Goal: Task Accomplishment & Management: Use online tool/utility

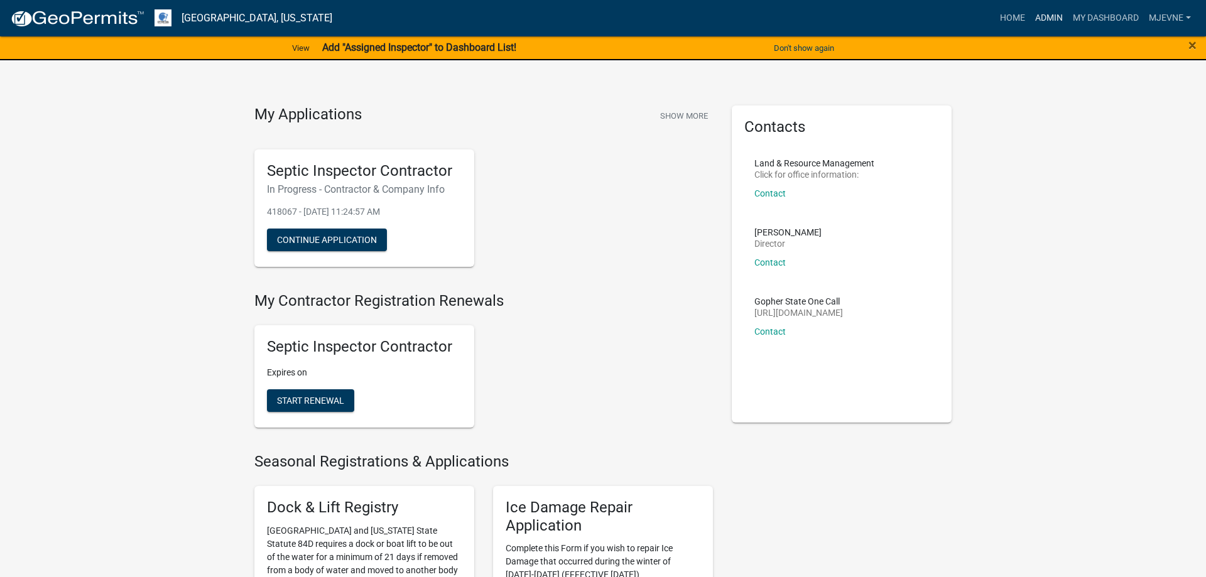
click at [1047, 16] on link "Admin" at bounding box center [1049, 18] width 38 height 24
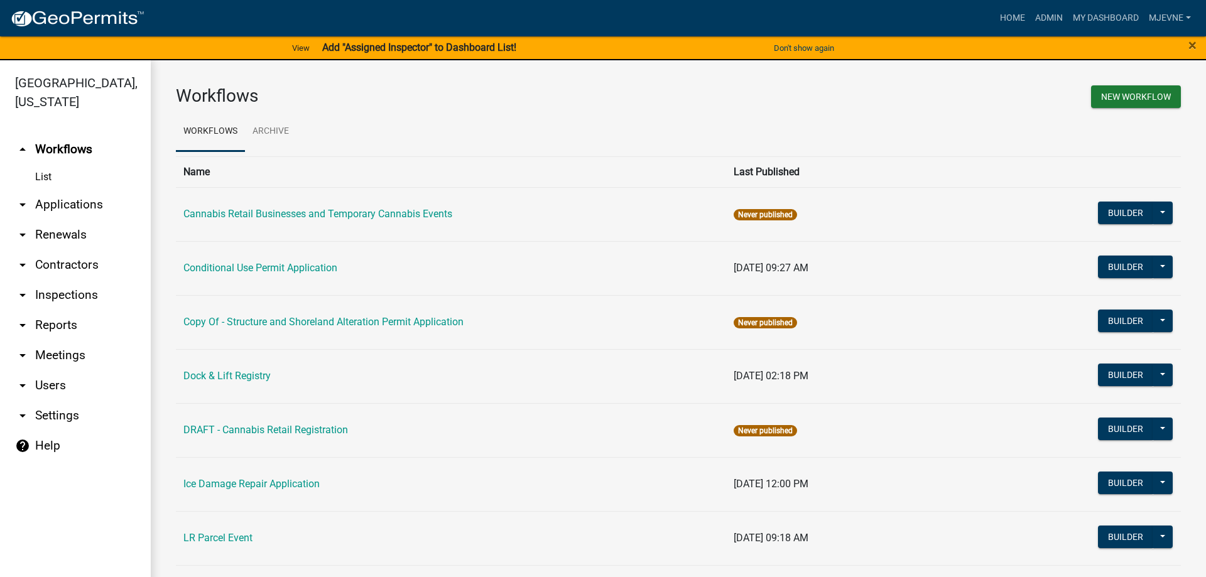
click at [65, 207] on link "arrow_drop_down Applications" at bounding box center [75, 205] width 151 height 30
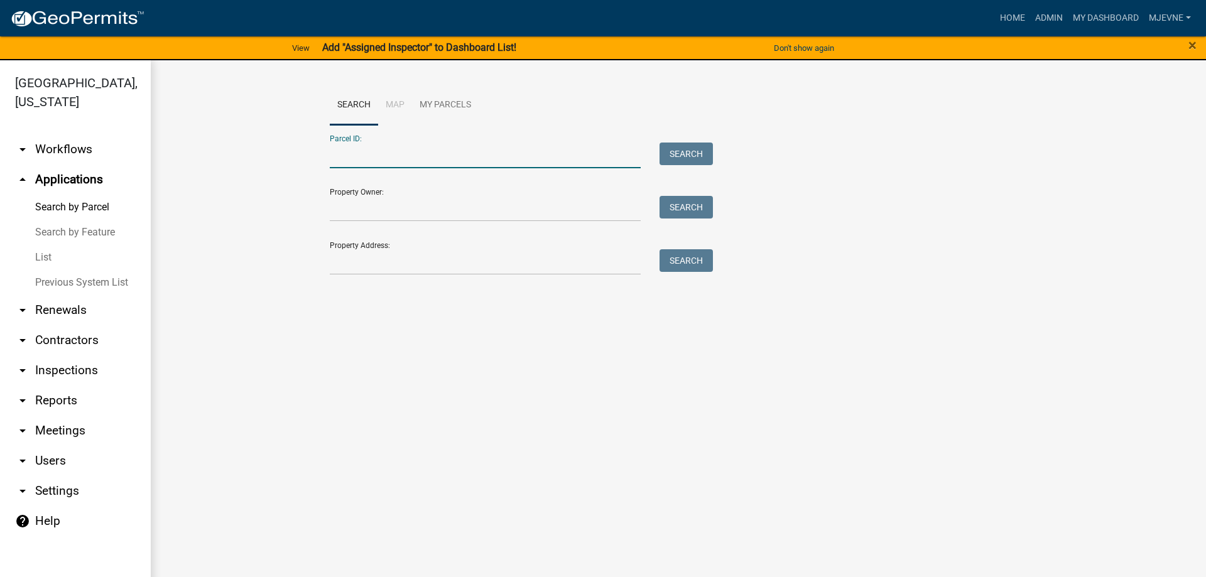
click at [349, 152] on input "Parcel ID:" at bounding box center [485, 156] width 311 height 26
paste input "54000090065010"
type input "54000090065010"
click at [683, 155] on button "Search" at bounding box center [685, 154] width 53 height 23
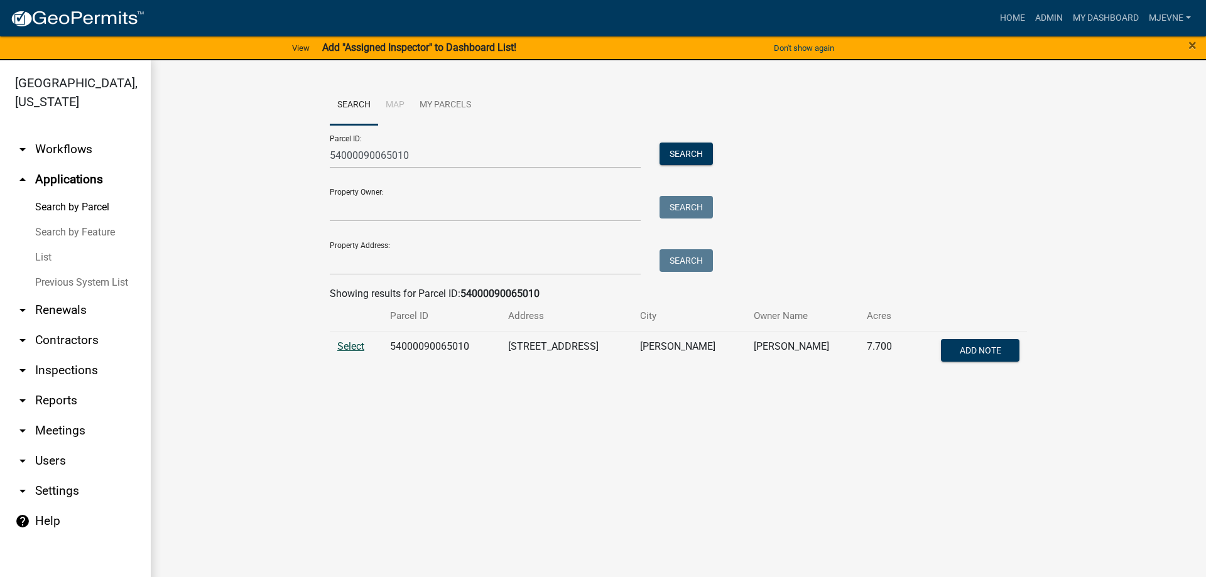
click at [350, 343] on span "Select" at bounding box center [350, 346] width 27 height 12
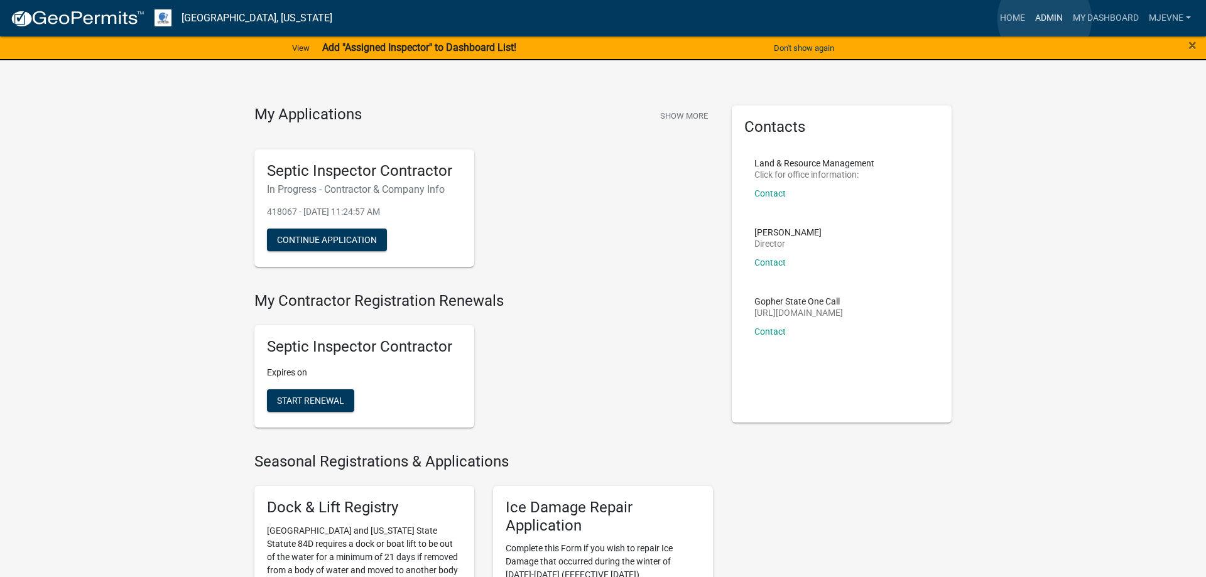
click at [1044, 19] on link "Admin" at bounding box center [1049, 18] width 38 height 24
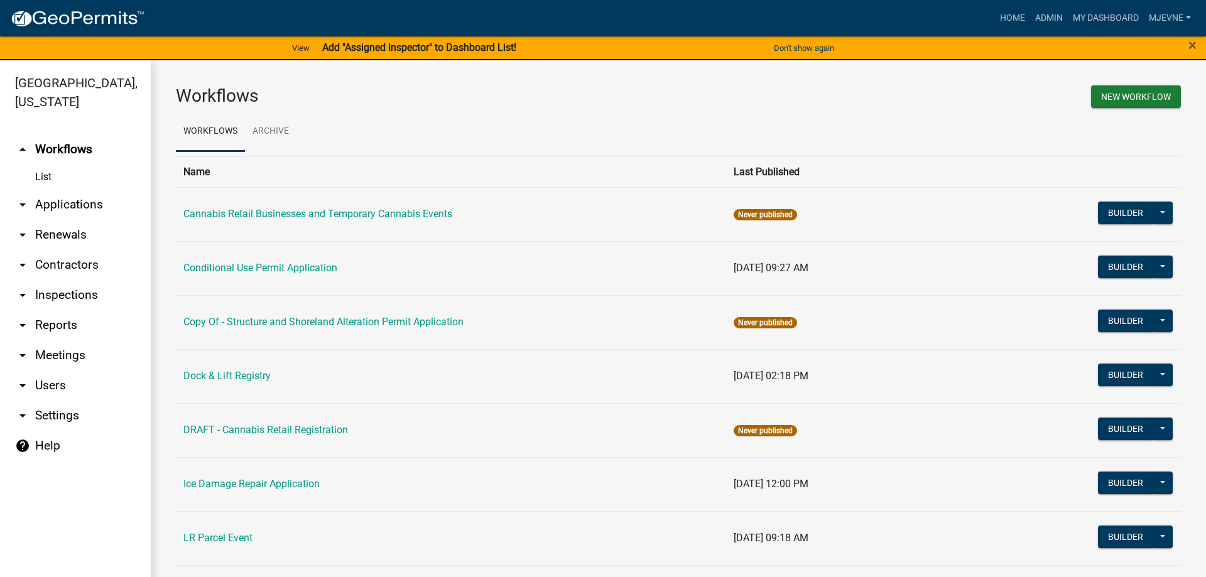
click at [63, 199] on link "arrow_drop_down Applications" at bounding box center [75, 205] width 151 height 30
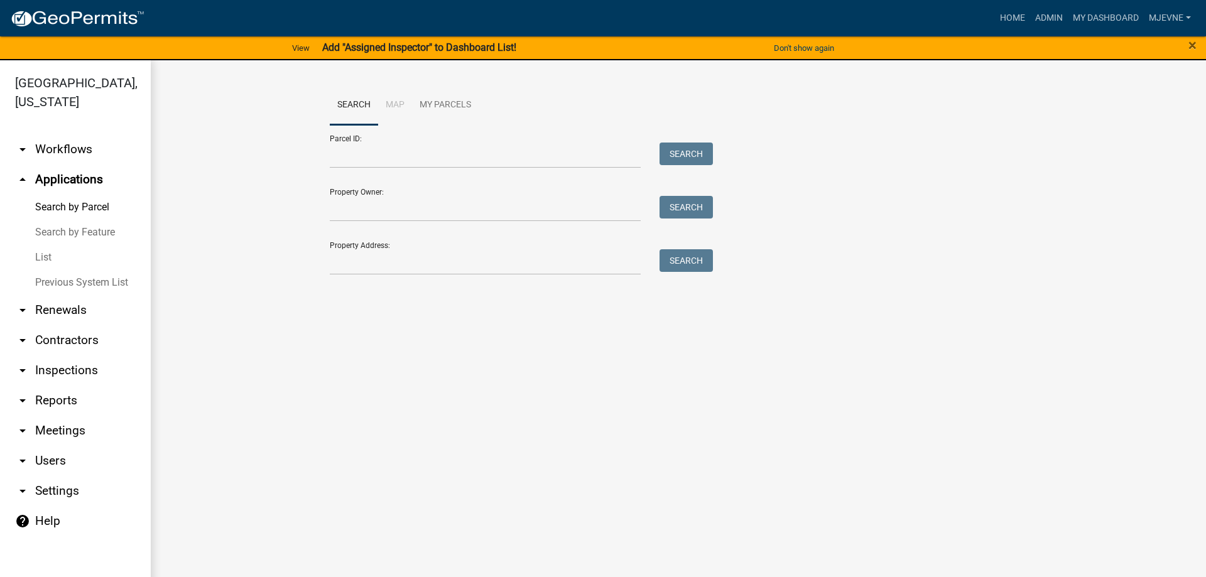
click at [69, 151] on link "arrow_drop_down Workflows" at bounding box center [75, 149] width 151 height 30
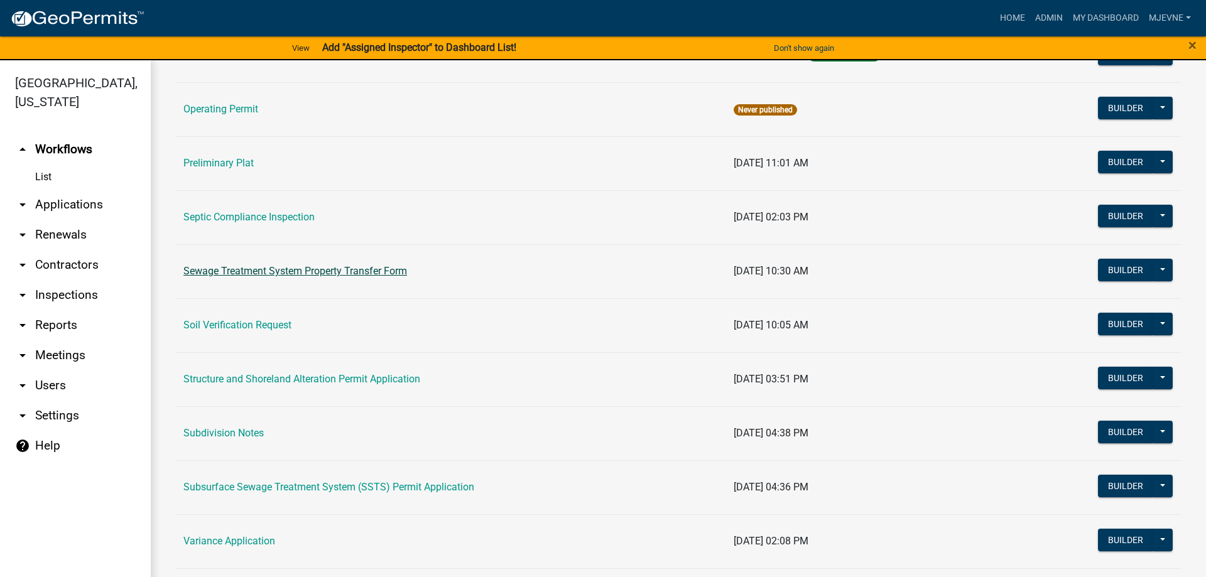
scroll to position [716, 0]
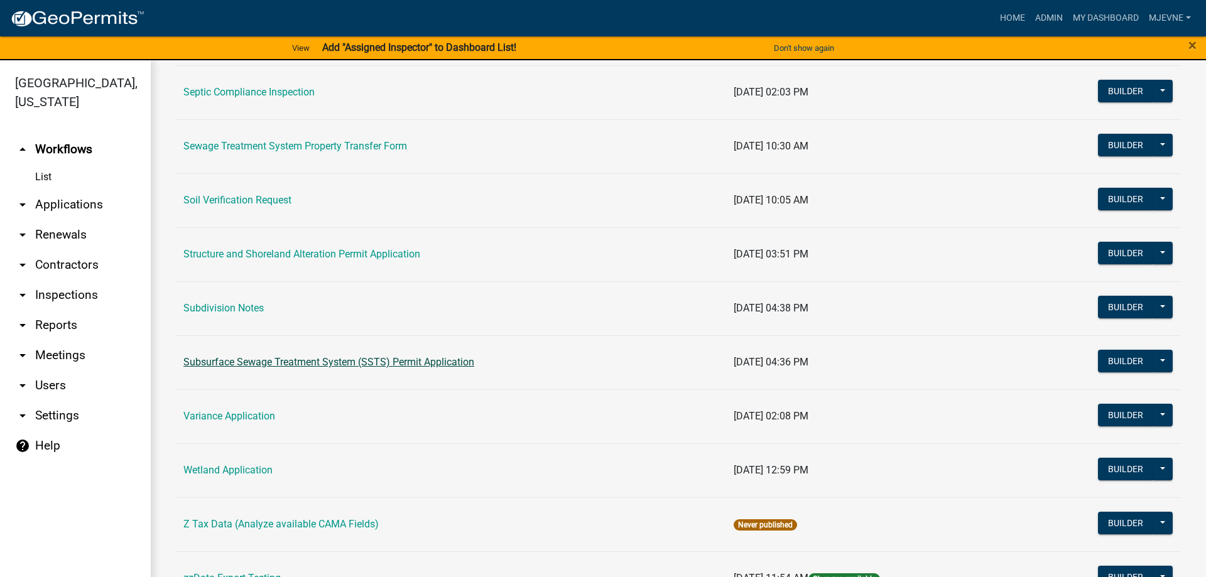
click at [320, 362] on link "Subsurface Sewage Treatment System (SSTS) Permit Application" at bounding box center [328, 362] width 291 height 12
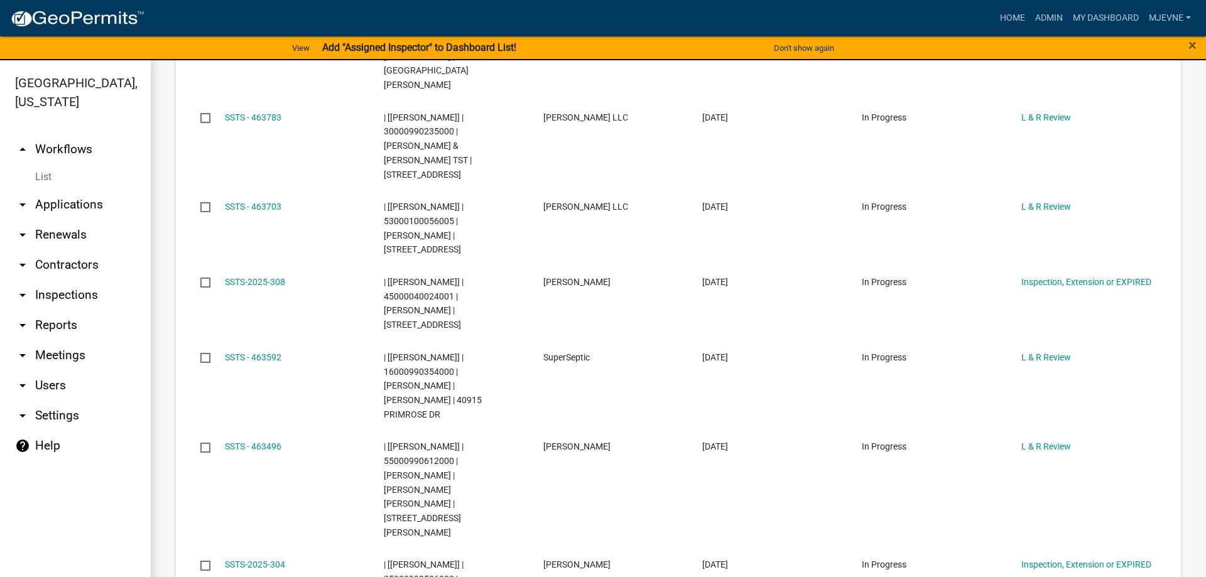
scroll to position [862, 0]
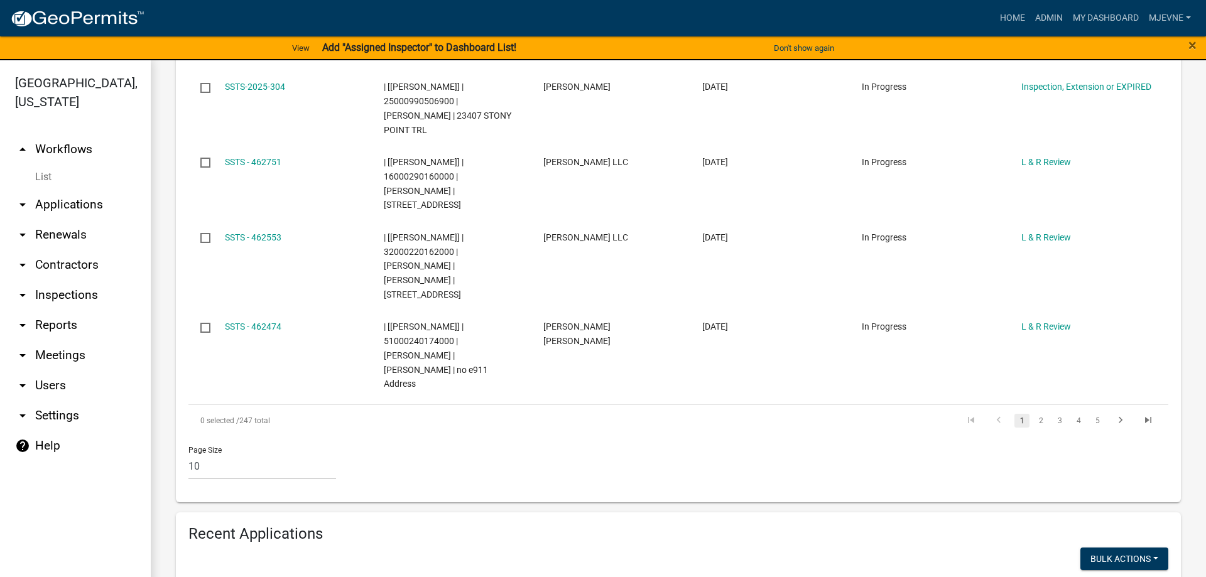
scroll to position [934, 0]
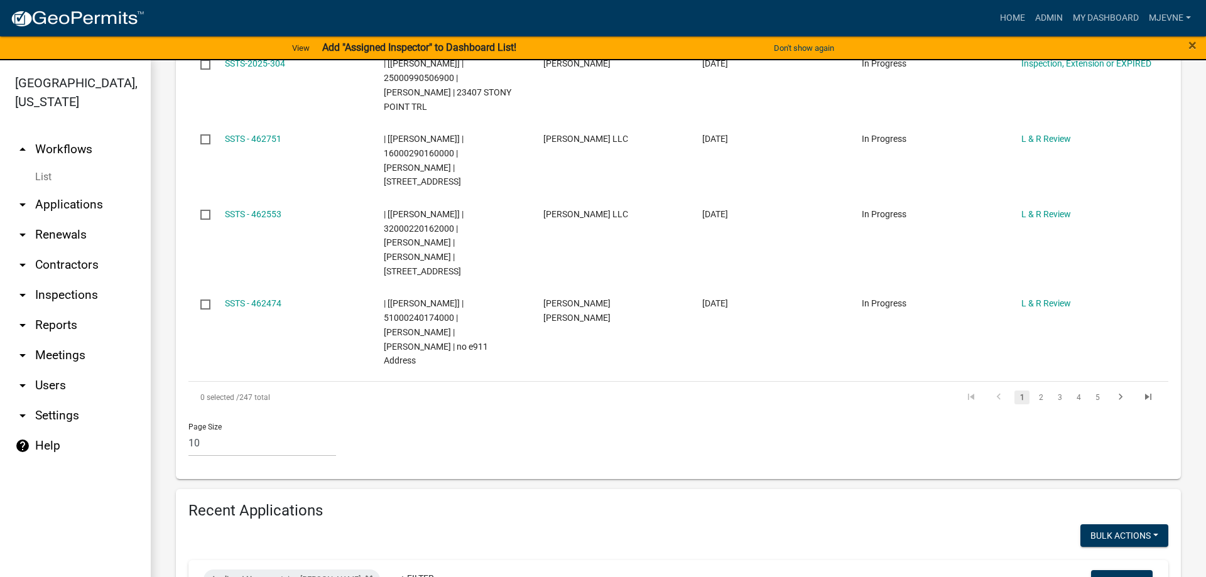
type input "2024-349"
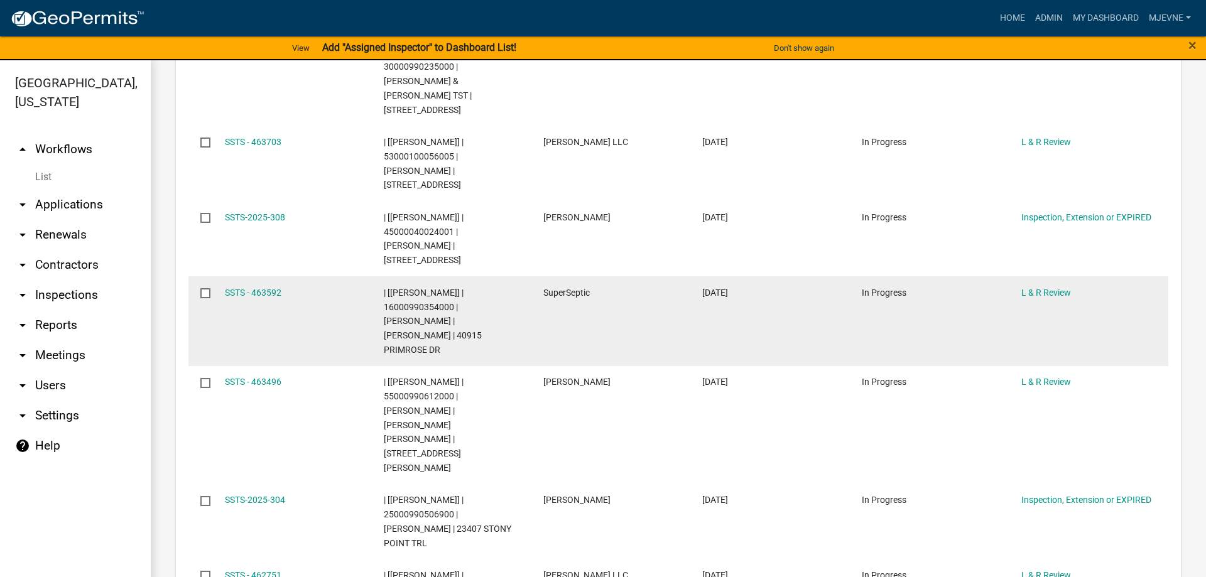
scroll to position [0, 0]
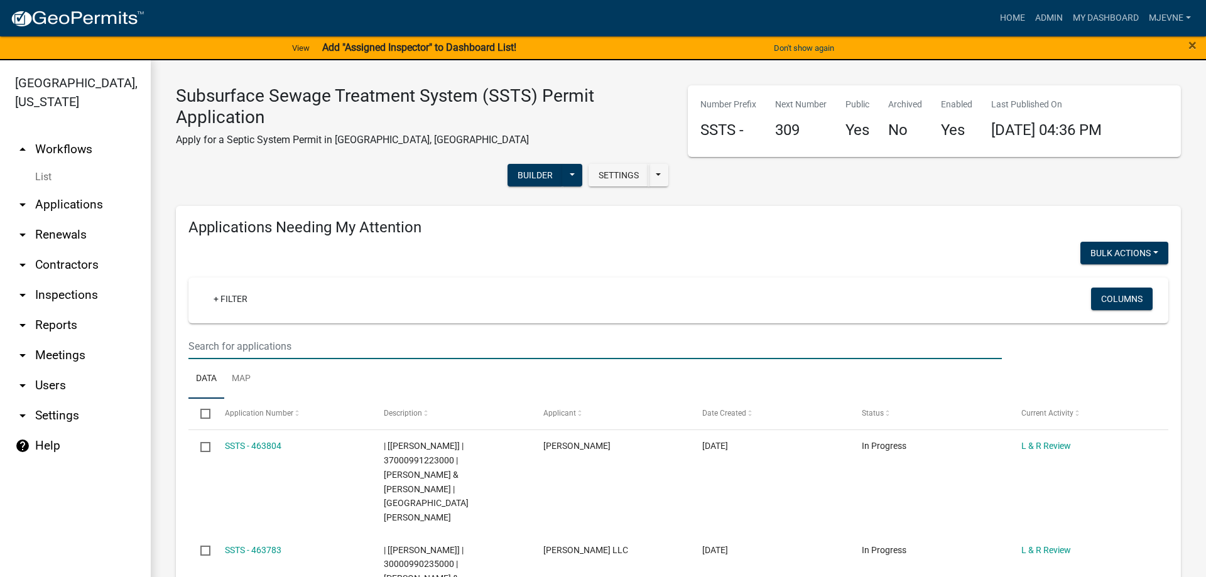
click at [227, 346] on input "text" at bounding box center [594, 346] width 813 height 26
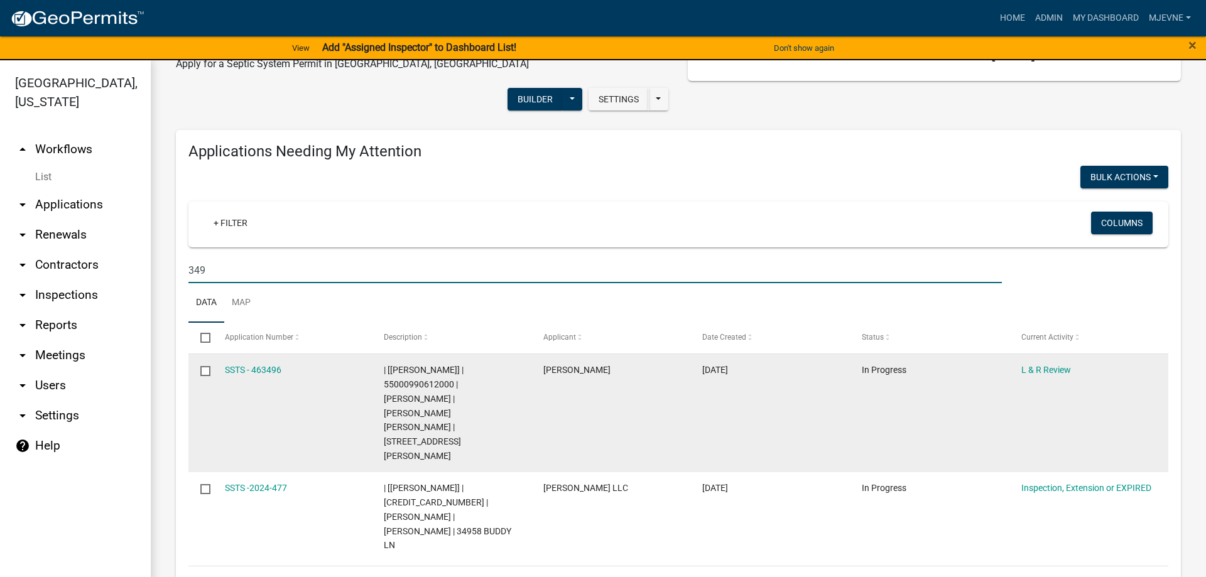
scroll to position [143, 0]
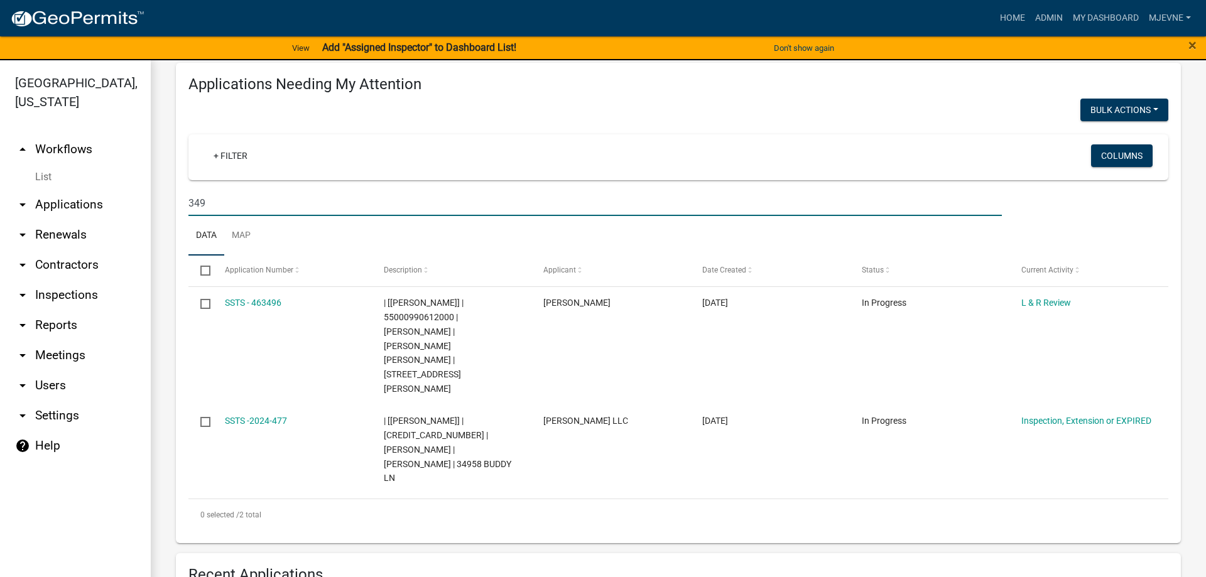
drag, startPoint x: 237, startPoint y: 203, endPoint x: 169, endPoint y: 205, distance: 67.8
click at [188, 205] on input "349" at bounding box center [594, 203] width 813 height 26
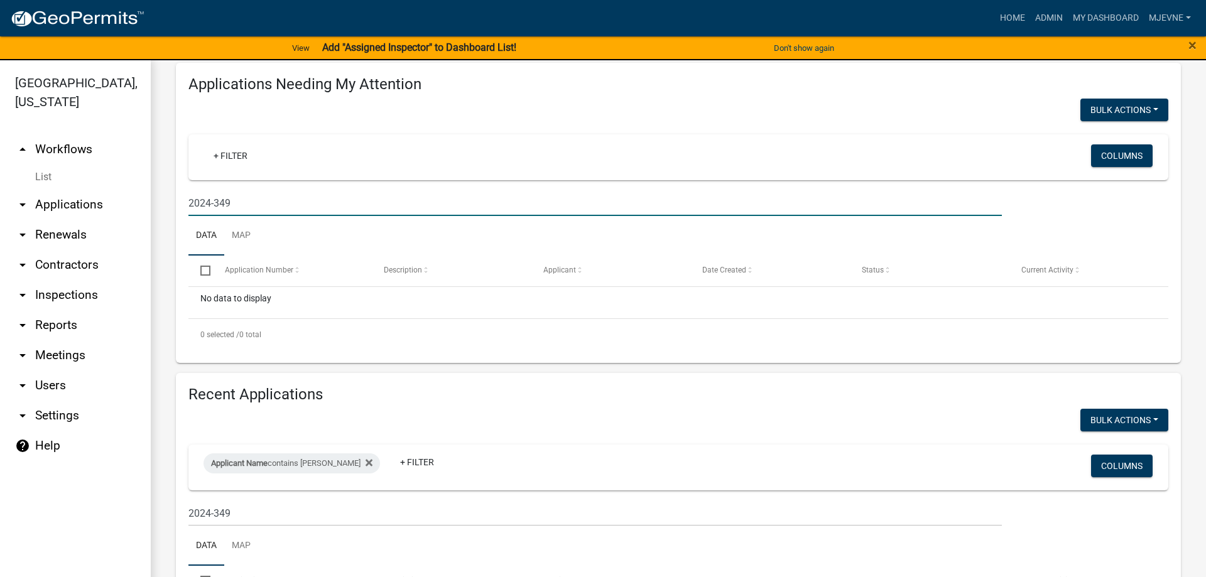
type input "2024-349"
drag, startPoint x: 244, startPoint y: 207, endPoint x: 153, endPoint y: 203, distance: 90.5
click at [188, 203] on input "2024-349" at bounding box center [594, 203] width 813 height 26
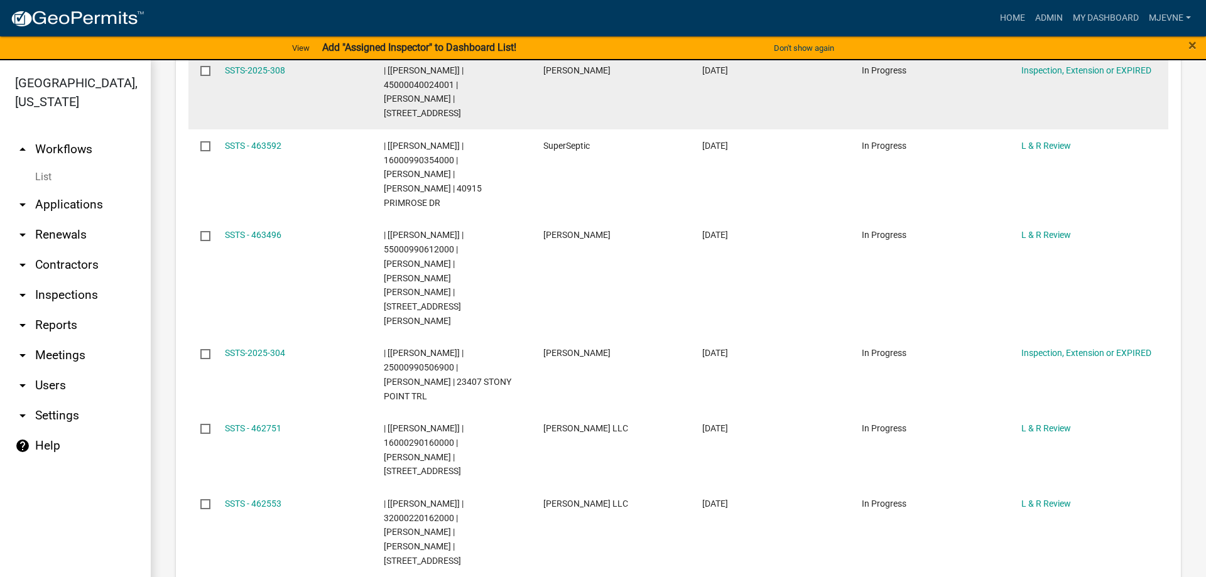
scroll to position [998, 0]
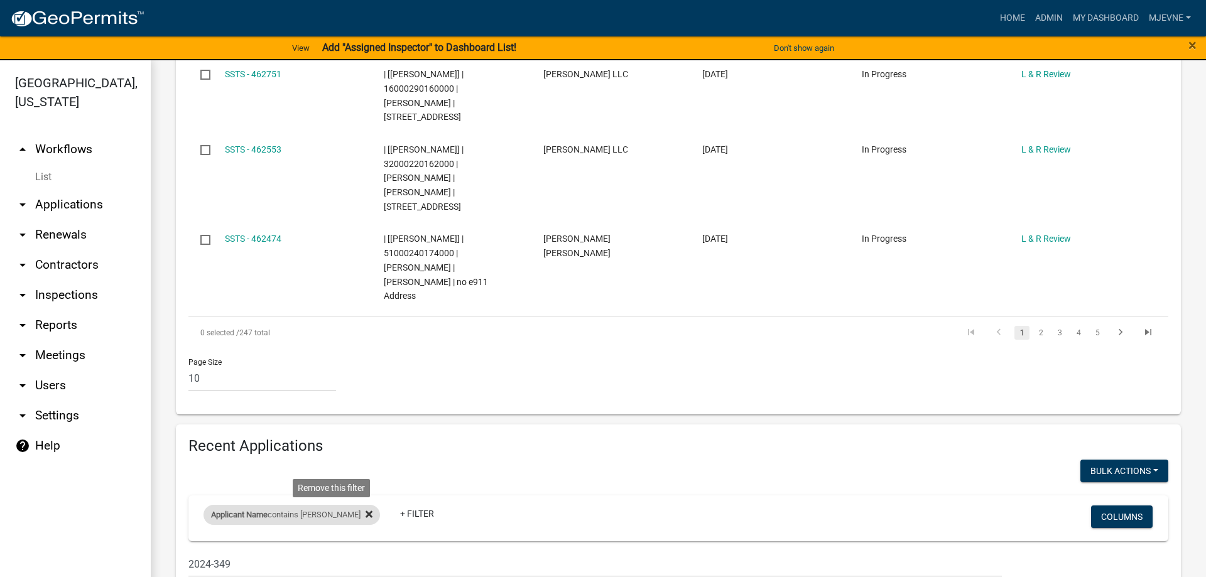
click at [365, 510] on icon at bounding box center [368, 513] width 7 height 7
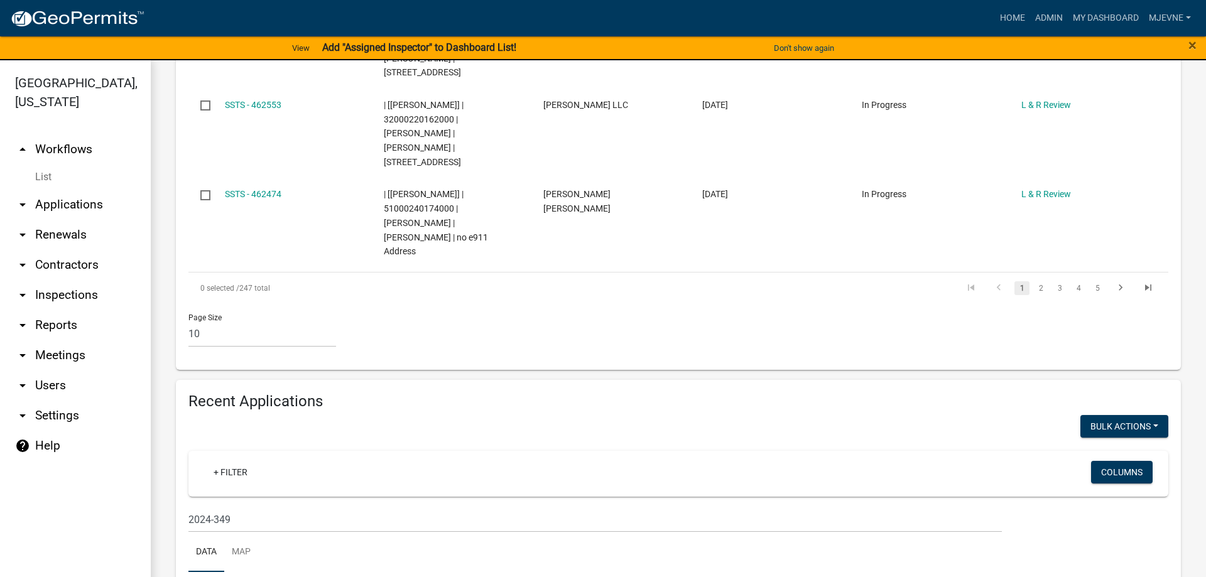
scroll to position [1046, 0]
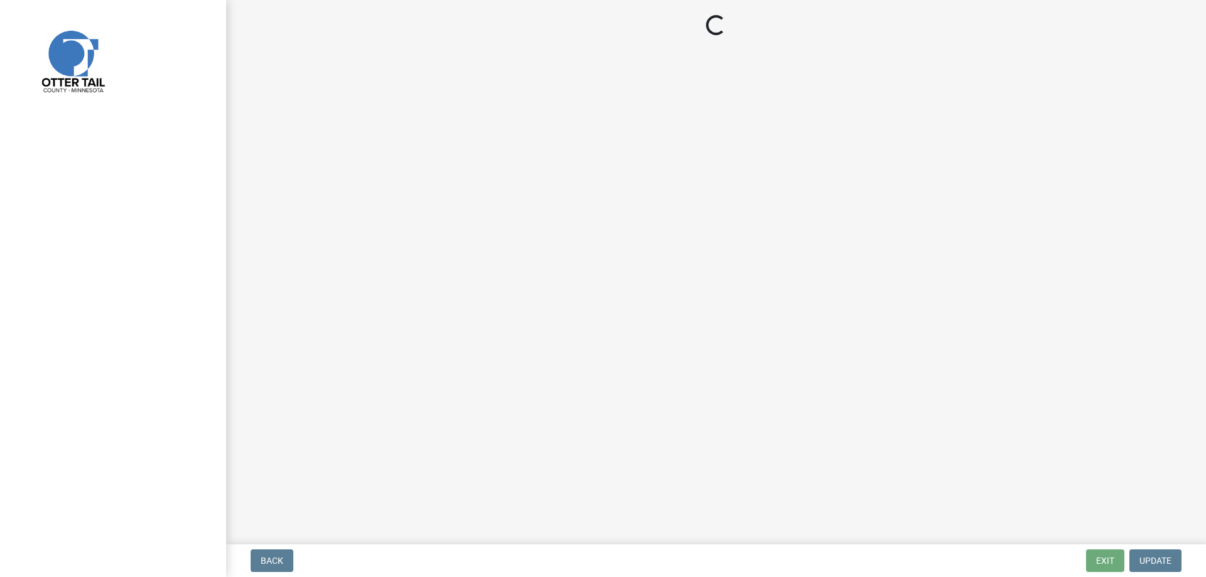
select select "710d5f49-2663-4e73-9718-d0c4e189f5ed"
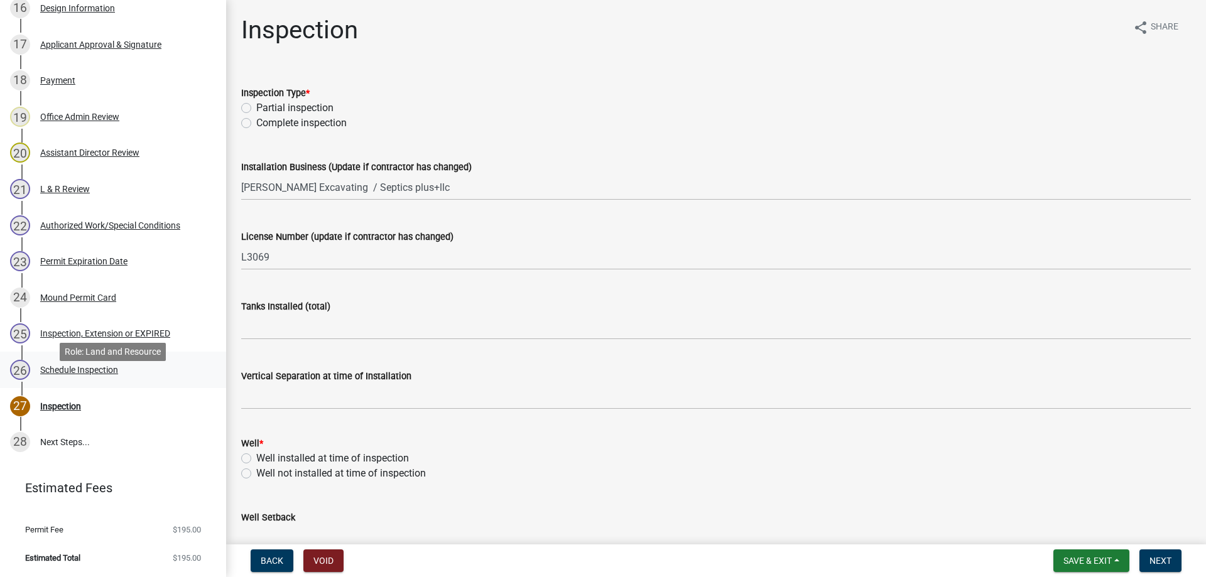
scroll to position [749, 0]
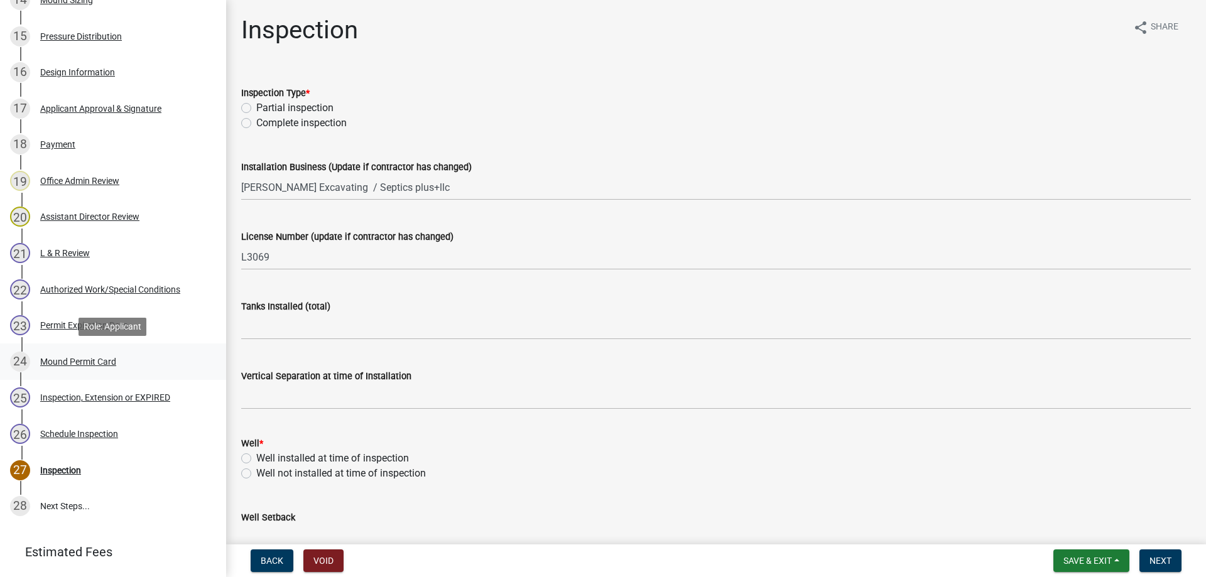
click at [87, 364] on div "Mound Permit Card" at bounding box center [78, 361] width 76 height 9
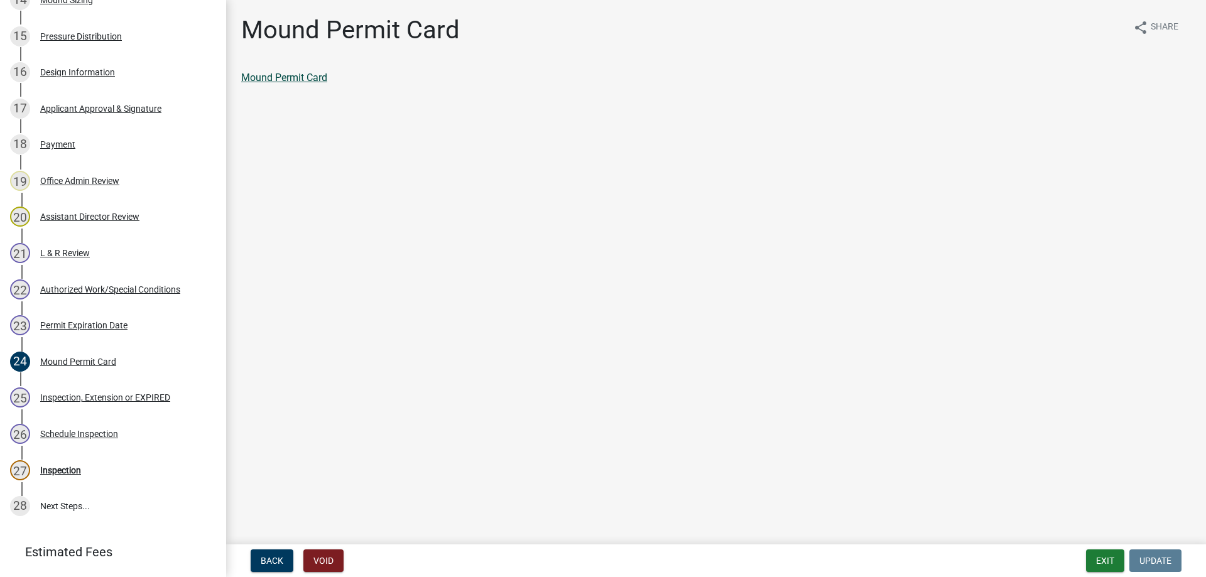
click at [289, 77] on link "Mound Permit Card" at bounding box center [284, 78] width 86 height 12
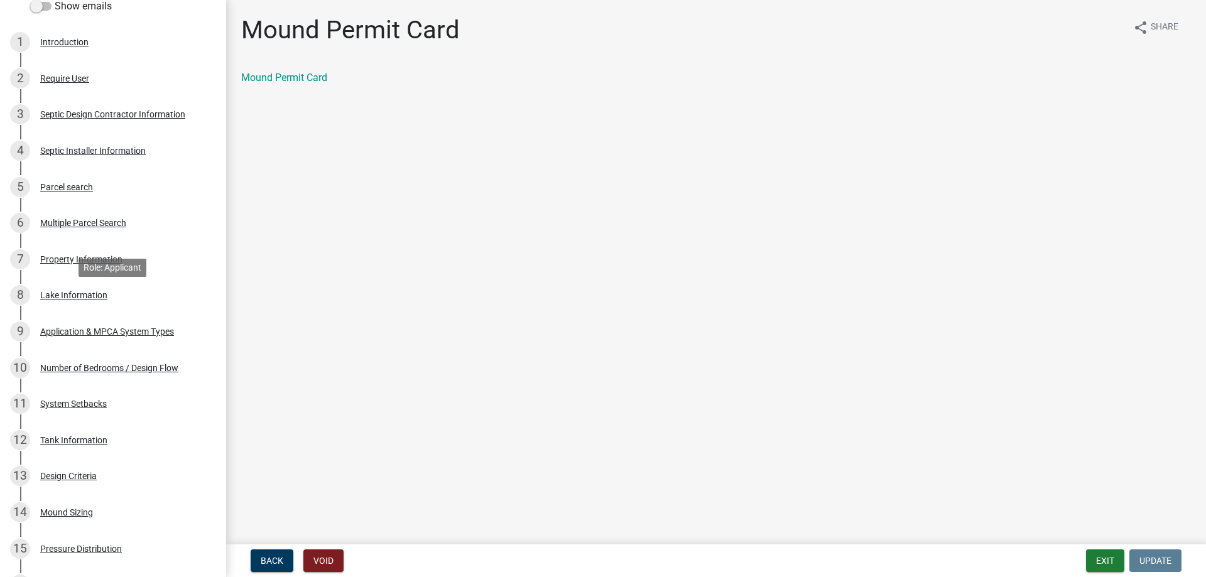
scroll to position [0, 0]
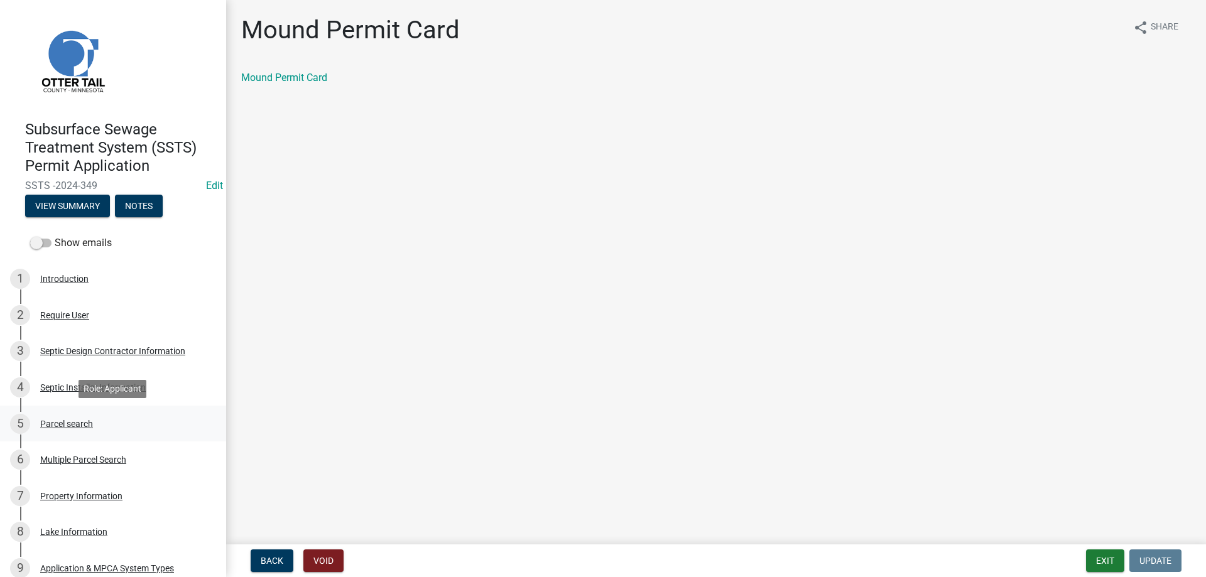
click at [57, 425] on div "Parcel search" at bounding box center [66, 423] width 53 height 9
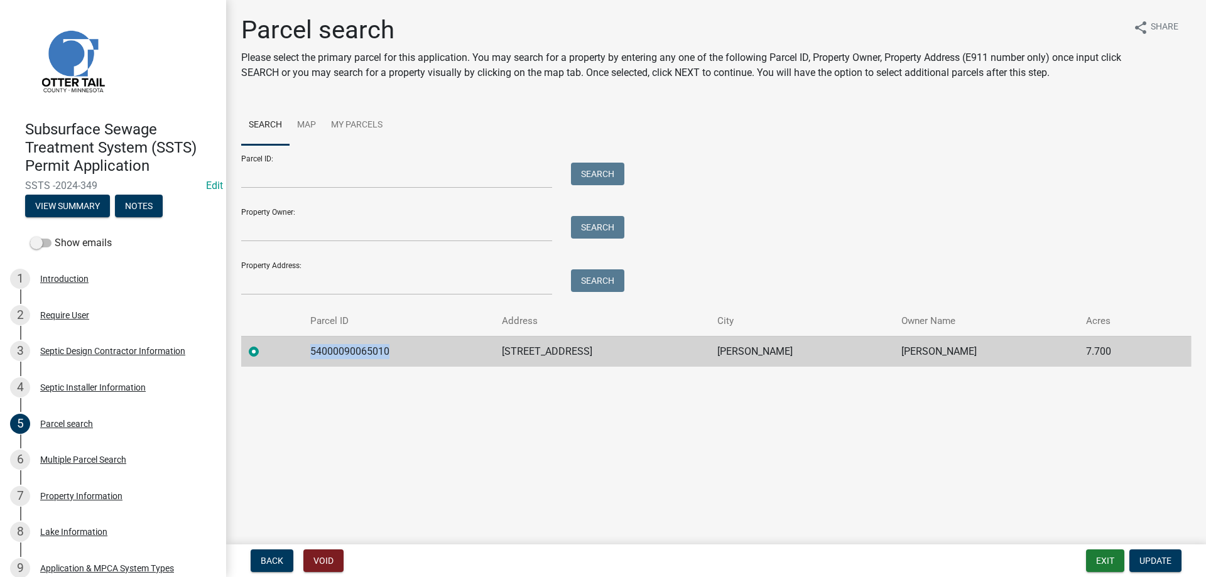
drag, startPoint x: 393, startPoint y: 350, endPoint x: 310, endPoint y: 355, distance: 83.7
click at [310, 355] on td "54000090065010" at bounding box center [399, 351] width 192 height 31
copy td "54000090065010"
click at [1110, 558] on button "Exit" at bounding box center [1105, 560] width 38 height 23
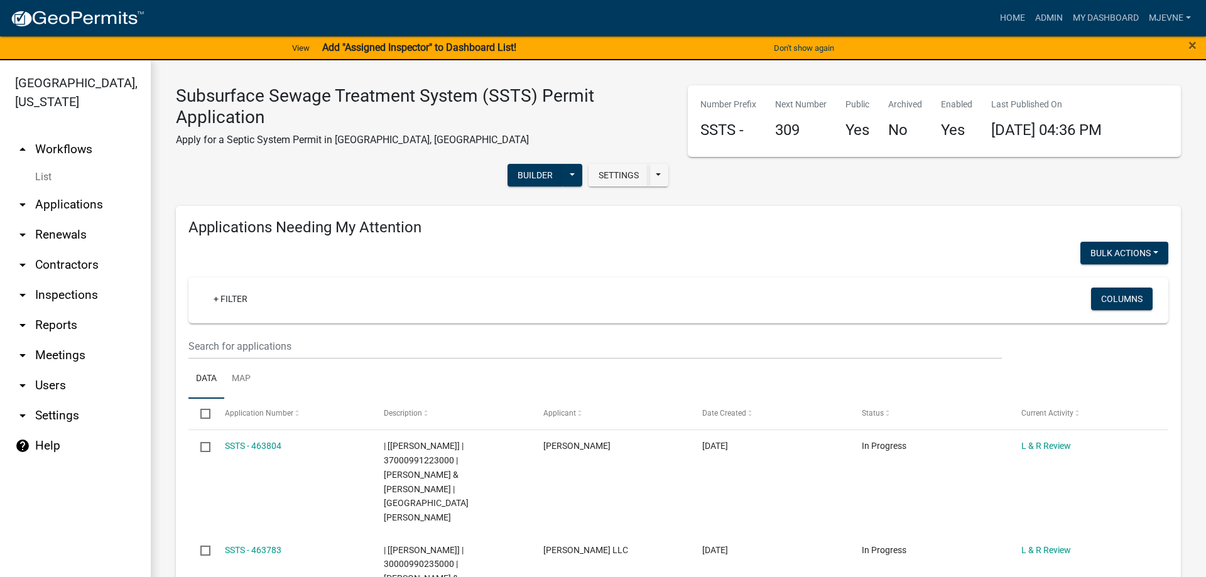
select select "3: 100"
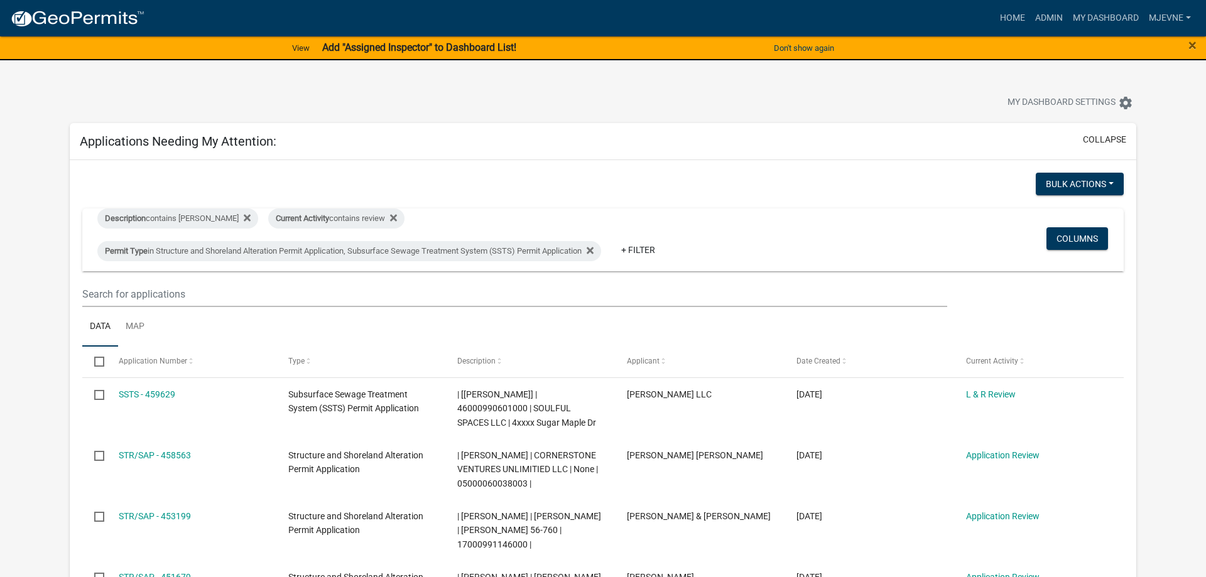
scroll to position [192, 0]
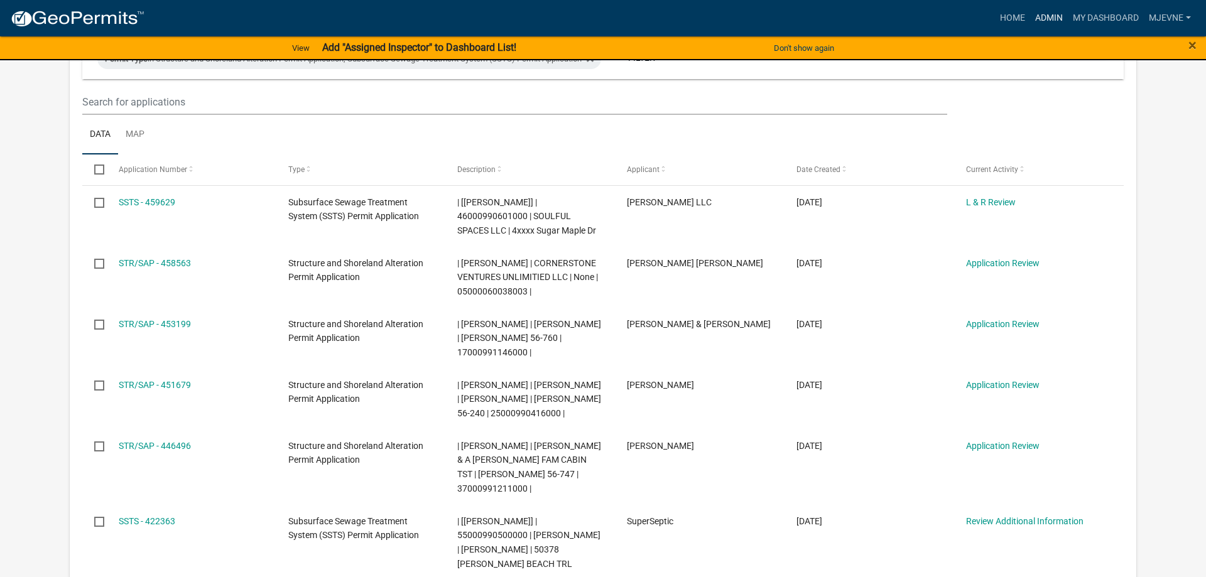
click at [1042, 14] on link "Admin" at bounding box center [1049, 18] width 38 height 24
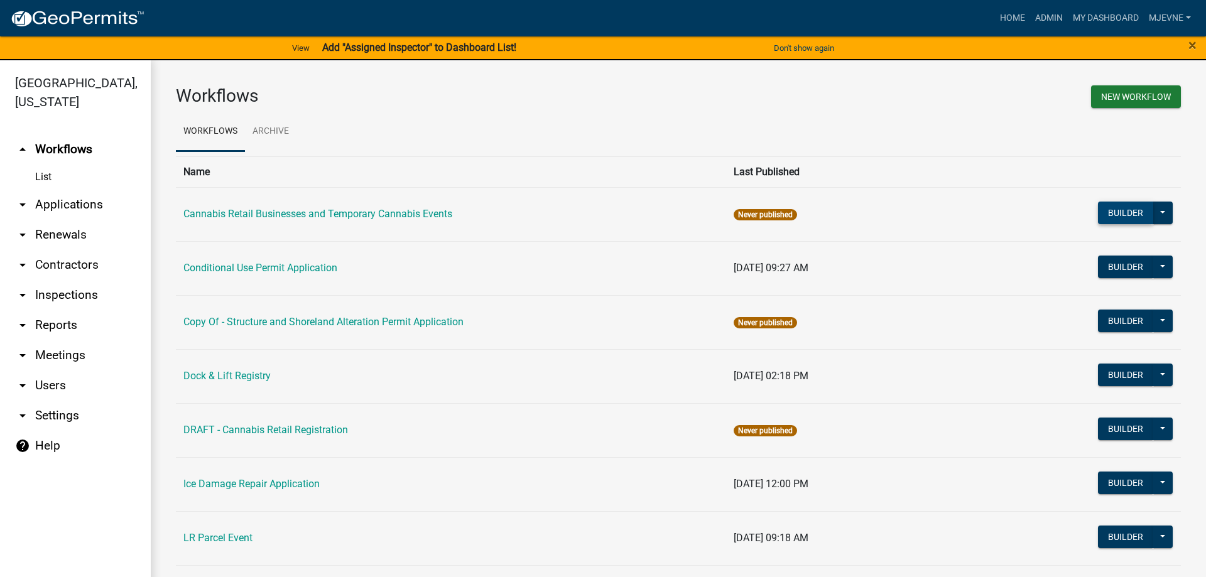
click at [1120, 217] on button "Builder" at bounding box center [1125, 213] width 55 height 23
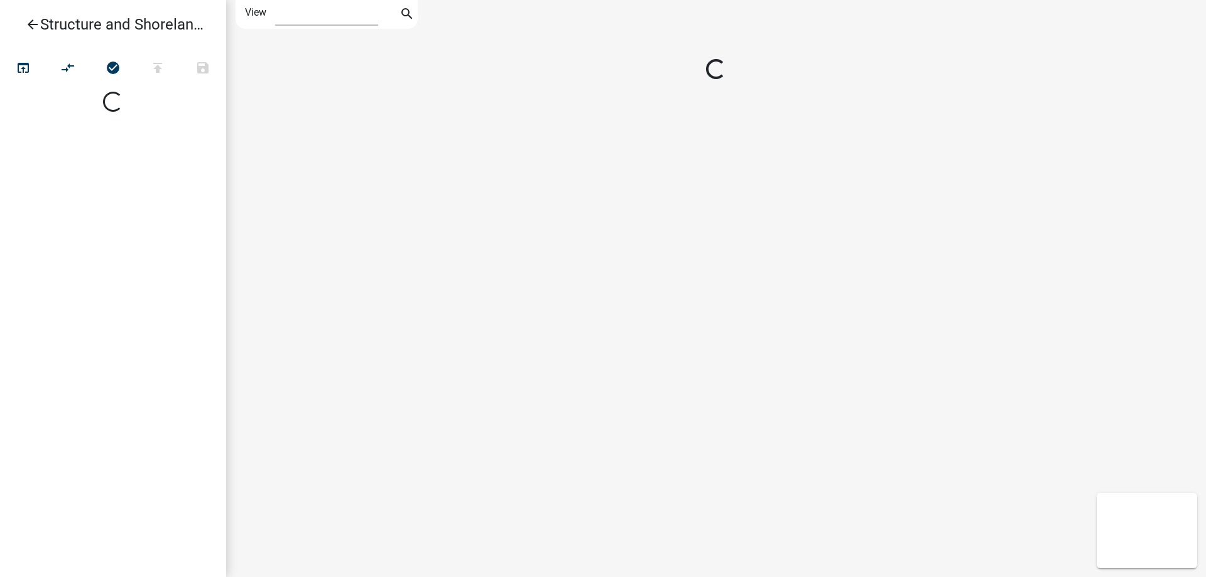
select select "1"
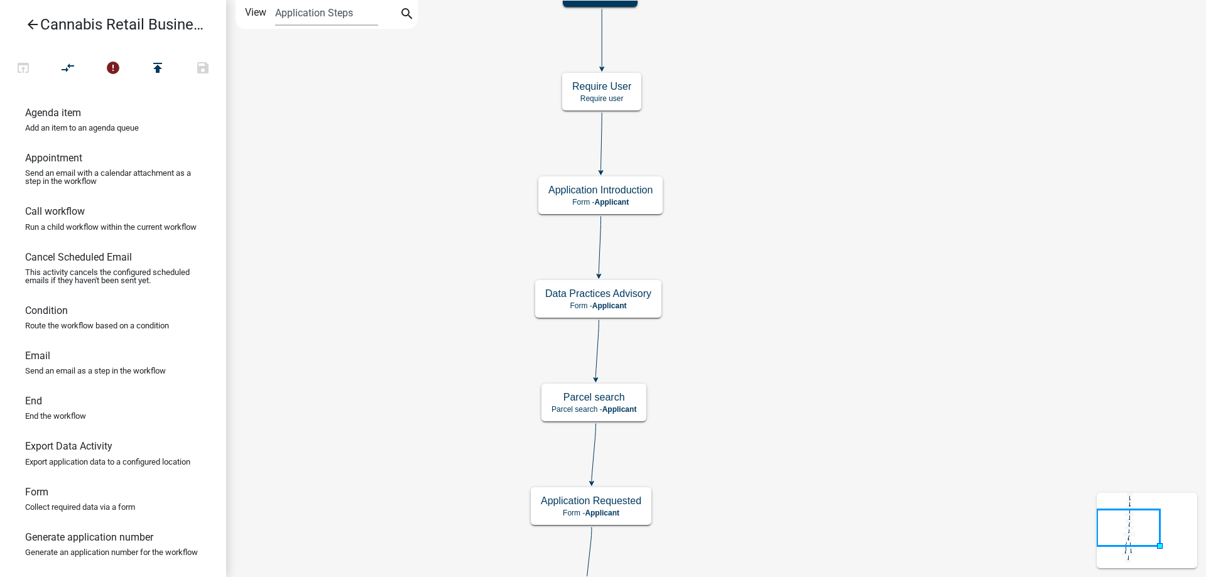
click at [883, 391] on div "start Start - Applicant Application Introduction Form - Applicant Parcel search…" at bounding box center [716, 288] width 980 height 577
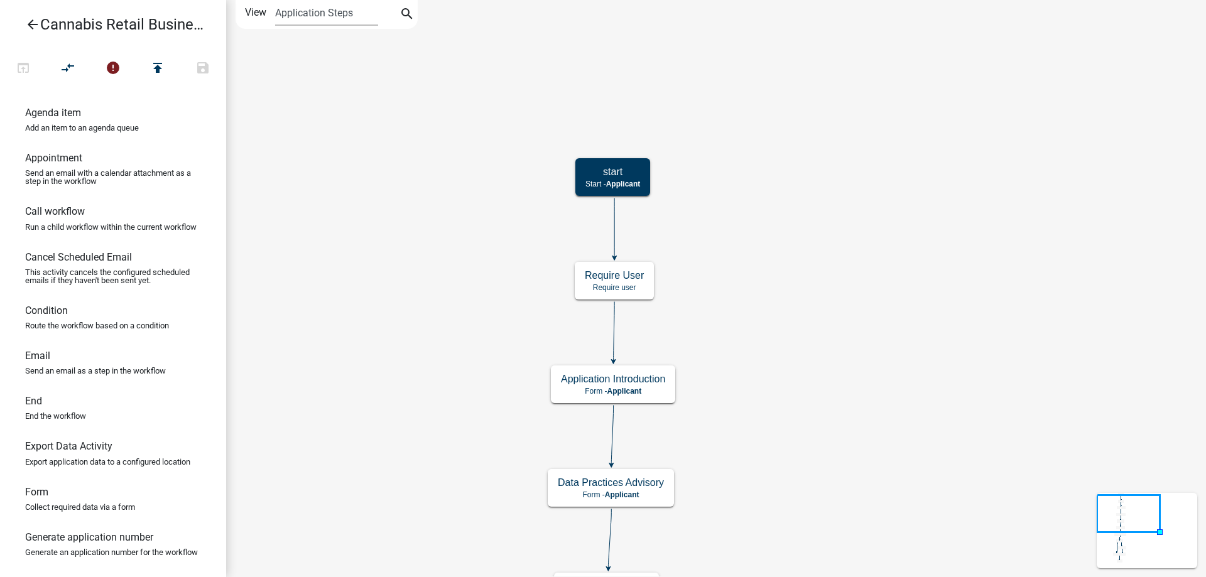
click at [851, 410] on div "start Start - Applicant Application Introduction Form - Applicant Parcel search…" at bounding box center [716, 288] width 980 height 577
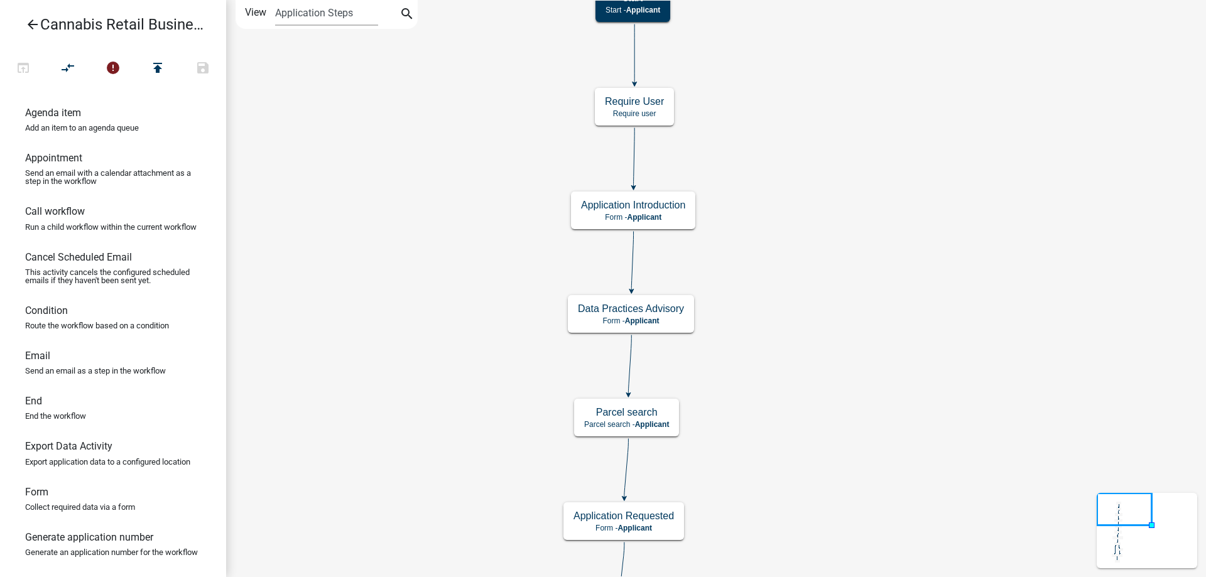
click at [876, 172] on div "start Start - Applicant Application Introduction Form - Applicant Parcel search…" at bounding box center [716, 288] width 980 height 577
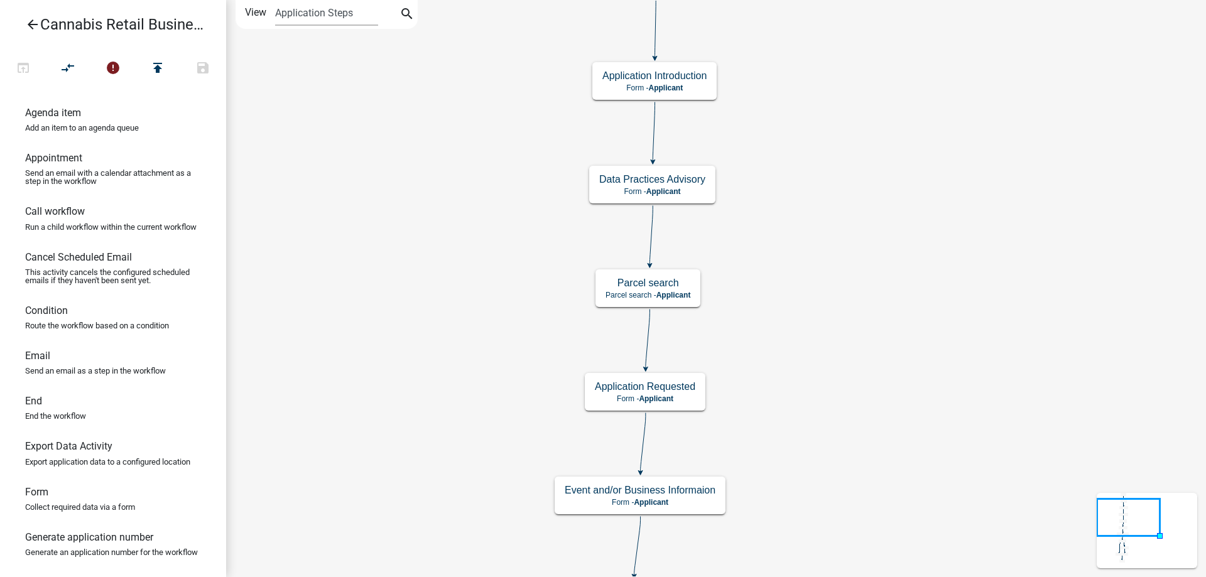
click at [875, 138] on div "start Start - Applicant Application Introduction Form - Applicant Parcel search…" at bounding box center [716, 288] width 980 height 577
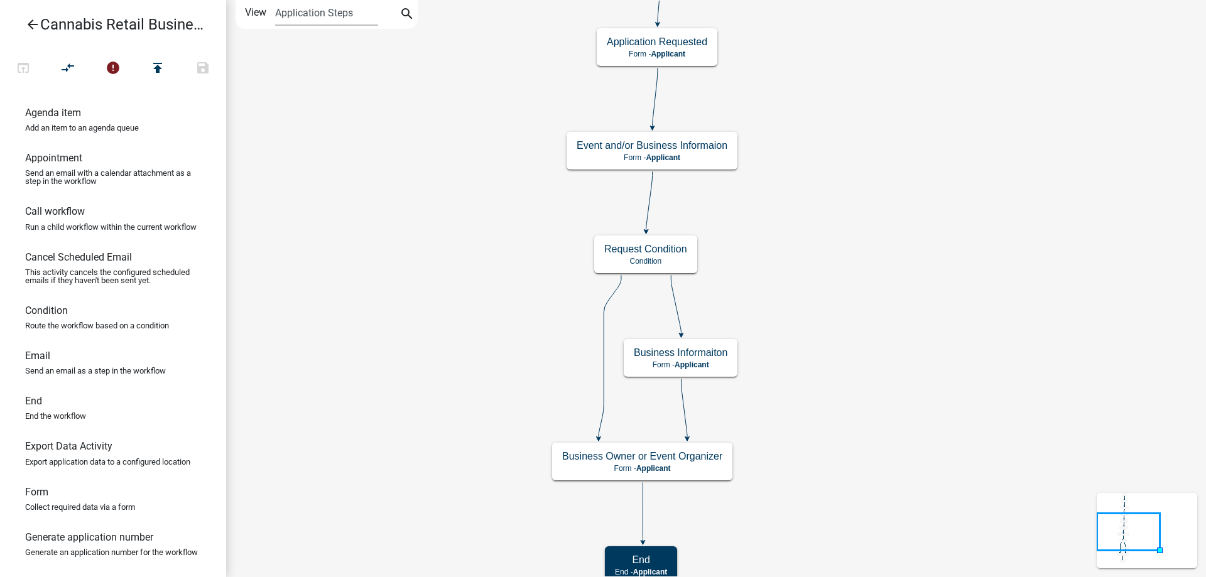
click at [893, 201] on div "start Start - Applicant Application Introduction Form - Applicant Parcel search…" at bounding box center [716, 288] width 980 height 577
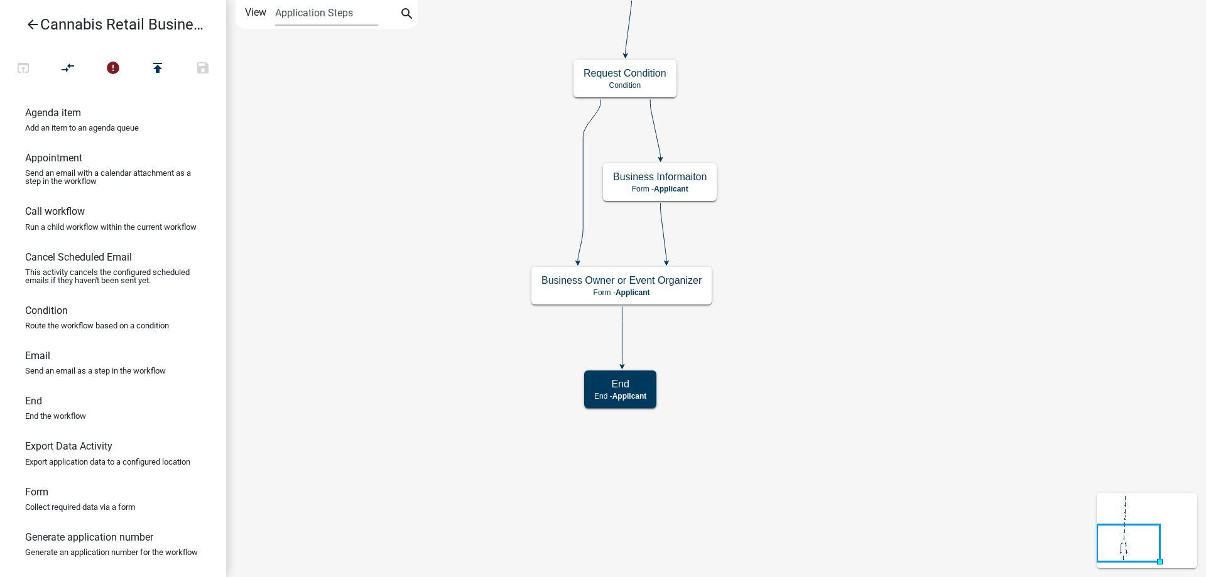
click at [856, 185] on div "start Start - Applicant Application Introduction Form - Applicant Parcel search…" at bounding box center [716, 288] width 980 height 577
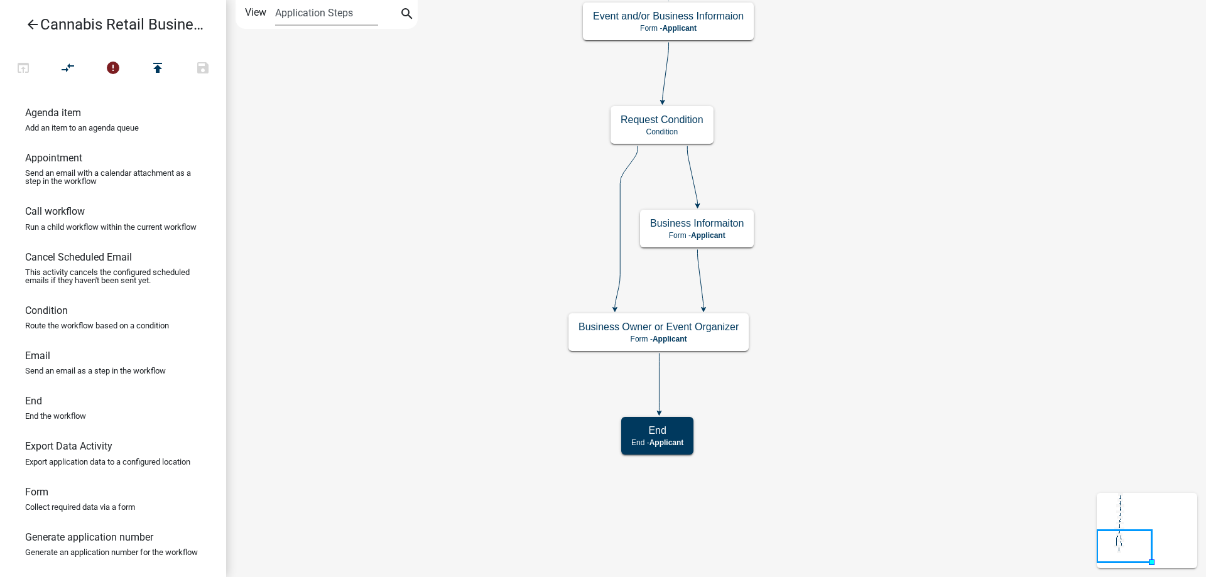
click at [859, 521] on div "start Start - Applicant Application Introduction Form - Applicant Parcel search…" at bounding box center [716, 288] width 980 height 577
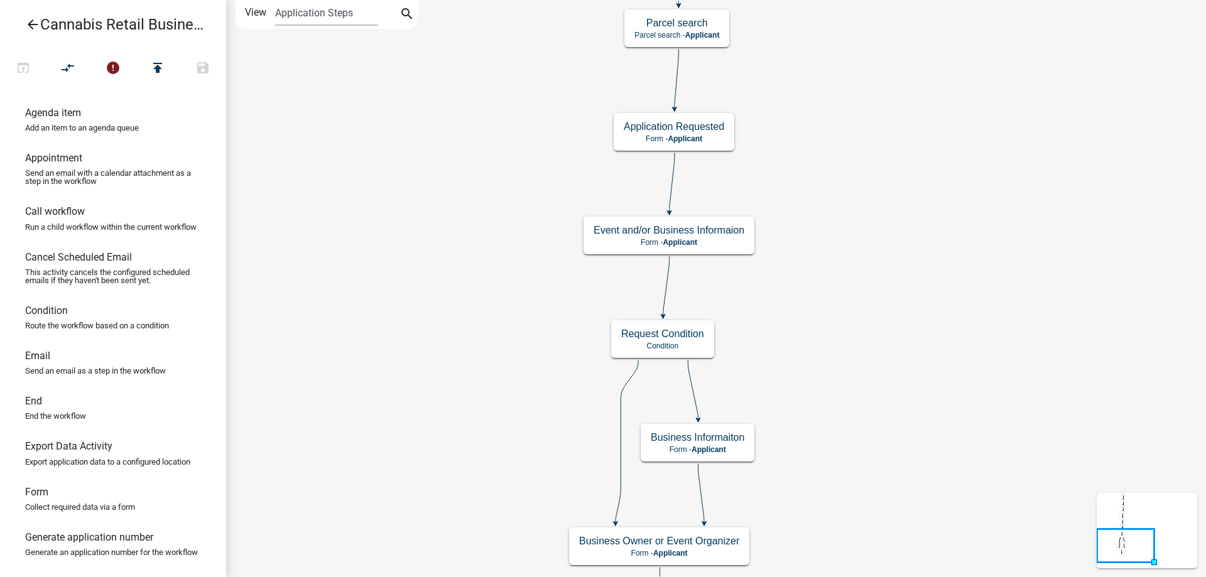
click at [873, 362] on div "start Start - Applicant Application Introduction Form - Applicant Parcel search…" at bounding box center [716, 288] width 980 height 577
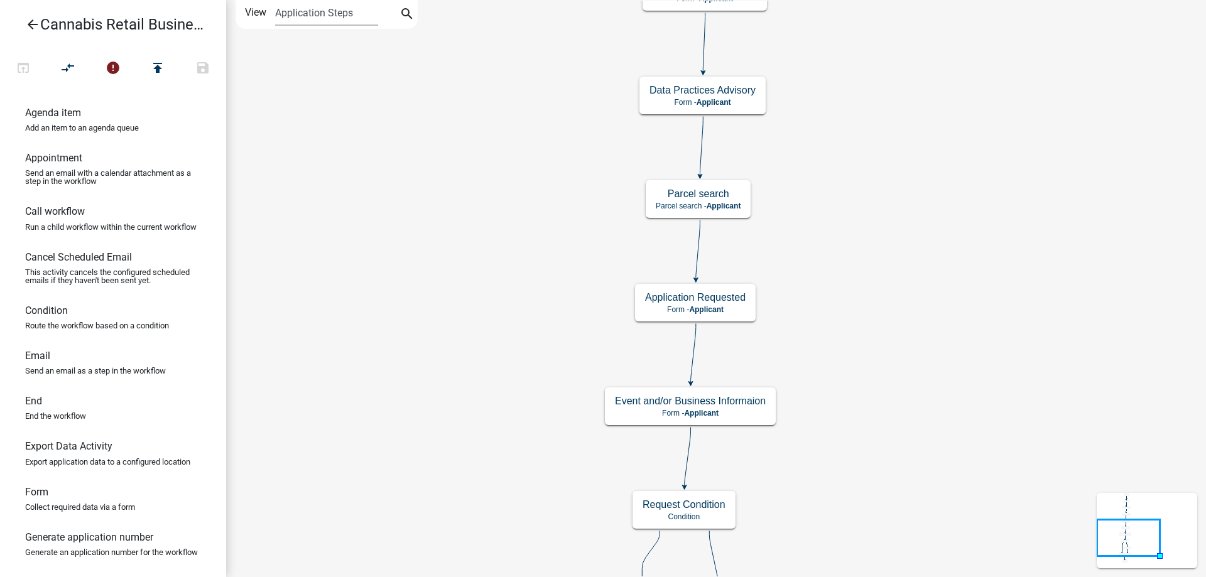
click at [907, 315] on div "start Start - Applicant Application Introduction Form - Applicant Parcel search…" at bounding box center [716, 288] width 980 height 577
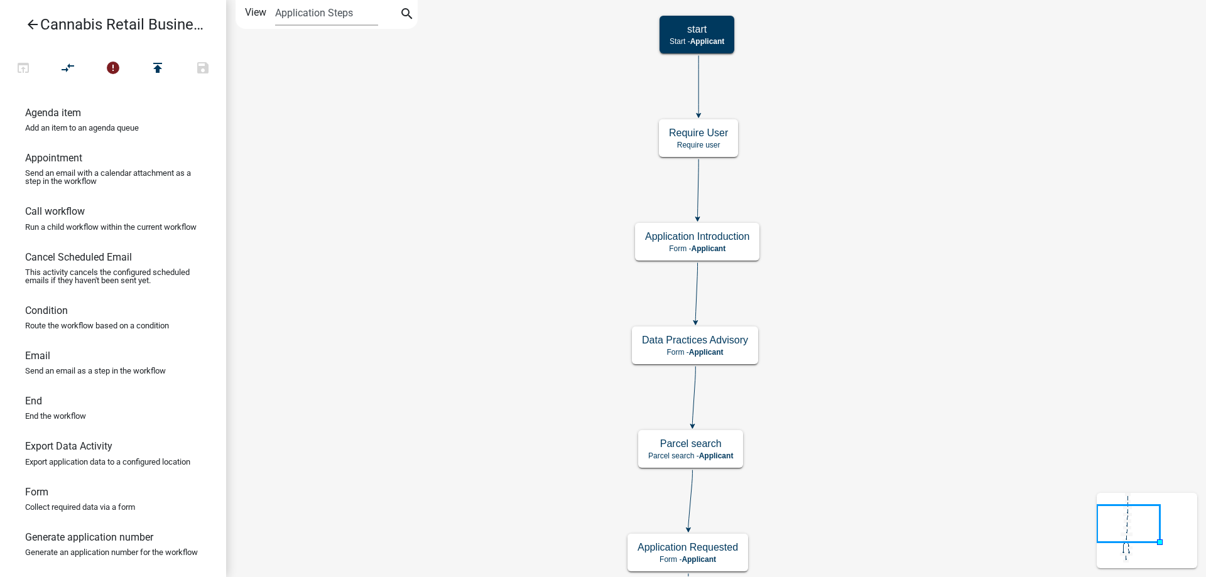
click at [872, 318] on div "start Start - Applicant Application Introduction Form - Applicant Parcel search…" at bounding box center [716, 288] width 980 height 577
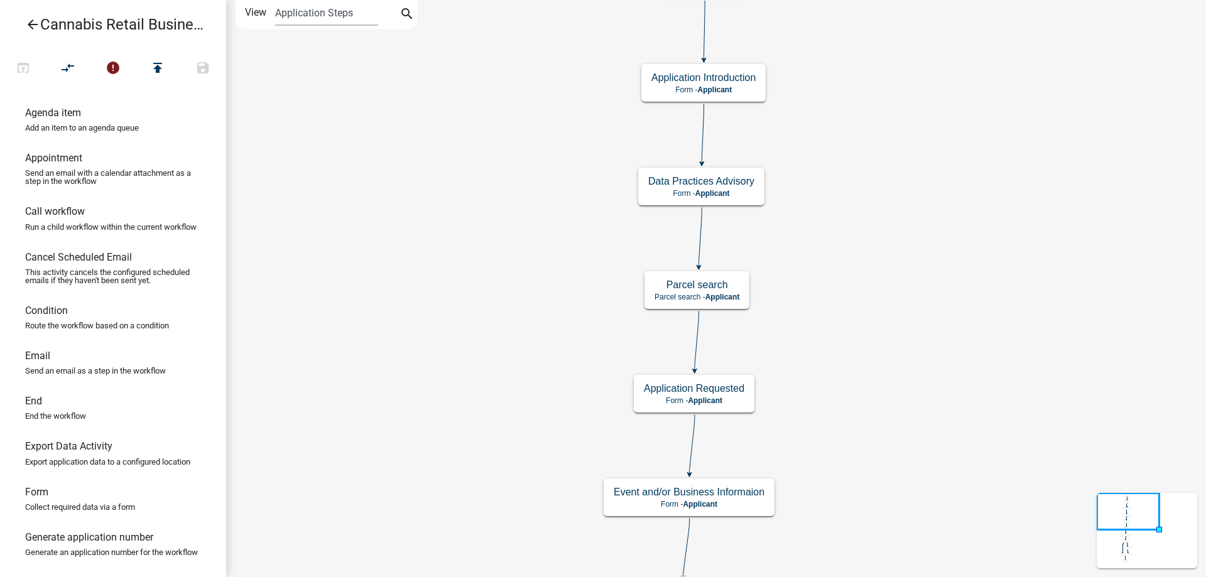
click at [895, 181] on div "start Start - Applicant Application Introduction Form - Applicant Parcel search…" at bounding box center [716, 288] width 980 height 577
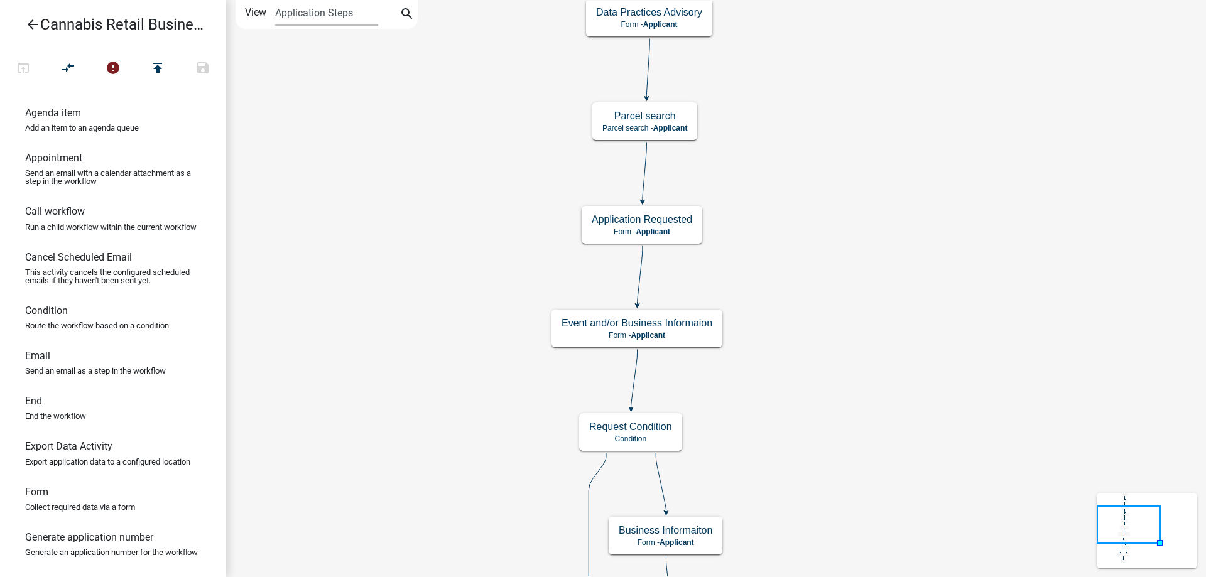
click at [894, 247] on div "start Start - Applicant Application Introduction Form - Applicant Parcel search…" at bounding box center [716, 288] width 980 height 577
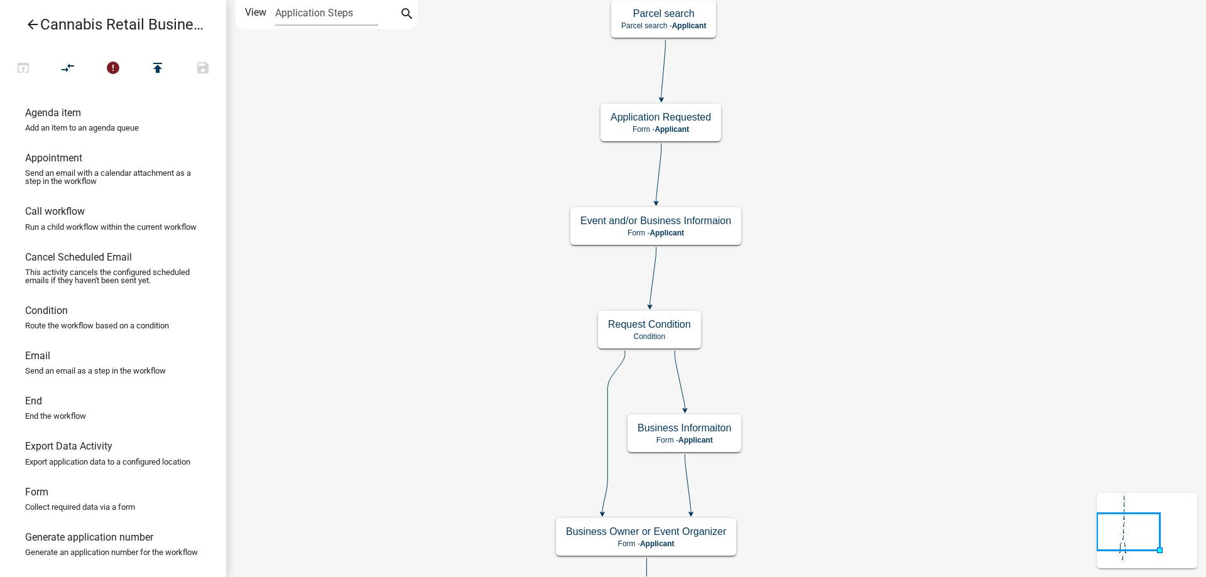
click at [833, 283] on div "start Start - Applicant Application Introduction Form - Applicant Parcel search…" at bounding box center [716, 288] width 980 height 577
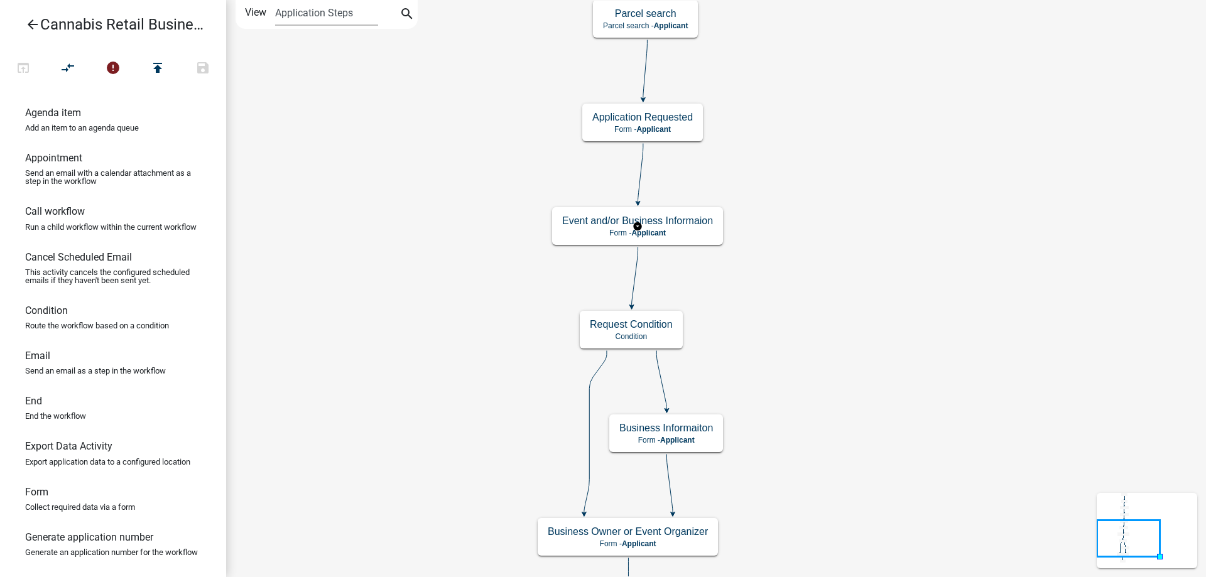
click at [696, 232] on g "Event and/or Business Informaion Form - Applicant" at bounding box center [637, 225] width 171 height 36
click at [696, 232] on p "Form - Applicant" at bounding box center [637, 233] width 151 height 9
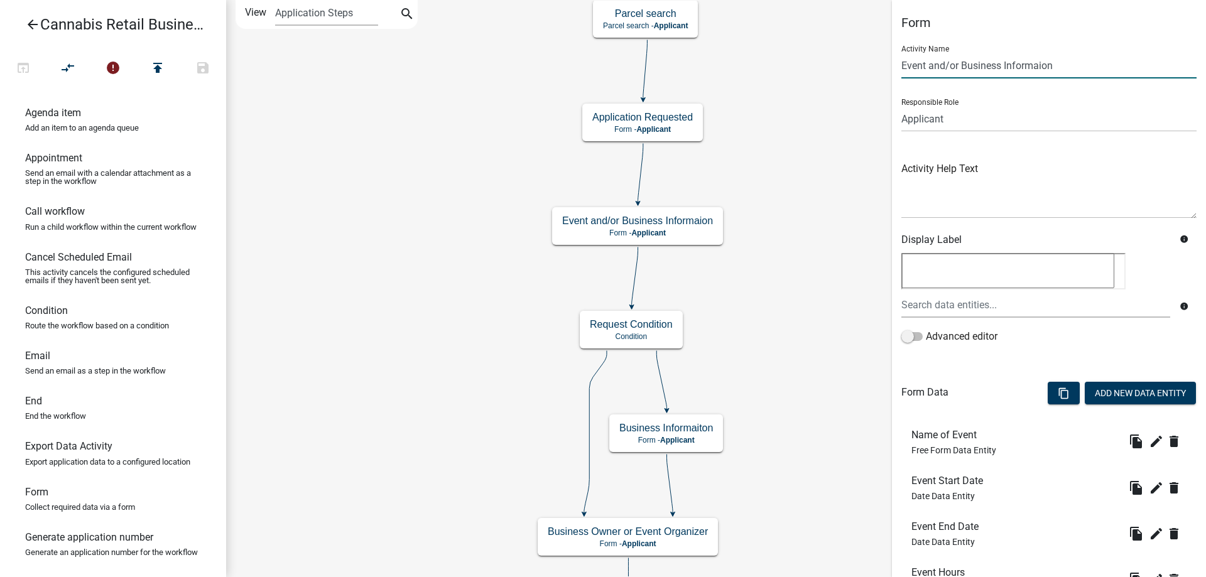
click at [1005, 64] on input "Event and/or Business Informaion" at bounding box center [1048, 66] width 295 height 26
click at [1006, 73] on input "Event Informaion" at bounding box center [1048, 66] width 295 height 26
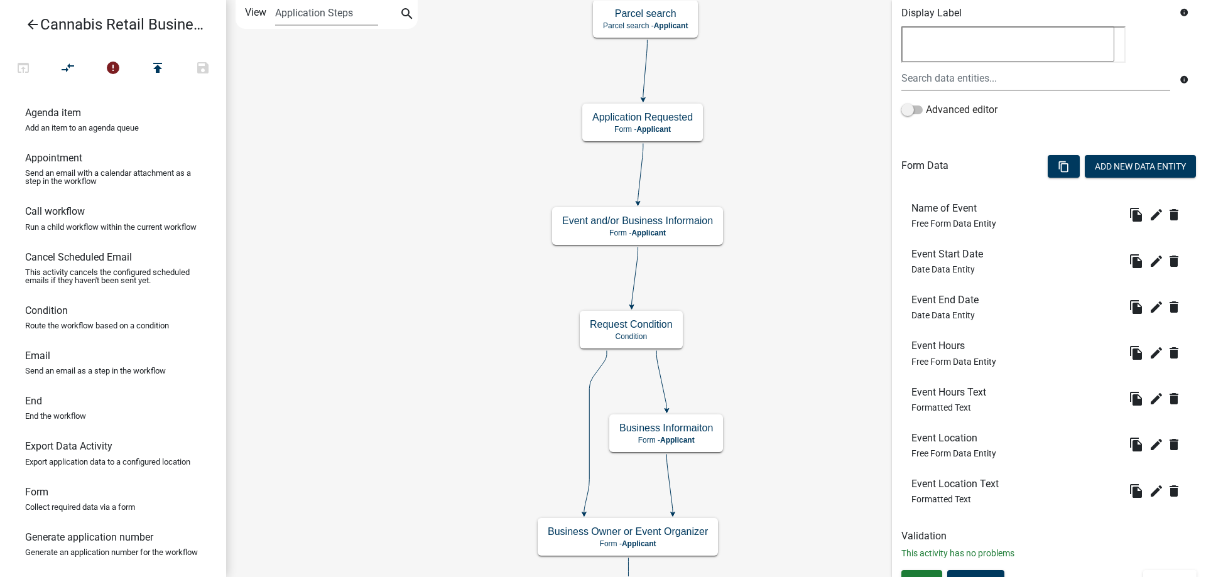
scroll to position [244, 0]
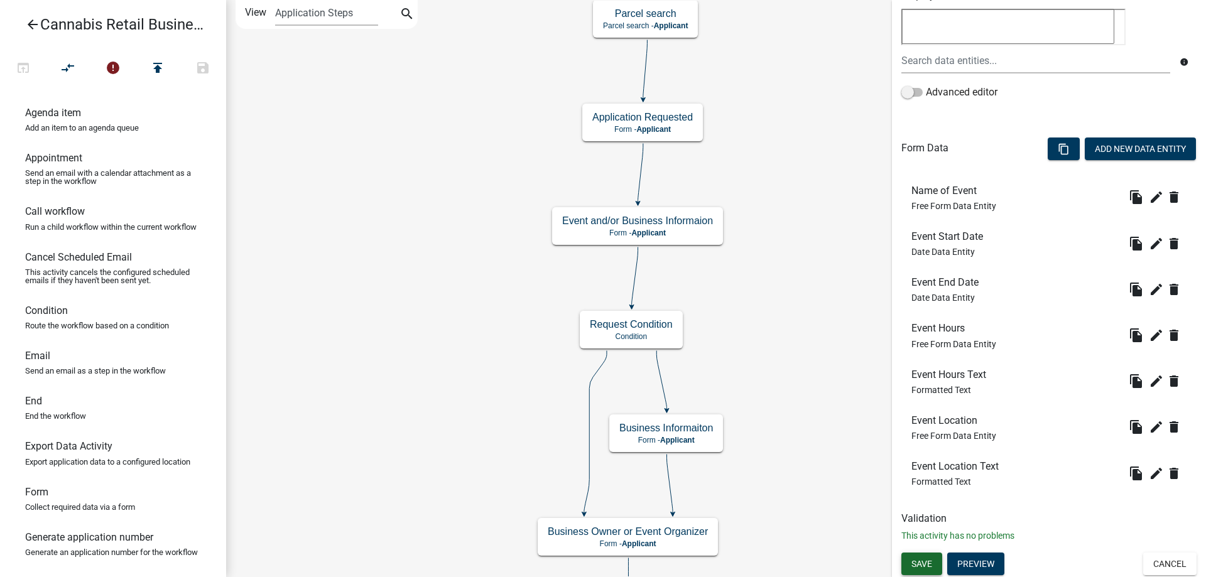
type input "Event Informaion"
click at [927, 563] on span "Save" at bounding box center [921, 564] width 21 height 10
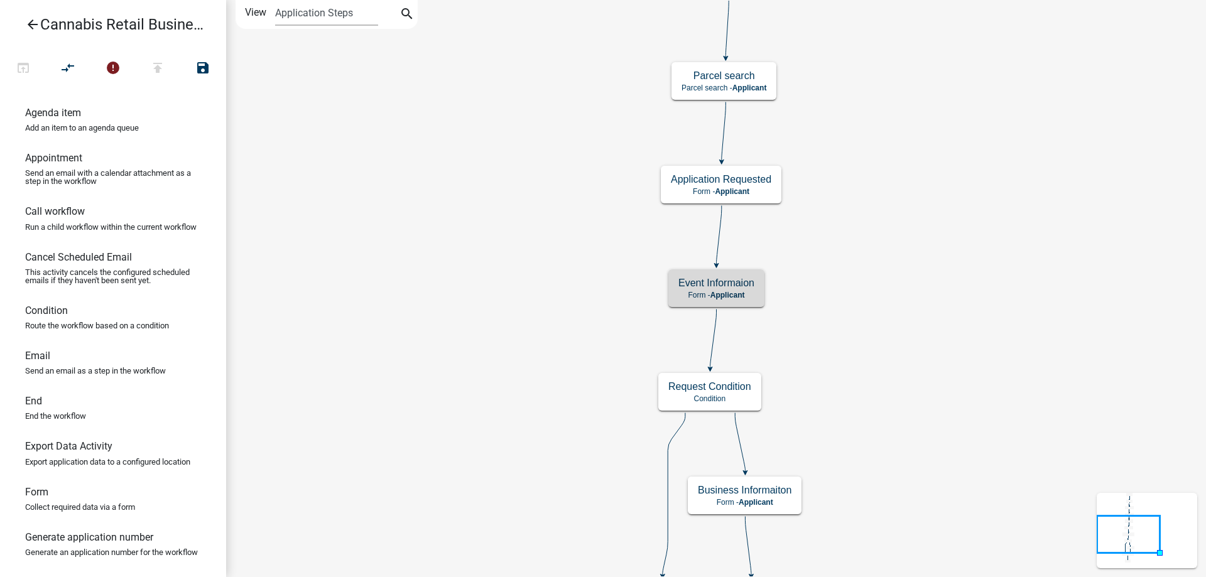
scroll to position [0, 0]
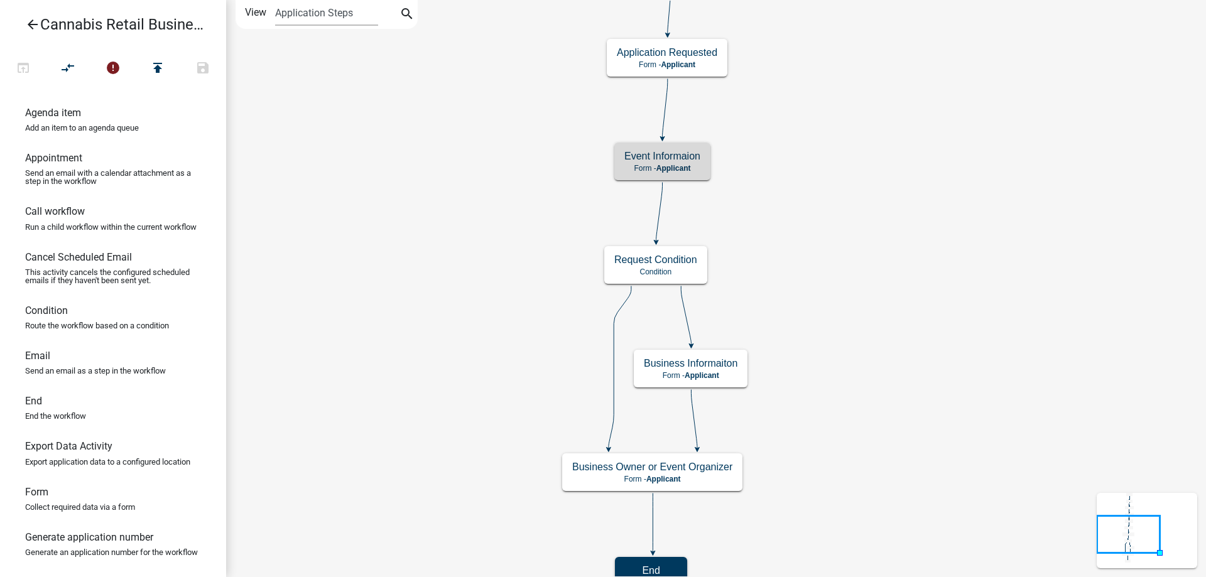
click at [842, 247] on div "start Start - Applicant Application Introduction Form - Applicant Parcel search…" at bounding box center [716, 288] width 980 height 577
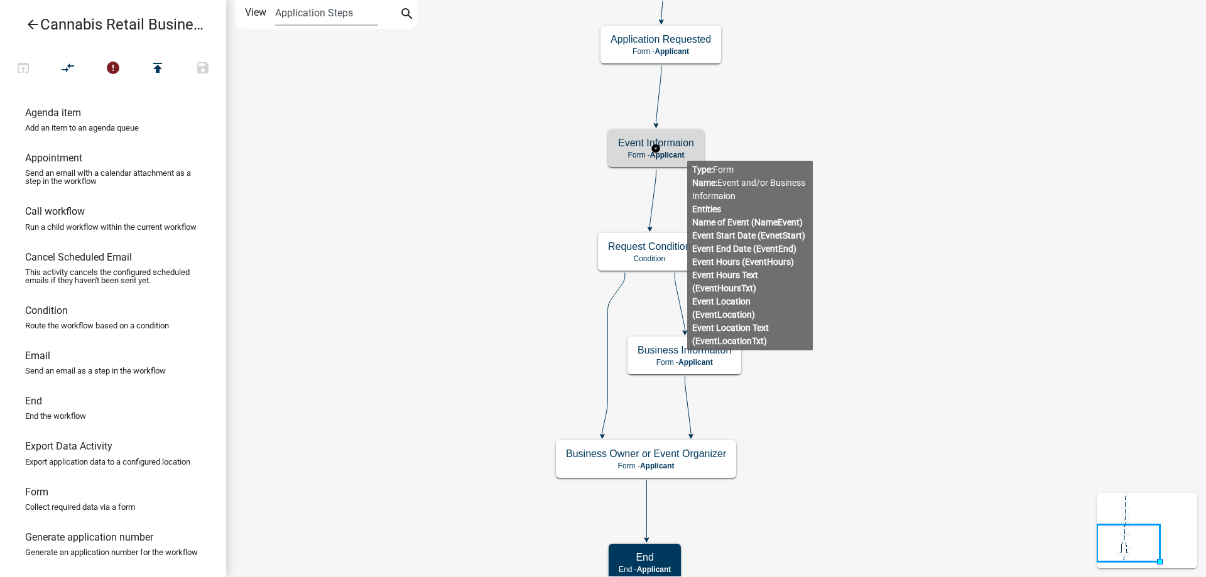
click at [687, 151] on p "Form - Applicant" at bounding box center [656, 155] width 76 height 9
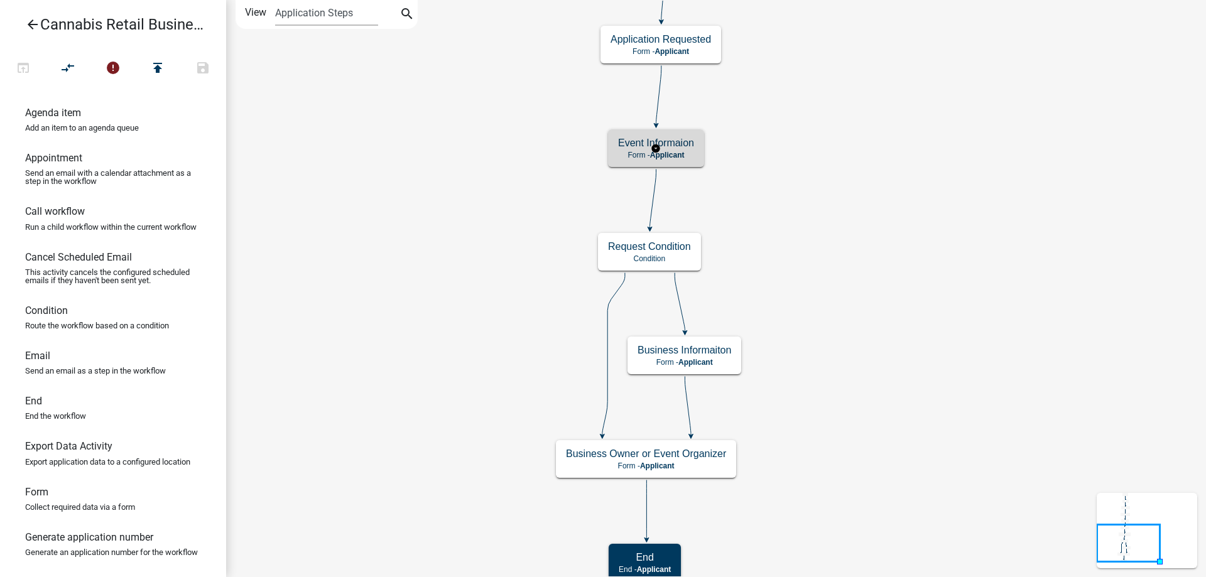
click at [687, 151] on p "Form - Applicant" at bounding box center [656, 155] width 76 height 9
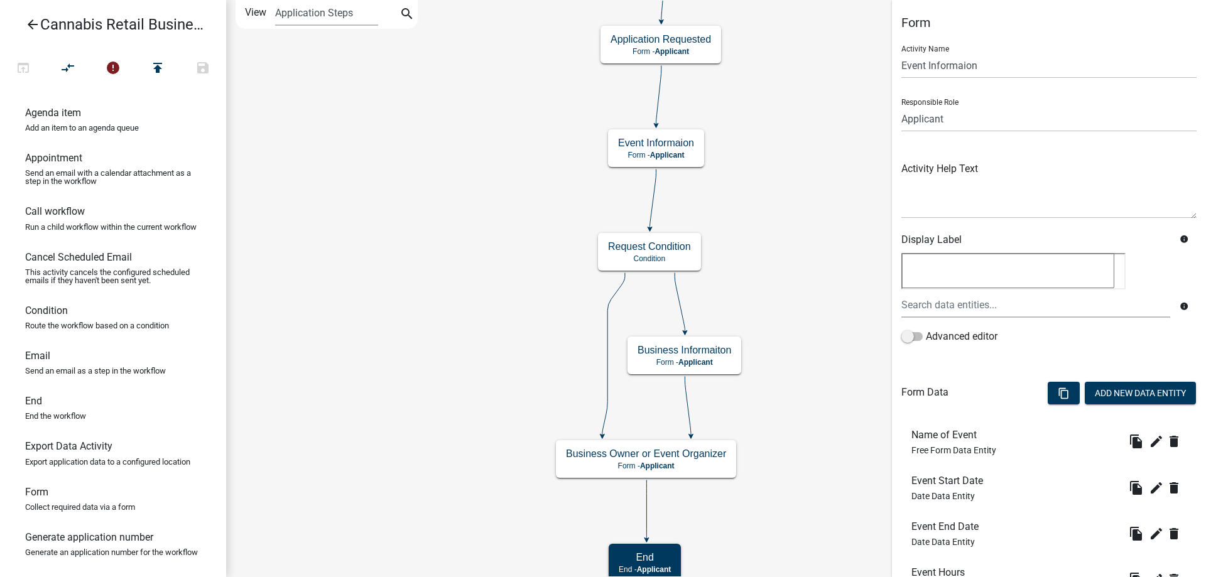
scroll to position [244, 0]
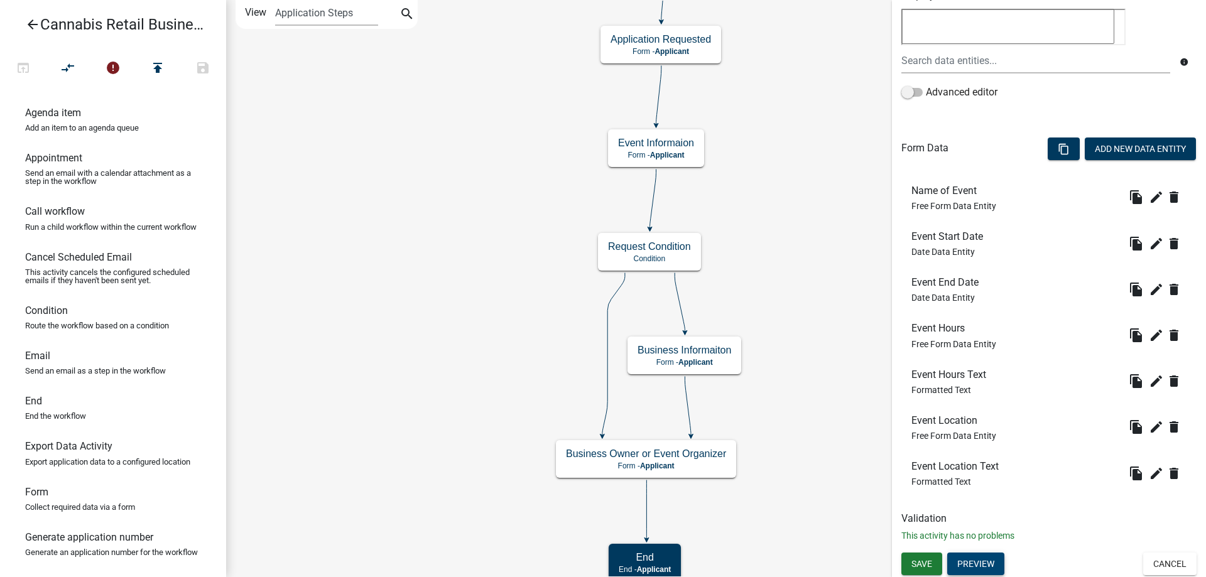
click at [981, 564] on button "Preview" at bounding box center [975, 564] width 57 height 23
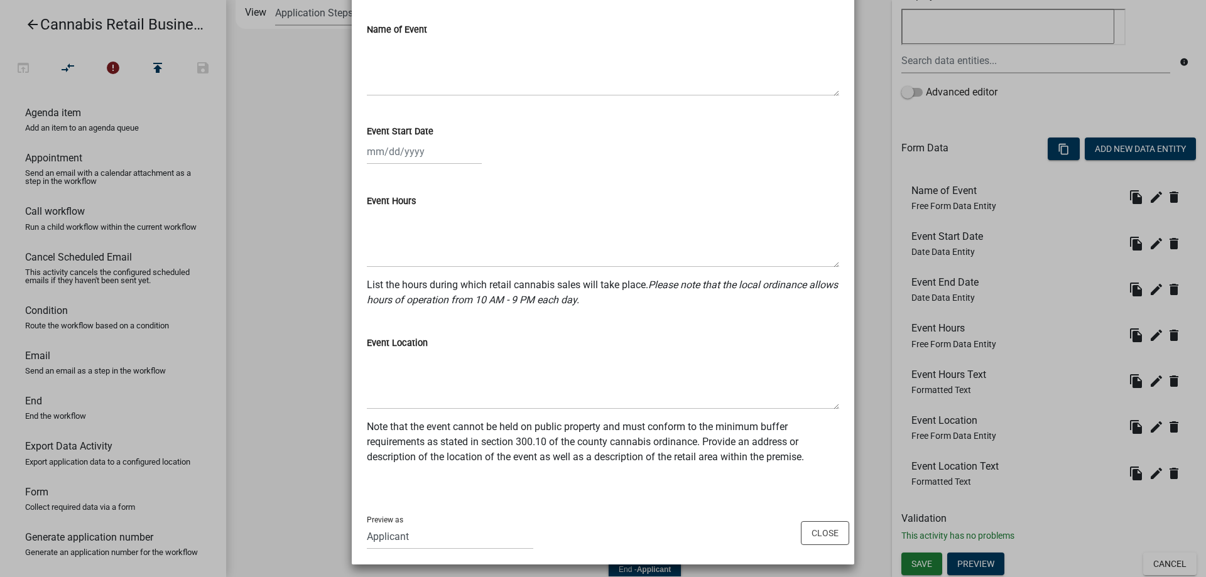
scroll to position [94, 0]
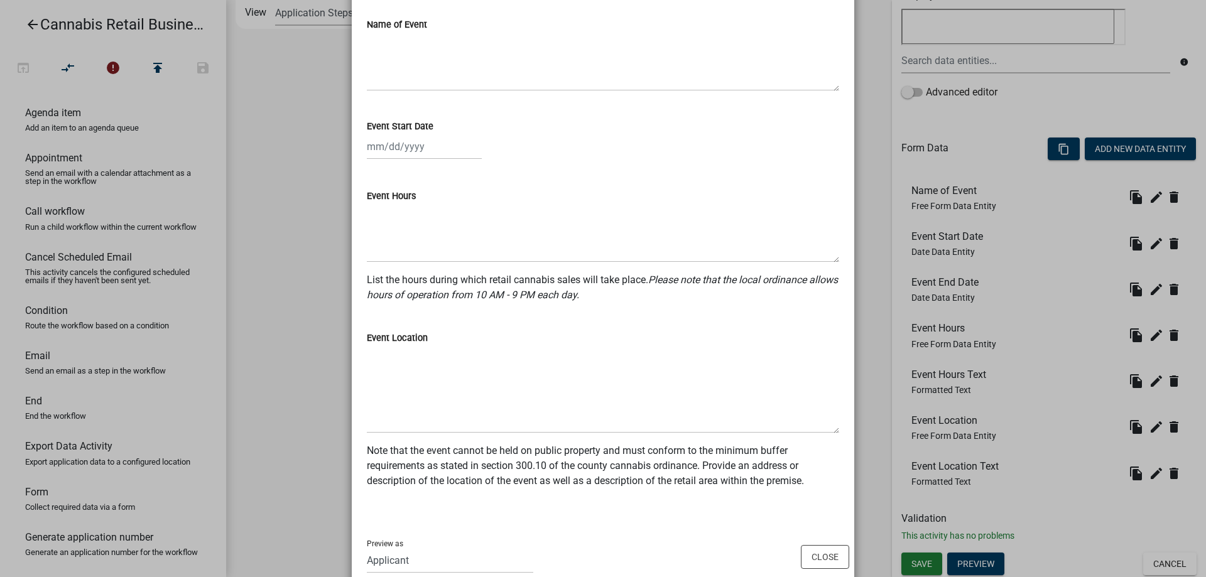
drag, startPoint x: 834, startPoint y: 401, endPoint x: 817, endPoint y: 429, distance: 33.5
click at [817, 429] on textarea "Event Location" at bounding box center [603, 389] width 472 height 88
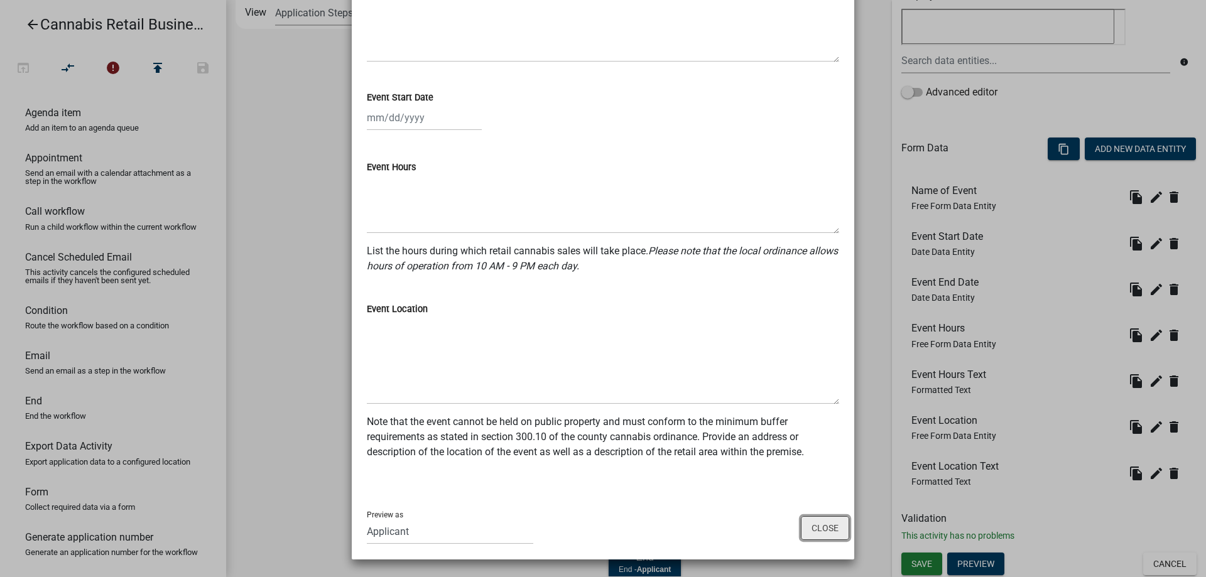
click at [826, 532] on button "Close" at bounding box center [825, 528] width 48 height 24
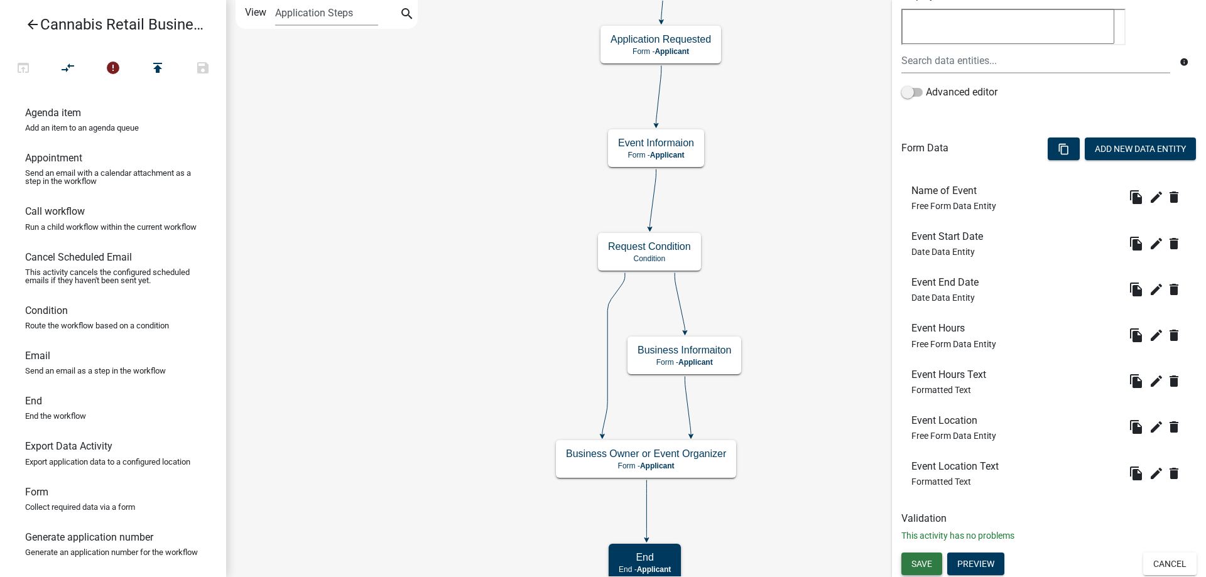
click at [919, 564] on span "Save" at bounding box center [921, 564] width 21 height 10
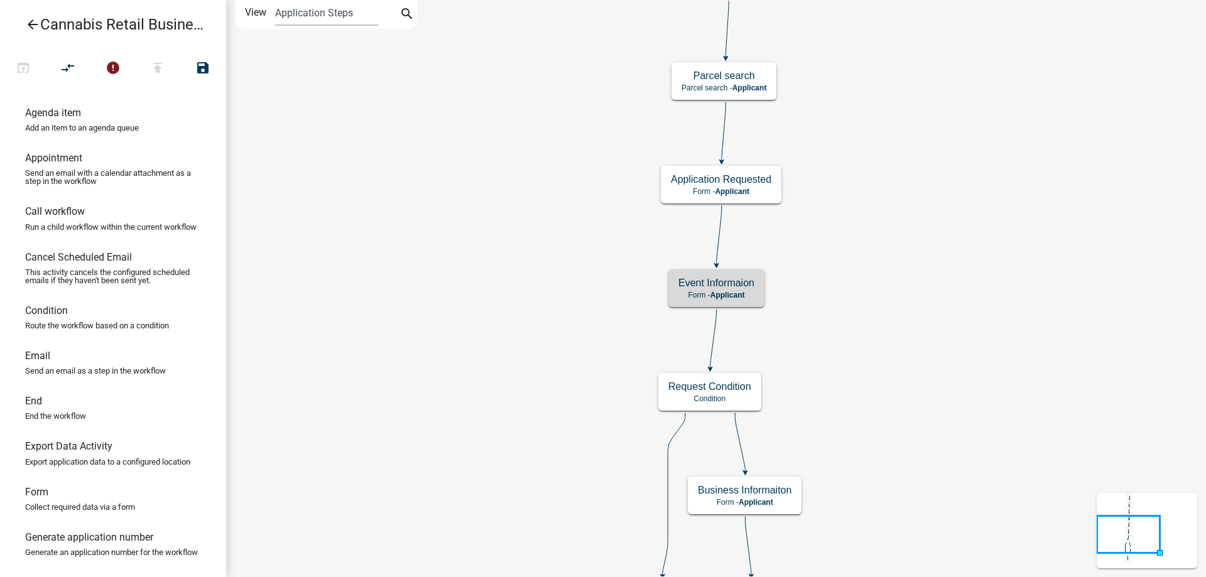
click at [914, 314] on icon "start Start - Applicant Application Introduction Form - Applicant Parcel search…" at bounding box center [716, 362] width 978 height 723
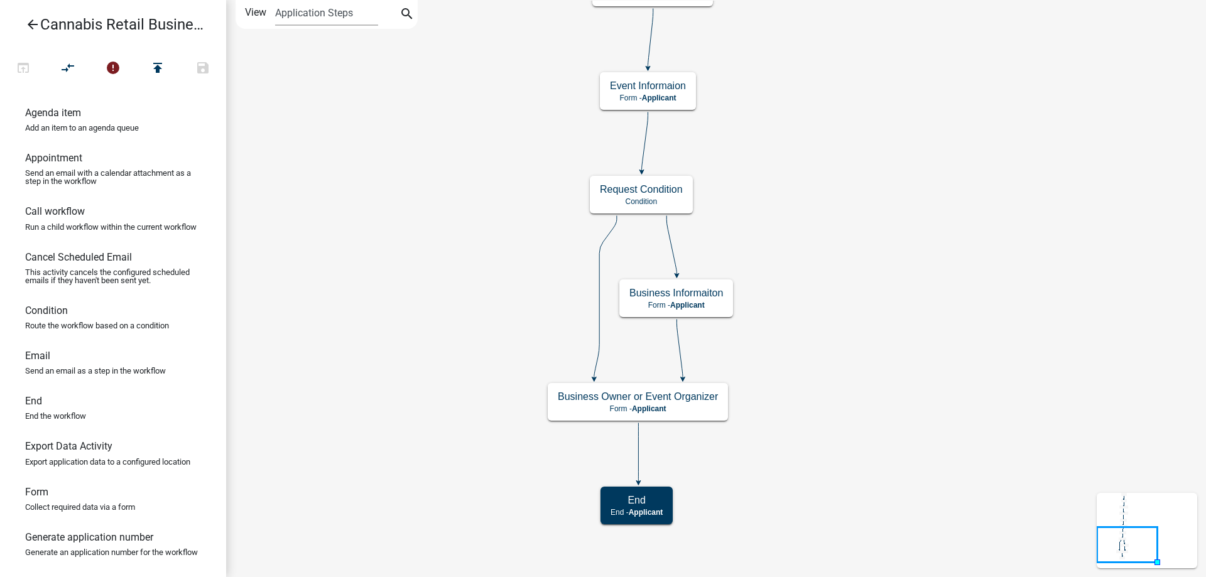
click at [825, 182] on div "start Start - Applicant Application Introduction Form - Applicant Parcel search…" at bounding box center [716, 288] width 980 height 577
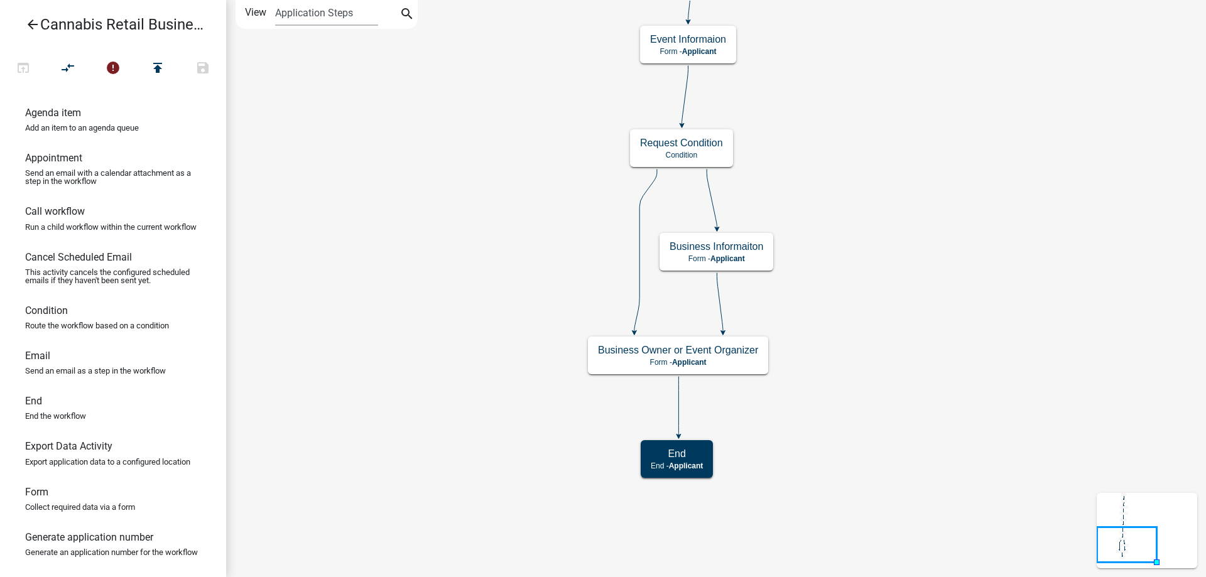
click at [869, 255] on div "start Start - Applicant Application Introduction Form - Applicant Parcel search…" at bounding box center [716, 288] width 980 height 577
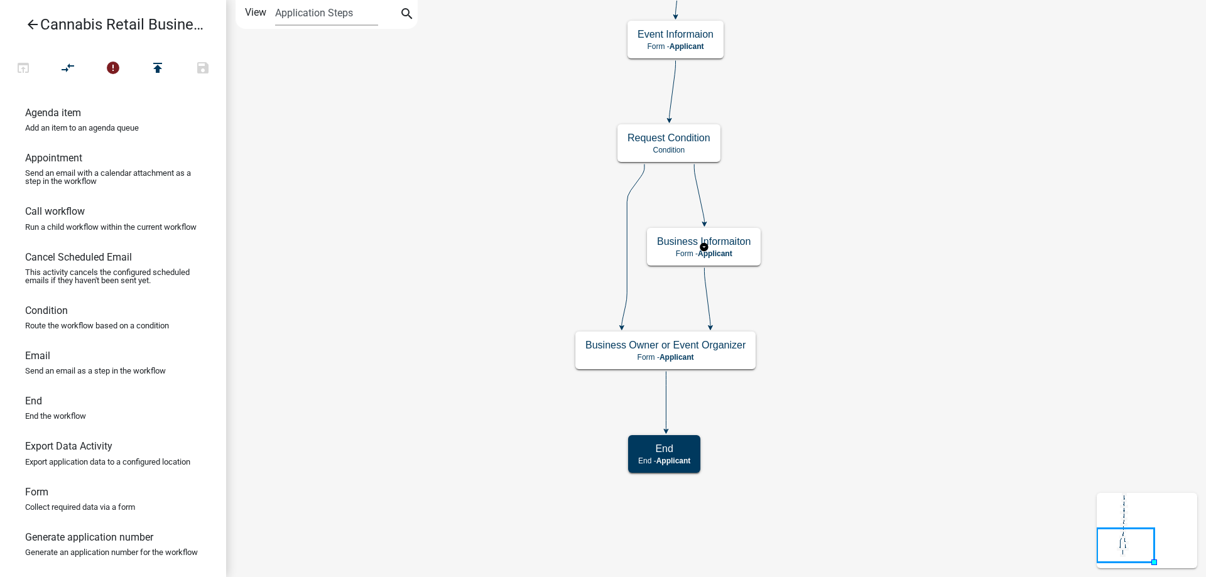
click at [729, 256] on g "Business Informaiton Form - Applicant" at bounding box center [704, 246] width 114 height 36
click at [729, 256] on span "Applicant" at bounding box center [715, 253] width 35 height 9
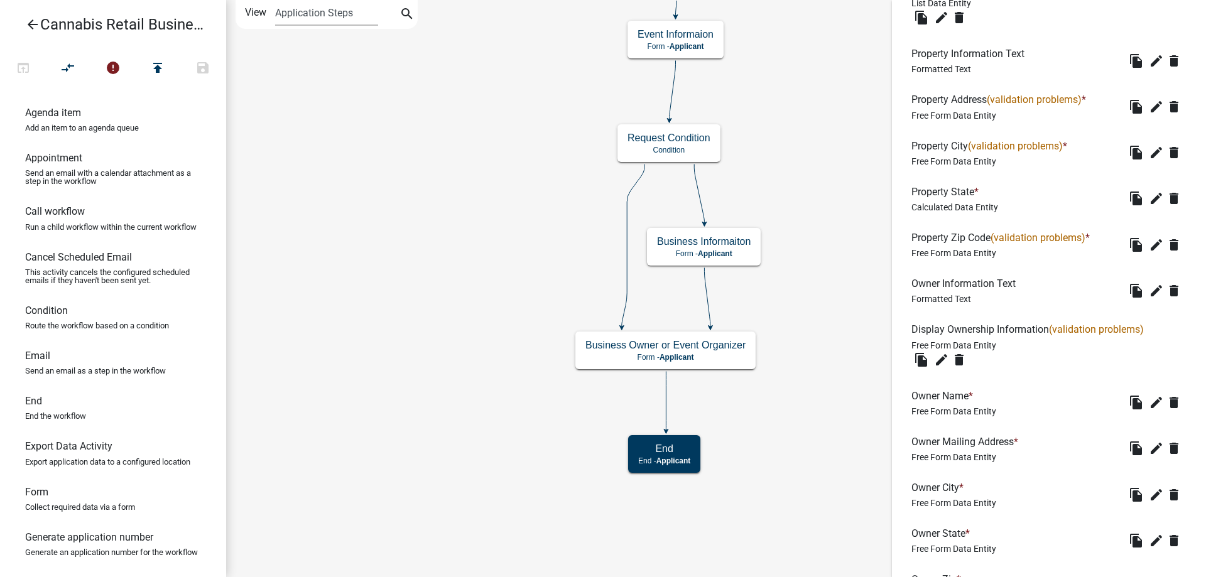
scroll to position [986, 0]
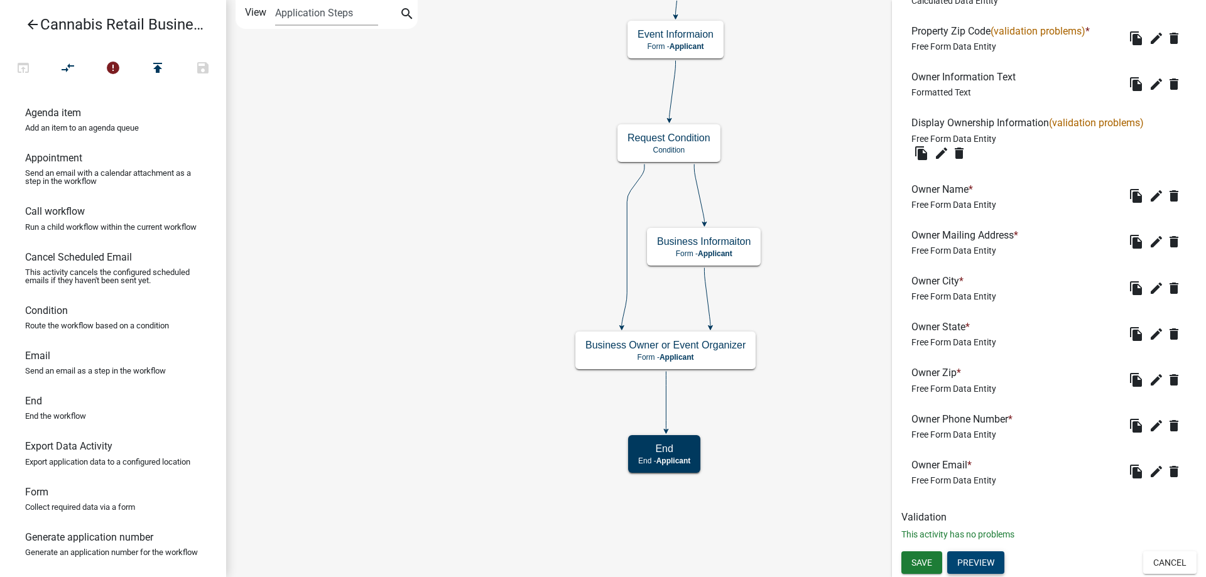
click at [981, 564] on button "Preview" at bounding box center [975, 562] width 57 height 23
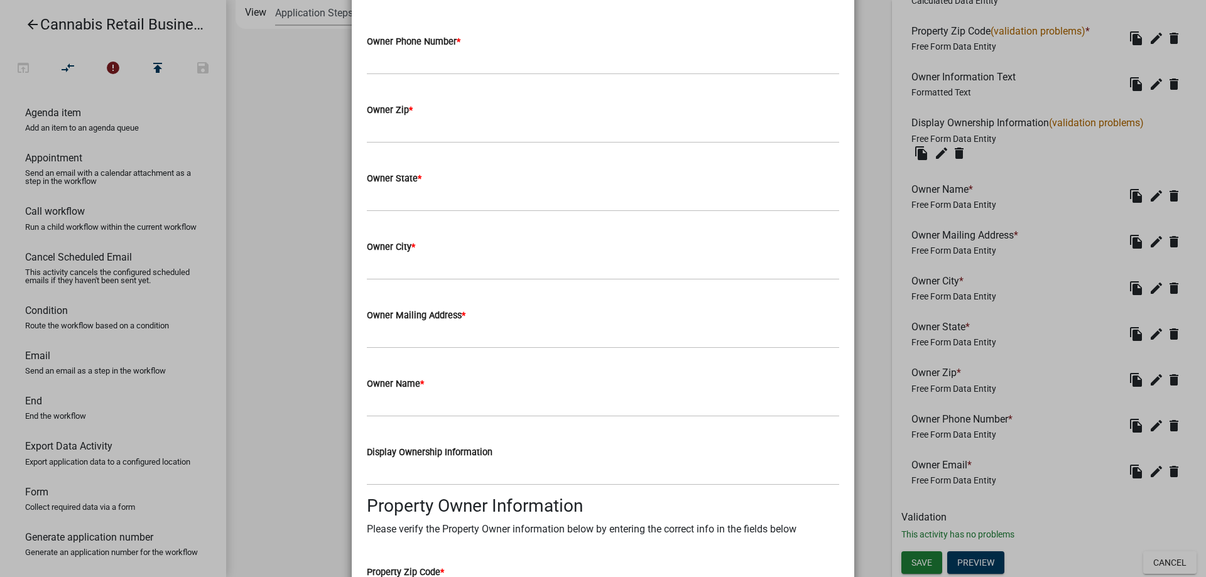
scroll to position [0, 0]
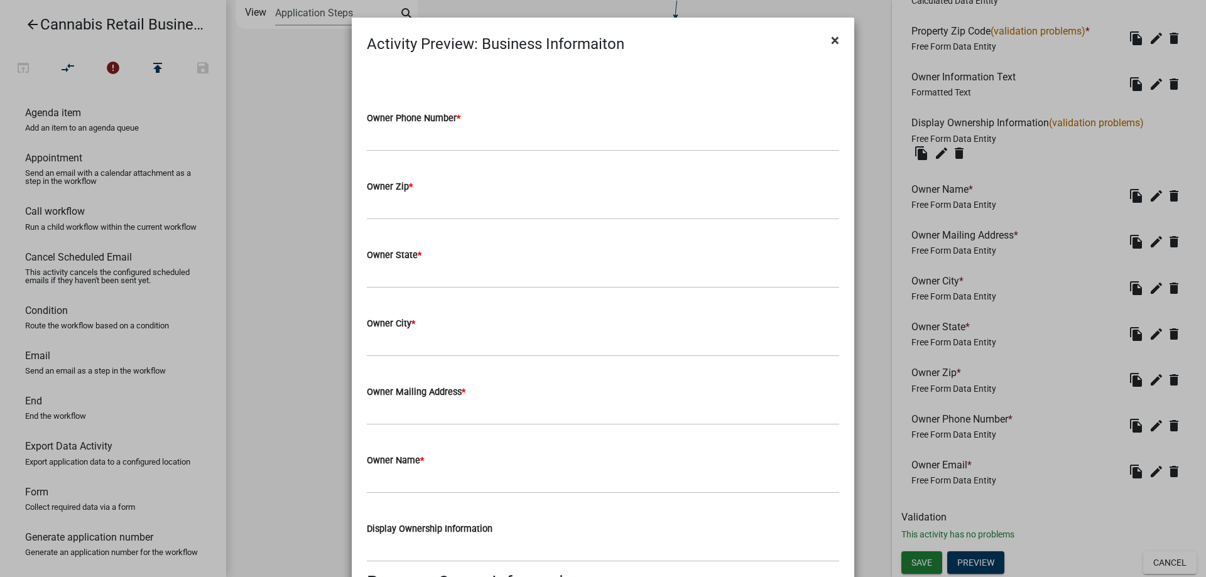
click at [829, 39] on button "×" at bounding box center [835, 40] width 28 height 35
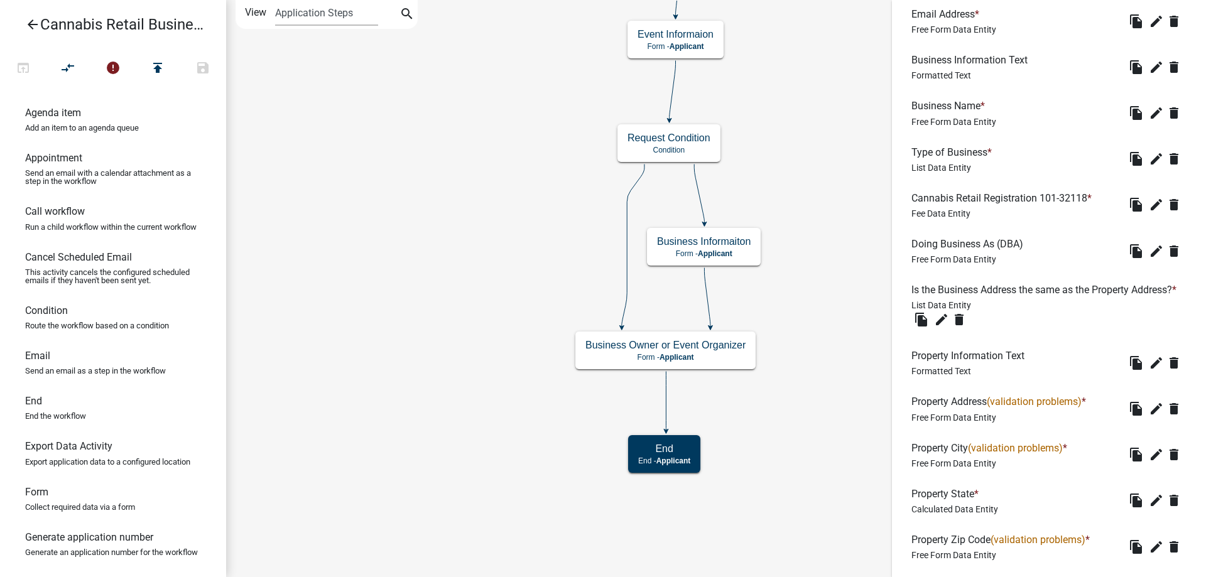
scroll to position [346, 0]
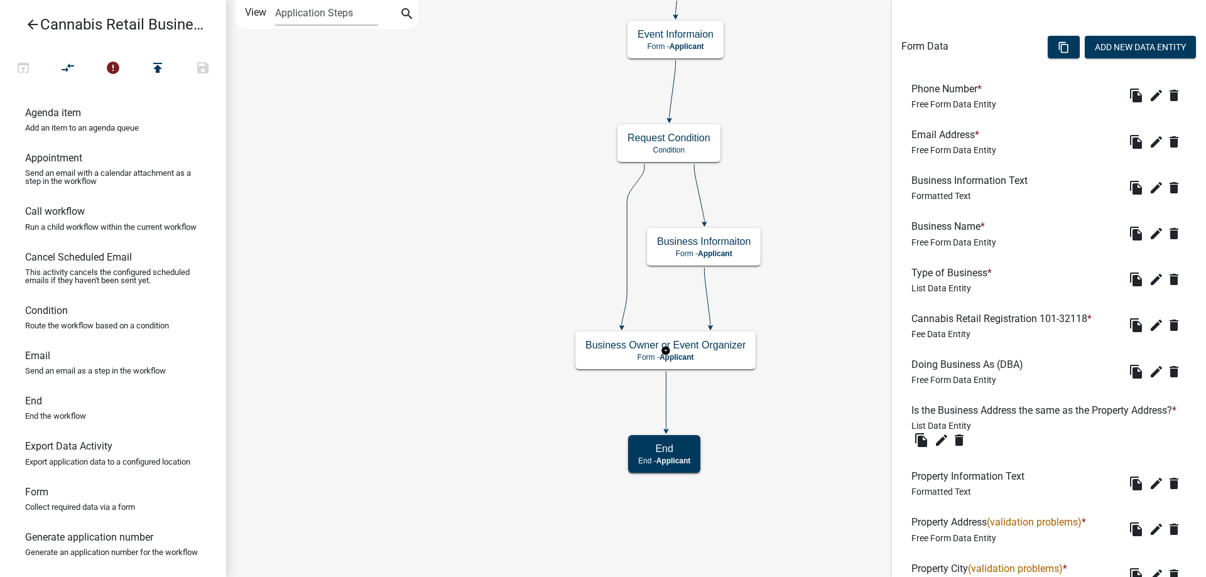
click at [693, 351] on g "Business Owner or Event Organizer Form - Applicant" at bounding box center [665, 350] width 180 height 36
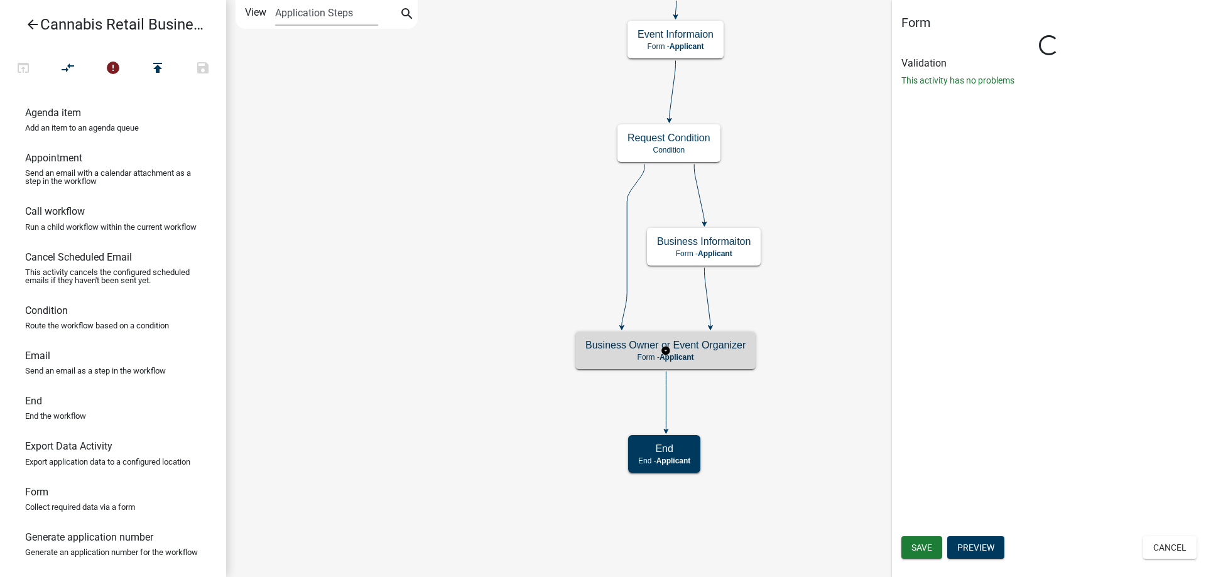
scroll to position [0, 0]
click at [693, 351] on g "Business Owner or Event Organizer Form - Applicant" at bounding box center [665, 350] width 180 height 36
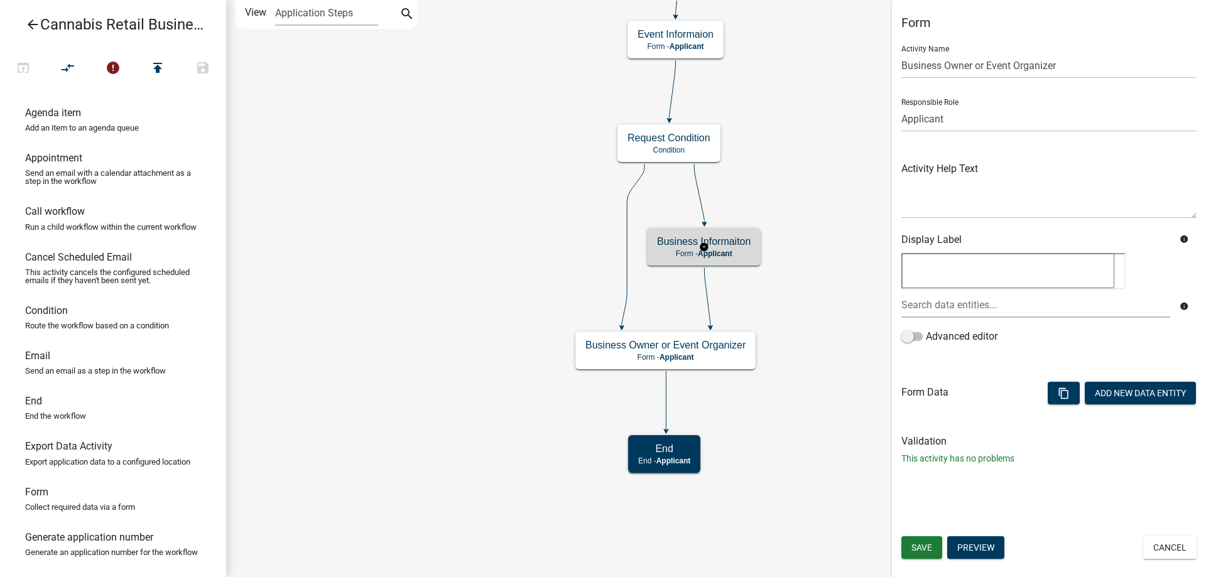
click at [734, 249] on g "Business Informaiton Form - Applicant" at bounding box center [704, 246] width 114 height 36
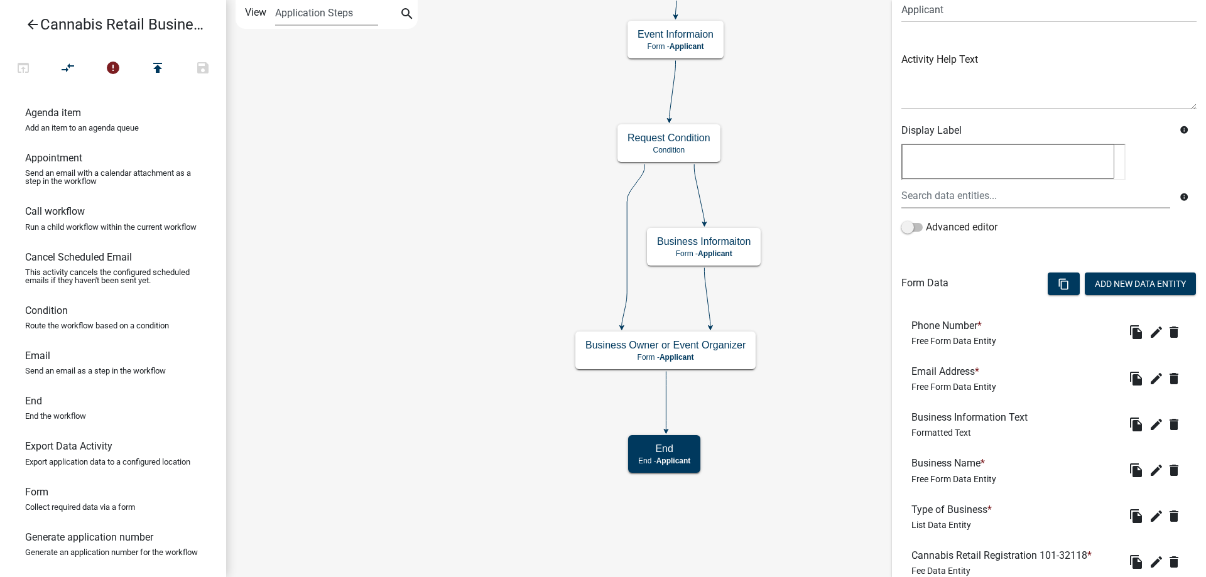
scroll to position [26, 0]
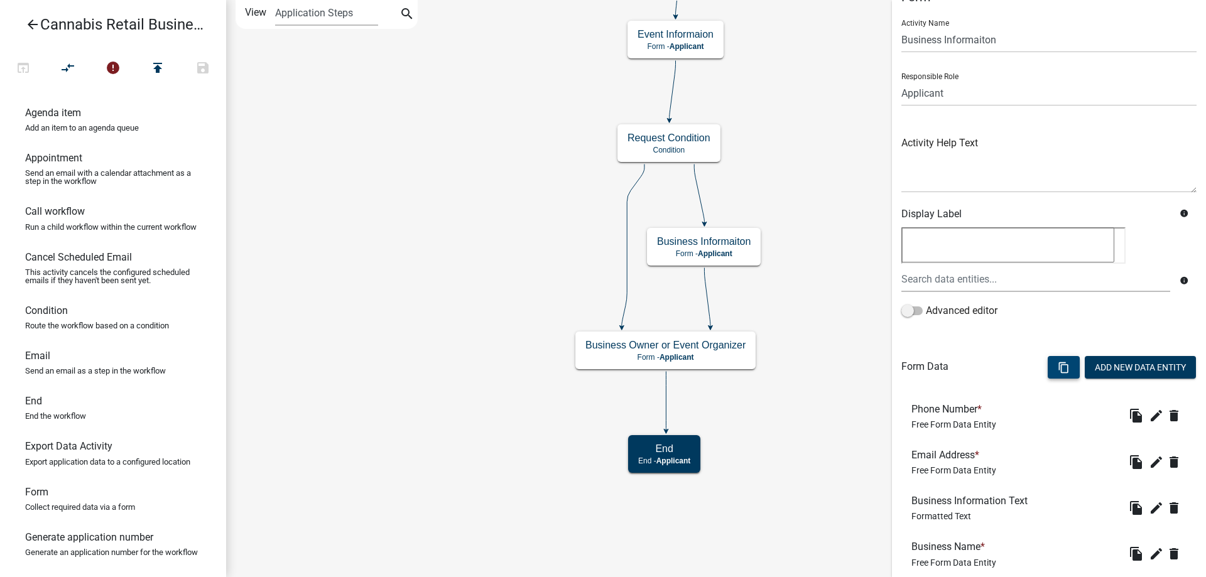
click at [1061, 363] on icon "content_copy" at bounding box center [1063, 368] width 12 height 12
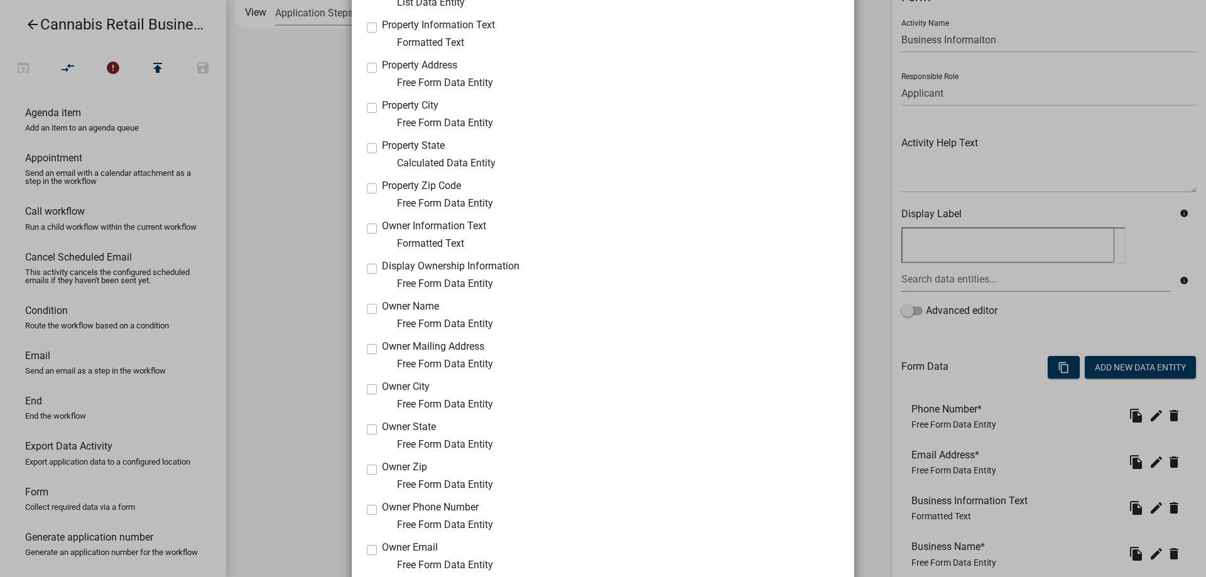
scroll to position [578, 0]
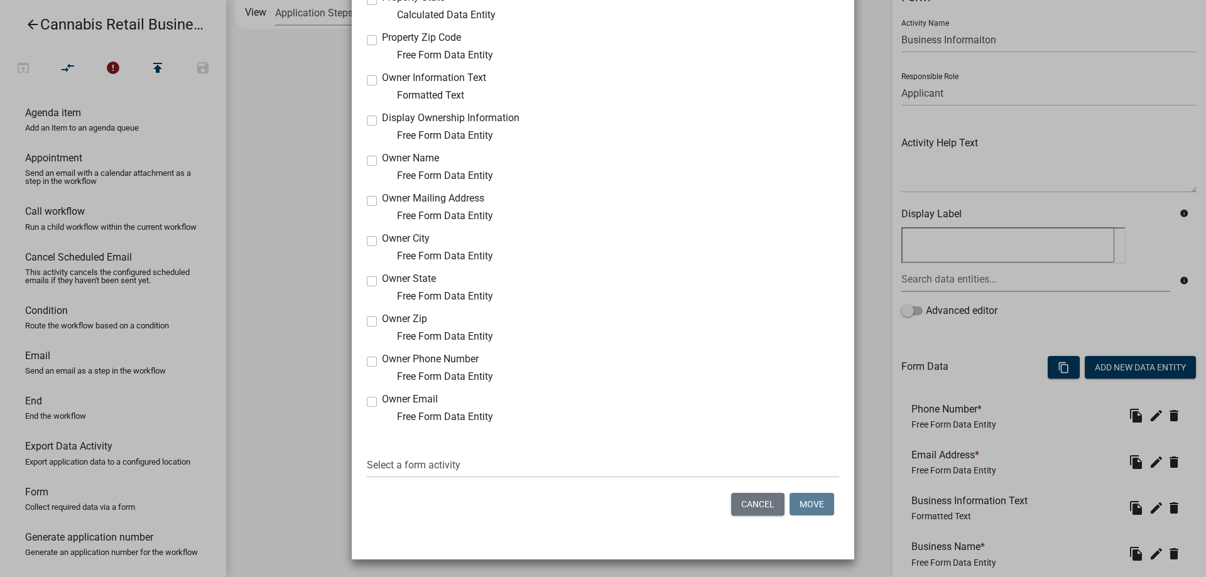
click at [382, 402] on label "Owner Email" at bounding box center [410, 399] width 56 height 10
click at [382, 402] on input "Owner Email" at bounding box center [386, 398] width 8 height 8
checkbox input "true"
click at [382, 362] on label "Owner Phone Number" at bounding box center [430, 359] width 97 height 10
click at [382, 362] on input "Owner Phone Number" at bounding box center [386, 358] width 8 height 8
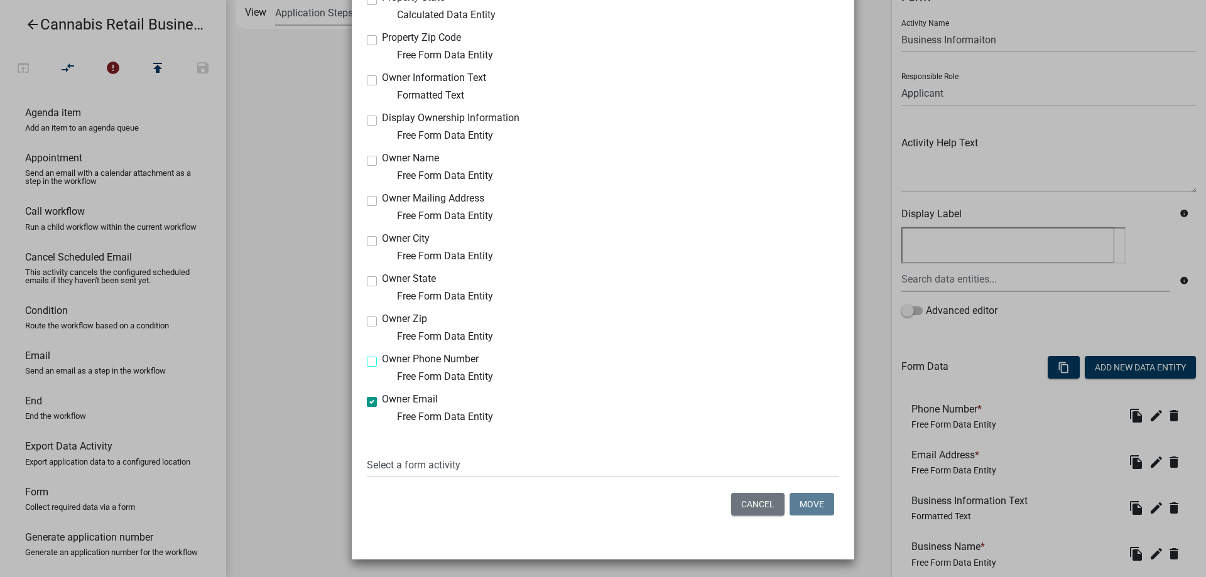
checkbox input "true"
click at [382, 321] on label "Owner Zip" at bounding box center [404, 319] width 45 height 10
click at [382, 321] on input "Owner Zip" at bounding box center [386, 318] width 8 height 8
checkbox input "true"
click at [382, 281] on label "Owner State" at bounding box center [409, 279] width 54 height 10
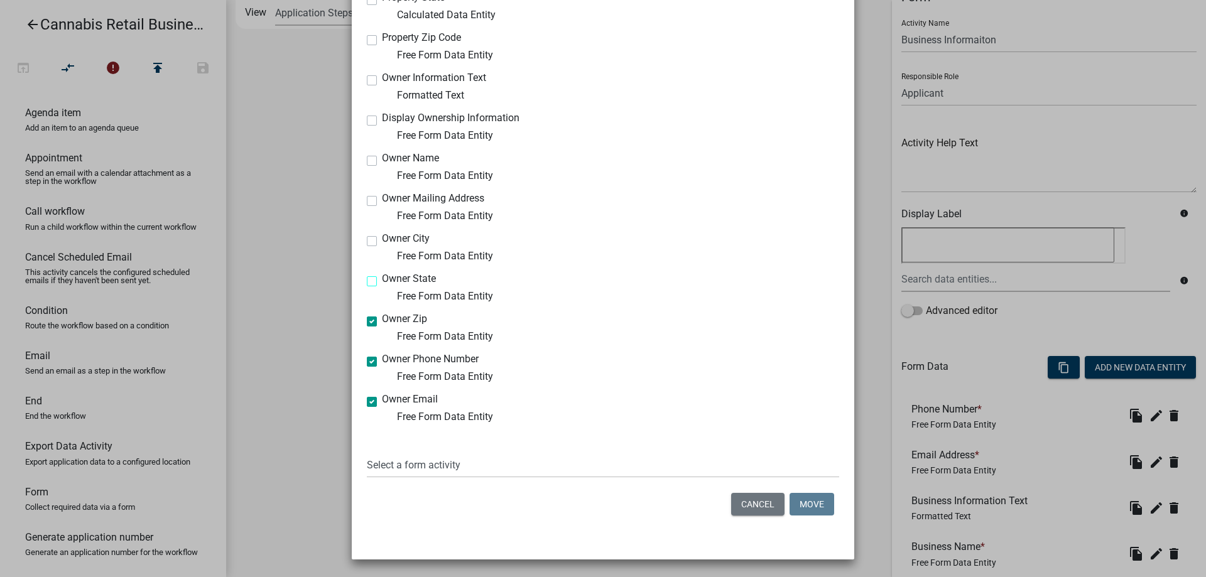
click at [382, 281] on input "Owner State" at bounding box center [386, 278] width 8 height 8
checkbox input "true"
click at [382, 239] on label "Owner City" at bounding box center [406, 239] width 48 height 10
click at [382, 239] on input "Owner City" at bounding box center [386, 238] width 8 height 8
checkbox input "true"
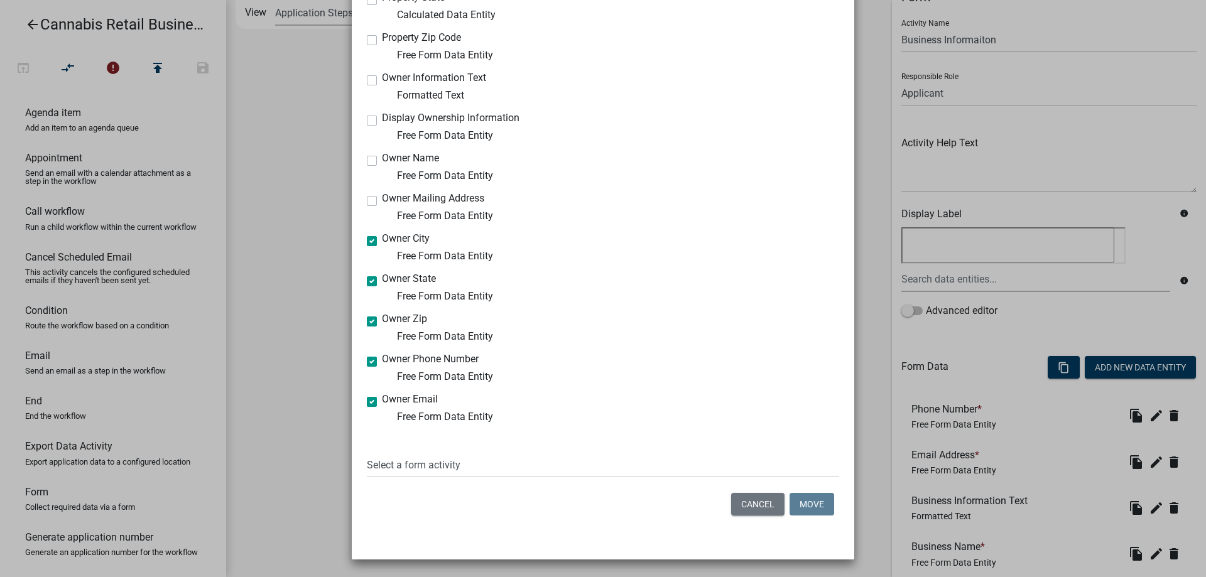
click at [382, 200] on label "Owner Mailing Address" at bounding box center [433, 198] width 102 height 10
click at [382, 200] on input "Owner Mailing Address" at bounding box center [386, 197] width 8 height 8
checkbox input "true"
click at [382, 163] on label "Owner Name" at bounding box center [410, 158] width 57 height 10
click at [382, 161] on input "Owner Name" at bounding box center [386, 157] width 8 height 8
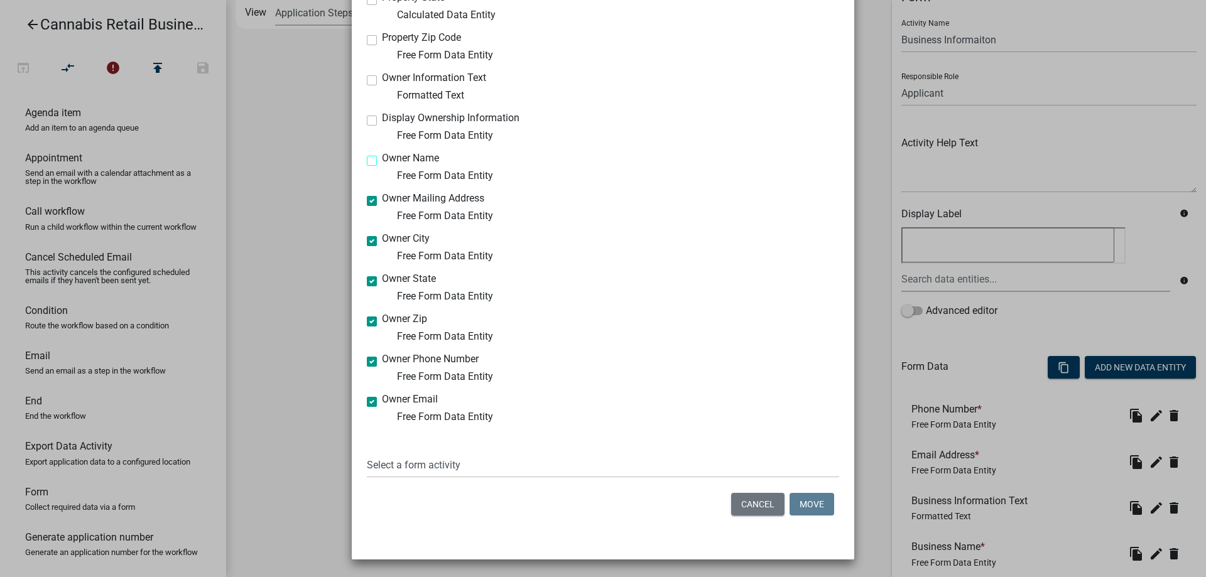
checkbox input "true"
click at [382, 77] on label "Owner Information Text" at bounding box center [434, 78] width 104 height 10
click at [382, 77] on input "Owner Information Text" at bounding box center [386, 77] width 8 height 8
checkbox input "true"
click at [382, 120] on label "Display Ownership Information" at bounding box center [451, 118] width 138 height 10
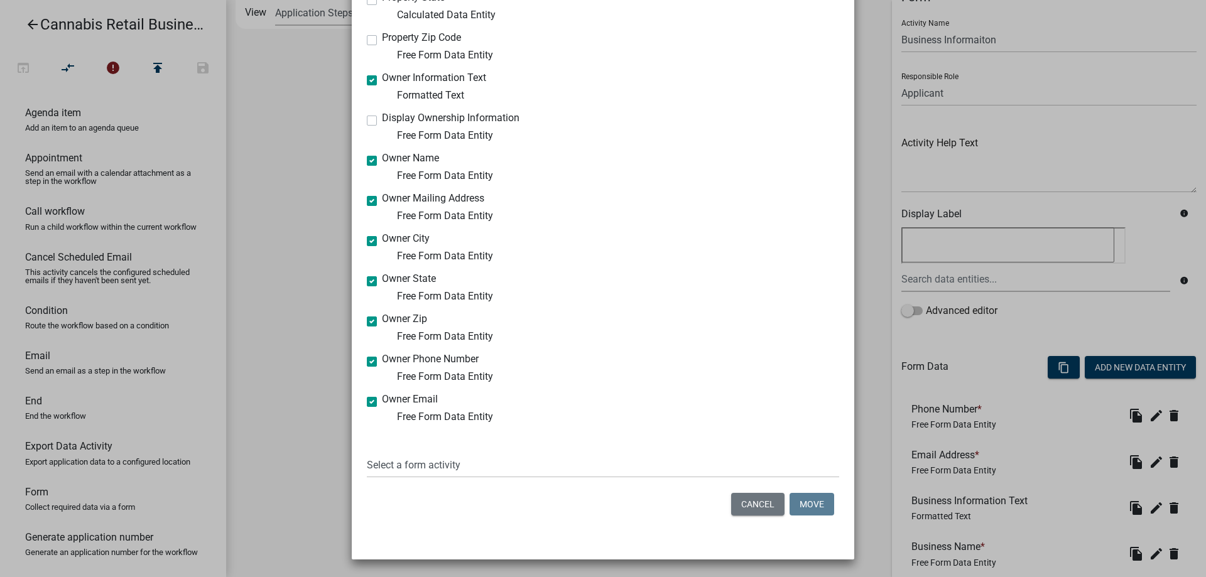
click at [382, 120] on input "Display Ownership Information" at bounding box center [386, 117] width 8 height 8
checkbox input "true"
click at [367, 452] on select "Select a form activity Application Introduction Data Practices Advisory Applica…" at bounding box center [603, 465] width 472 height 26
select select "b85b681c-ba77-45e7-8510-58a5a64e1943"
click option "Business Owner or Event Organizer" at bounding box center [0, 0] width 0 height 0
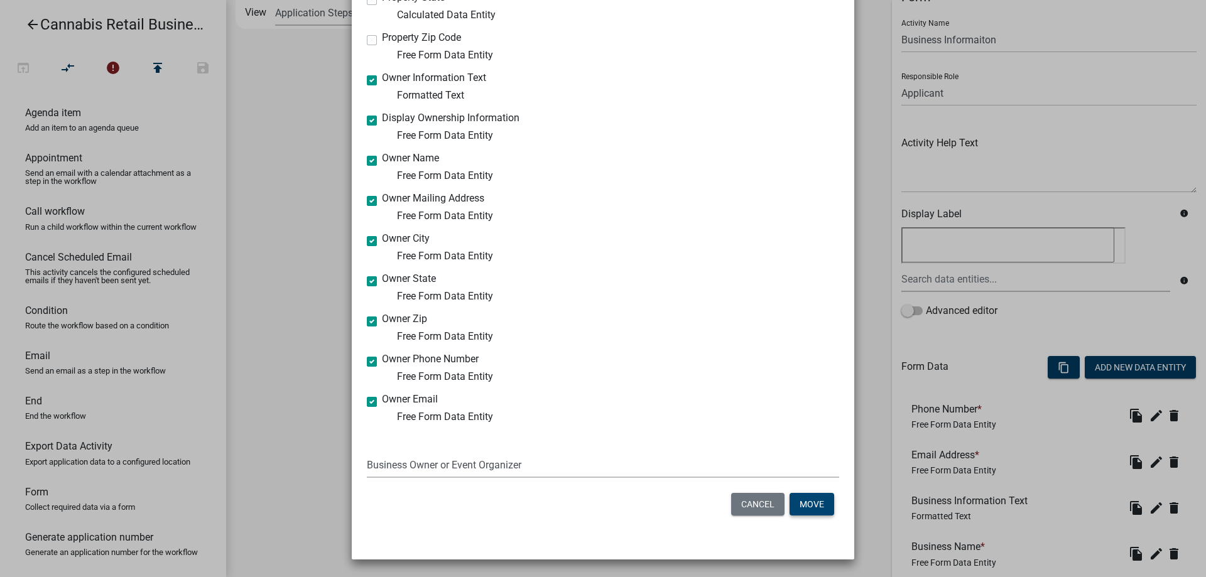
click at [814, 505] on button "Move" at bounding box center [811, 504] width 45 height 23
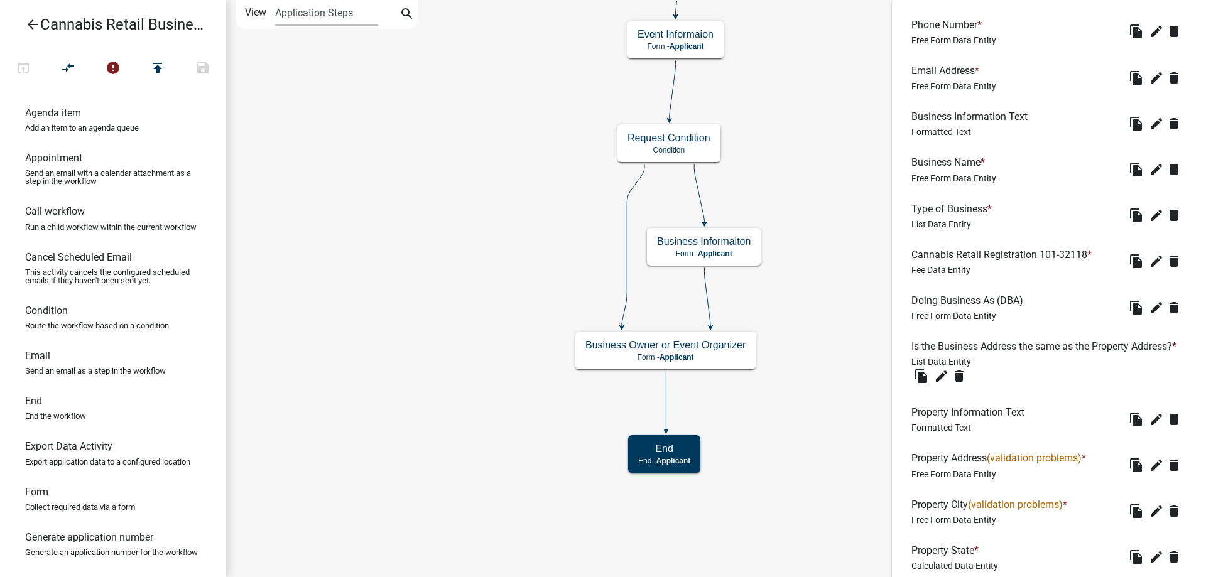
scroll to position [553, 0]
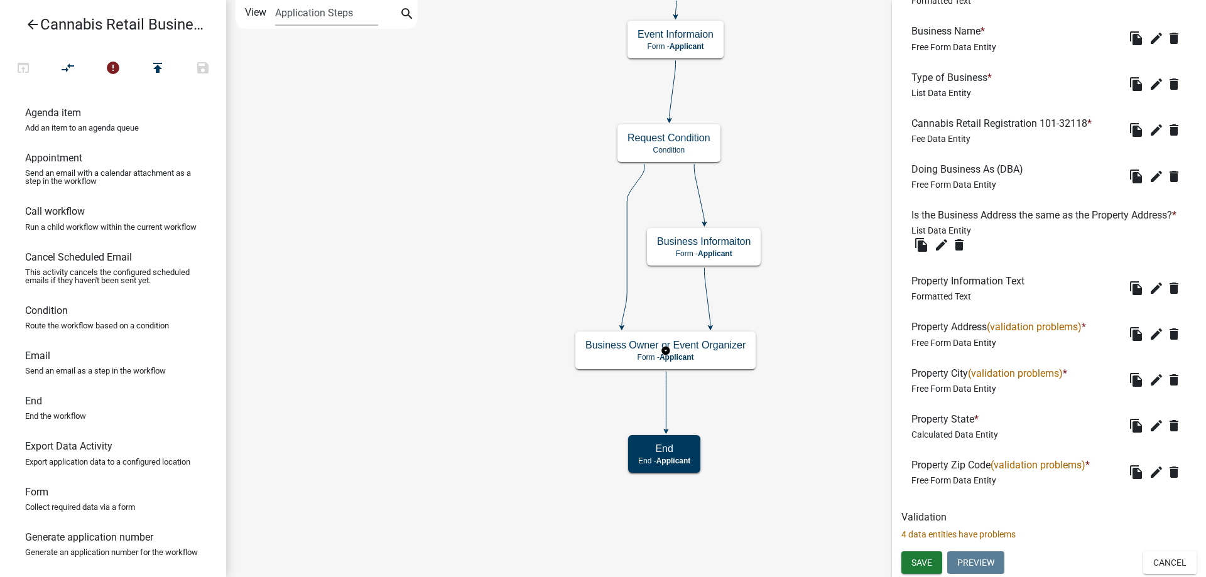
click at [630, 354] on g "Business Owner or Event Organizer Form - Applicant" at bounding box center [665, 350] width 180 height 36
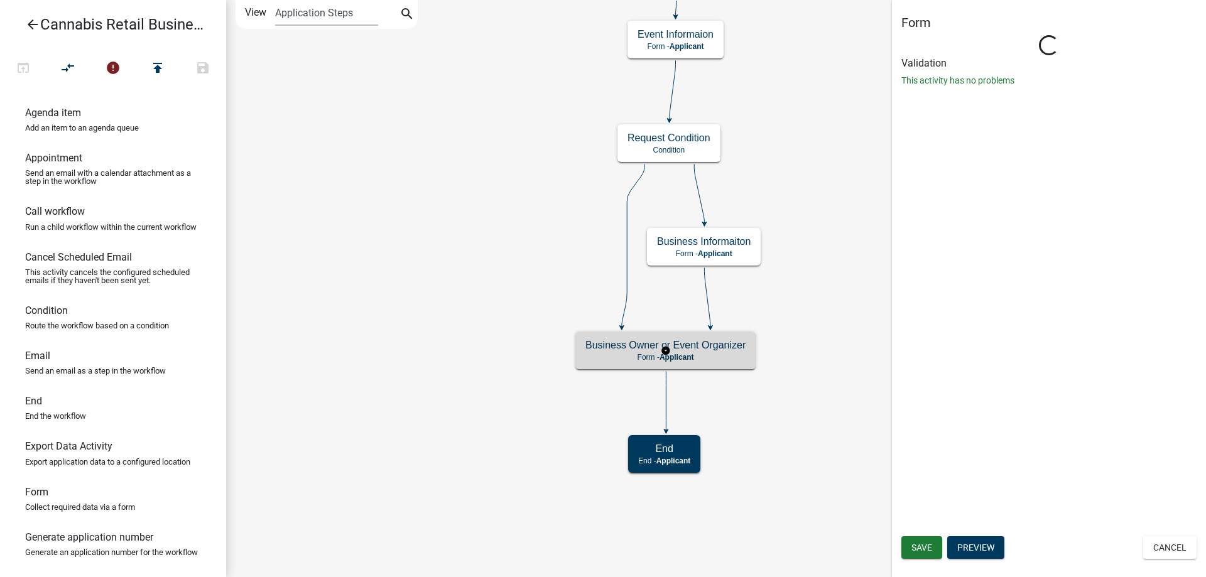
scroll to position [0, 0]
click at [630, 354] on g "Business Owner or Event Organizer Form - Applicant" at bounding box center [665, 350] width 180 height 36
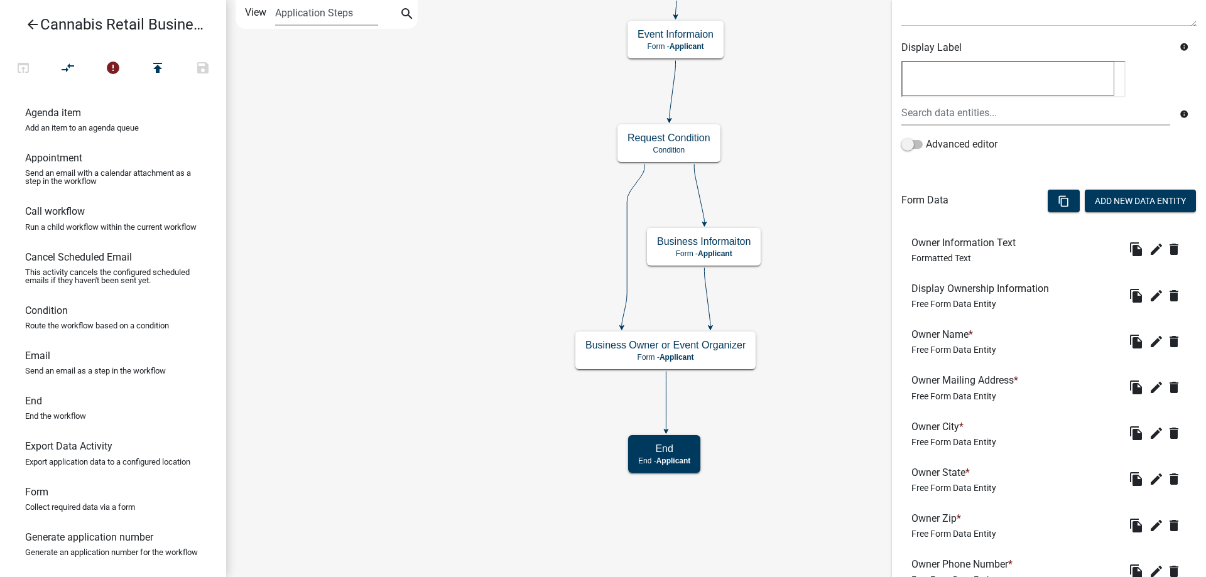
scroll to position [337, 0]
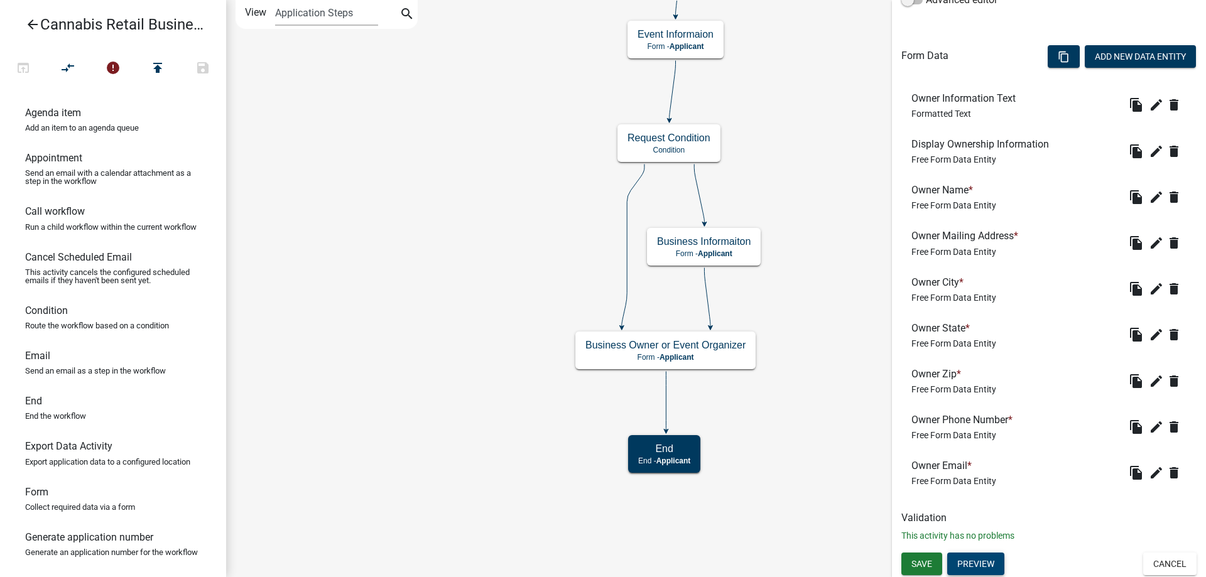
click at [983, 564] on button "Preview" at bounding box center [975, 564] width 57 height 23
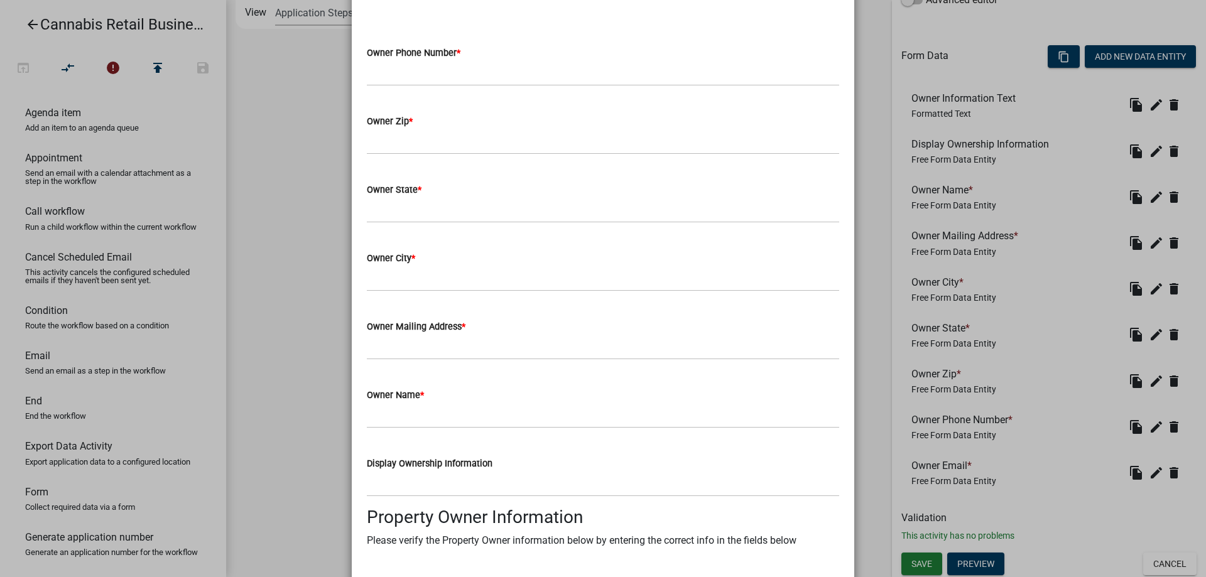
scroll to position [0, 0]
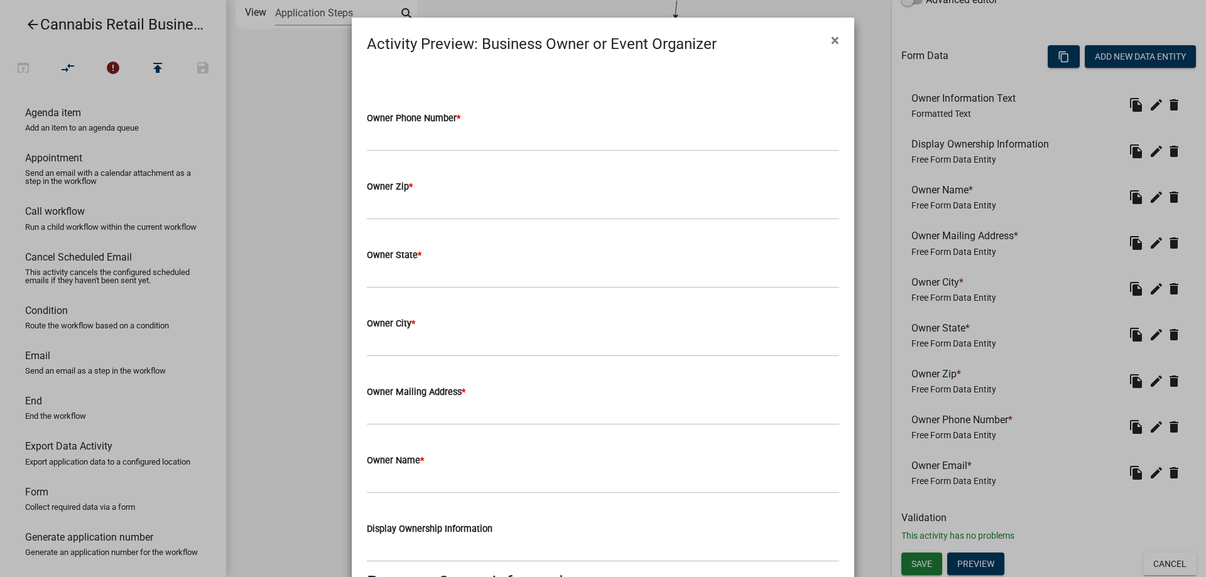
click at [1174, 151] on ngb-modal-window "Activity Preview : Business Owner or Event Organizer × Owner Phone Number * Own…" at bounding box center [603, 288] width 1206 height 577
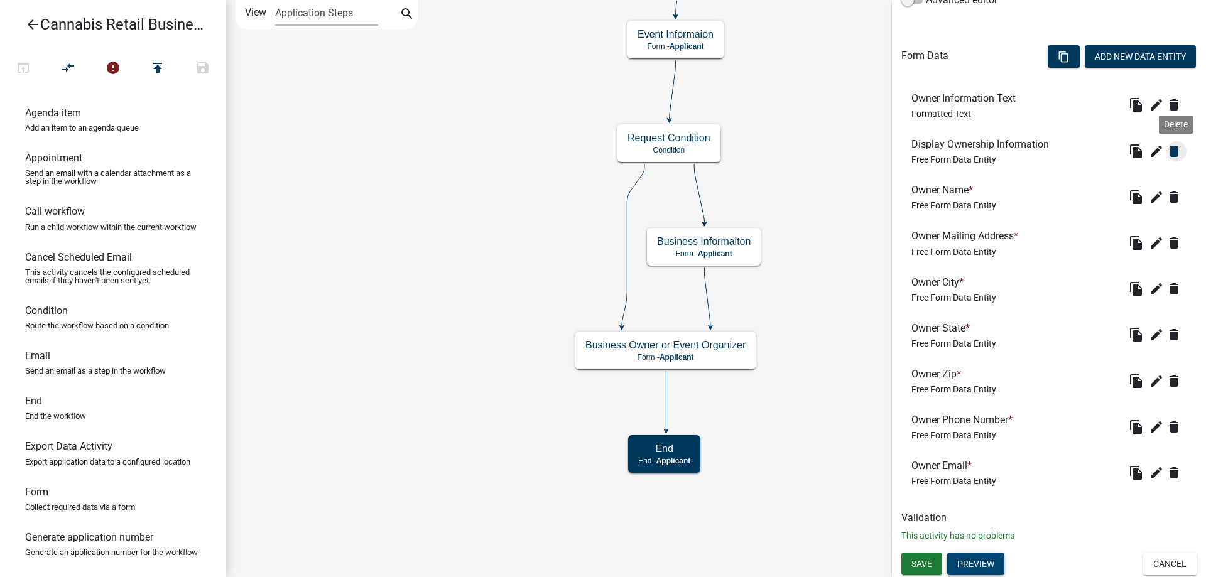
click at [1173, 150] on icon "delete" at bounding box center [1173, 151] width 15 height 15
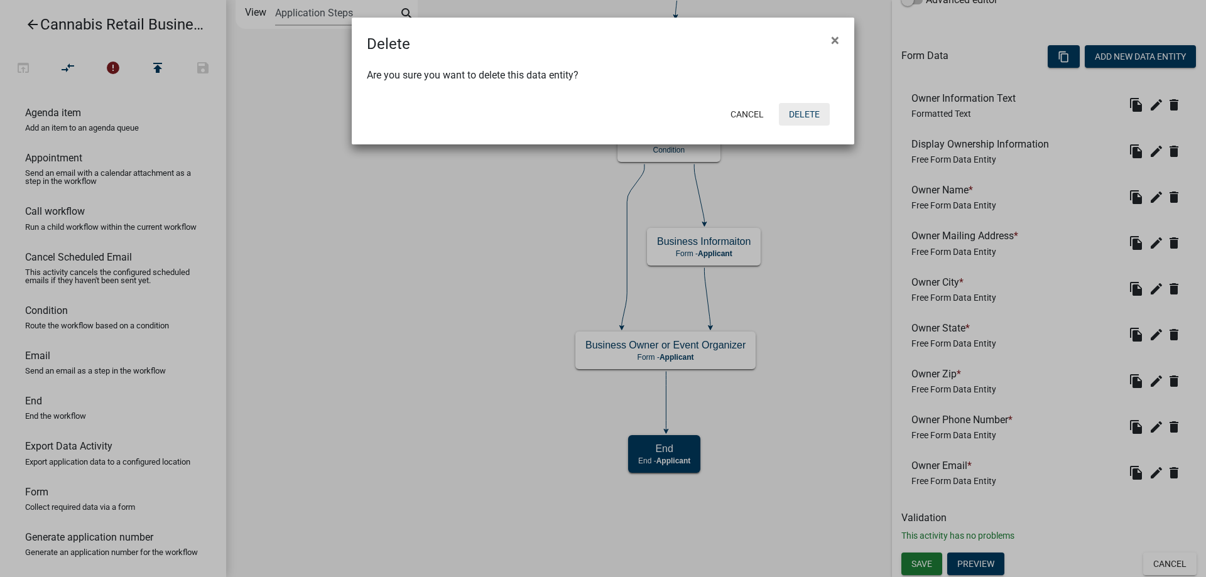
click at [815, 117] on button "Delete" at bounding box center [804, 114] width 51 height 23
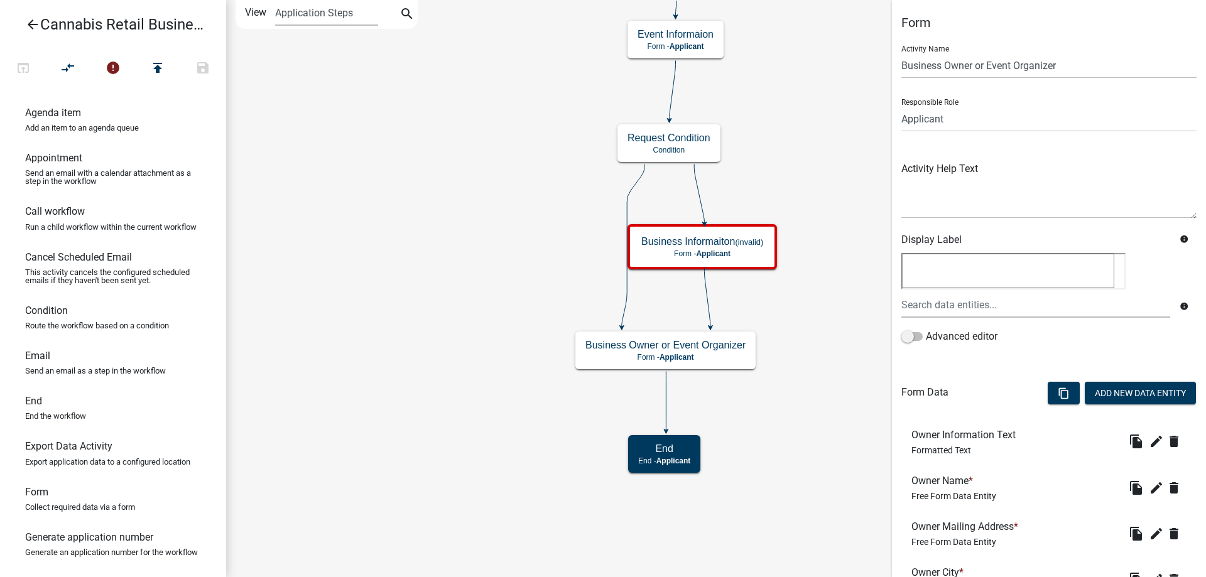
scroll to position [64, 0]
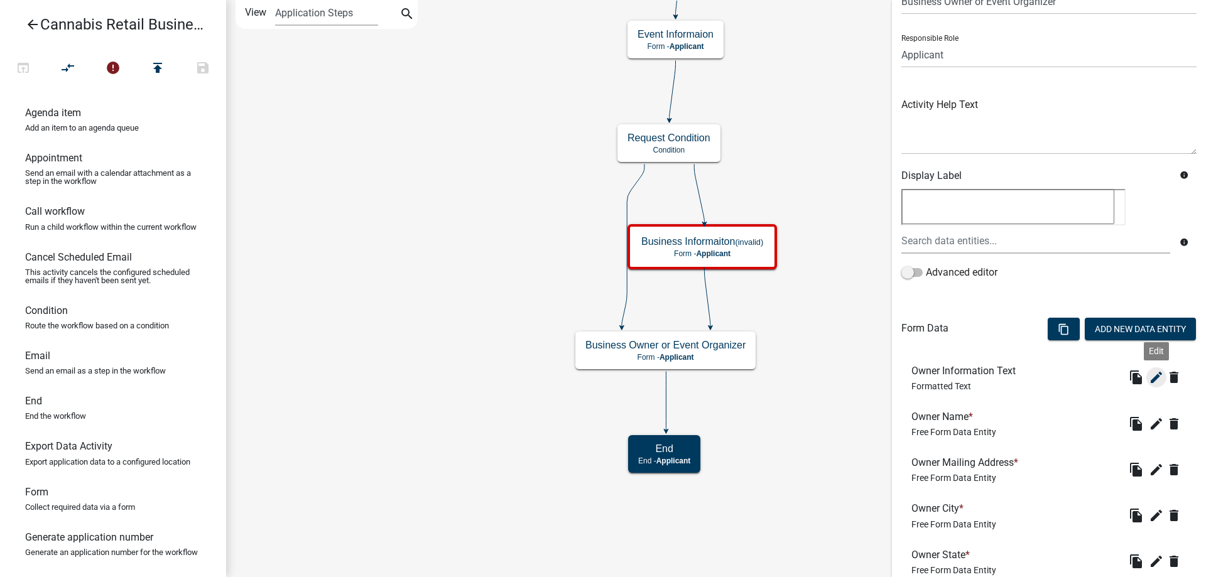
click at [1155, 376] on icon "edit" at bounding box center [1155, 377] width 15 height 15
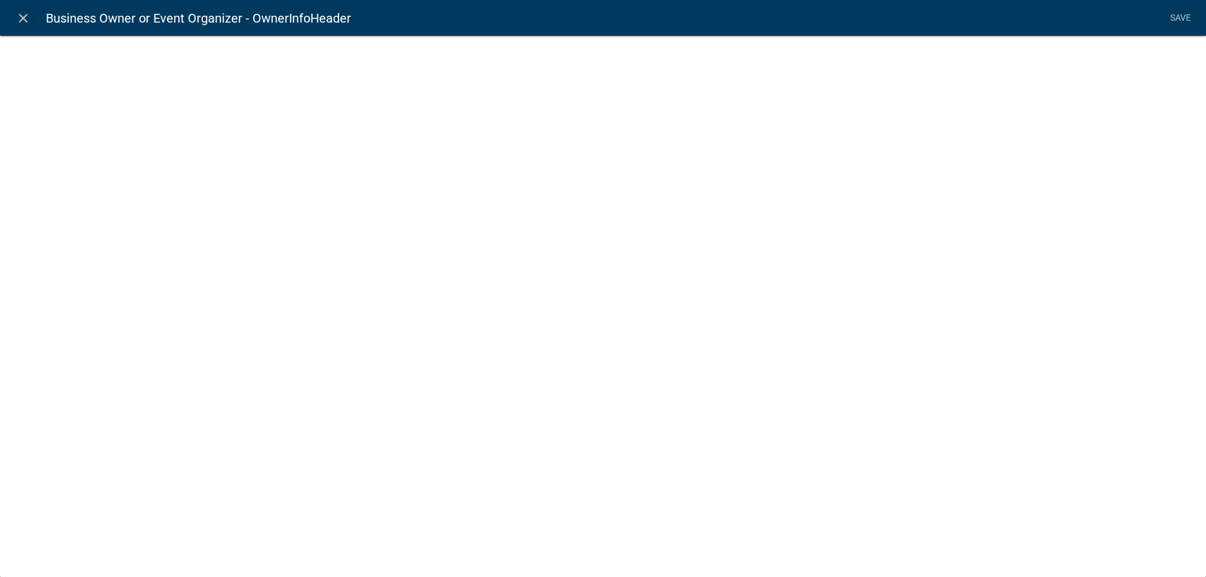
select select "rich-text"
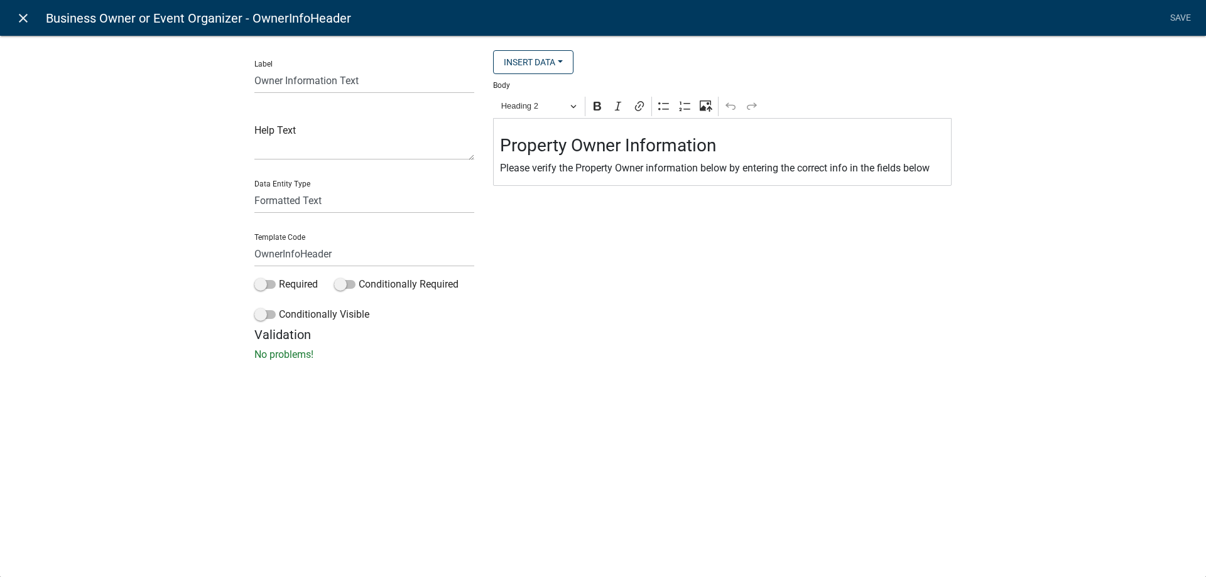
click at [24, 15] on icon "close" at bounding box center [23, 18] width 15 height 15
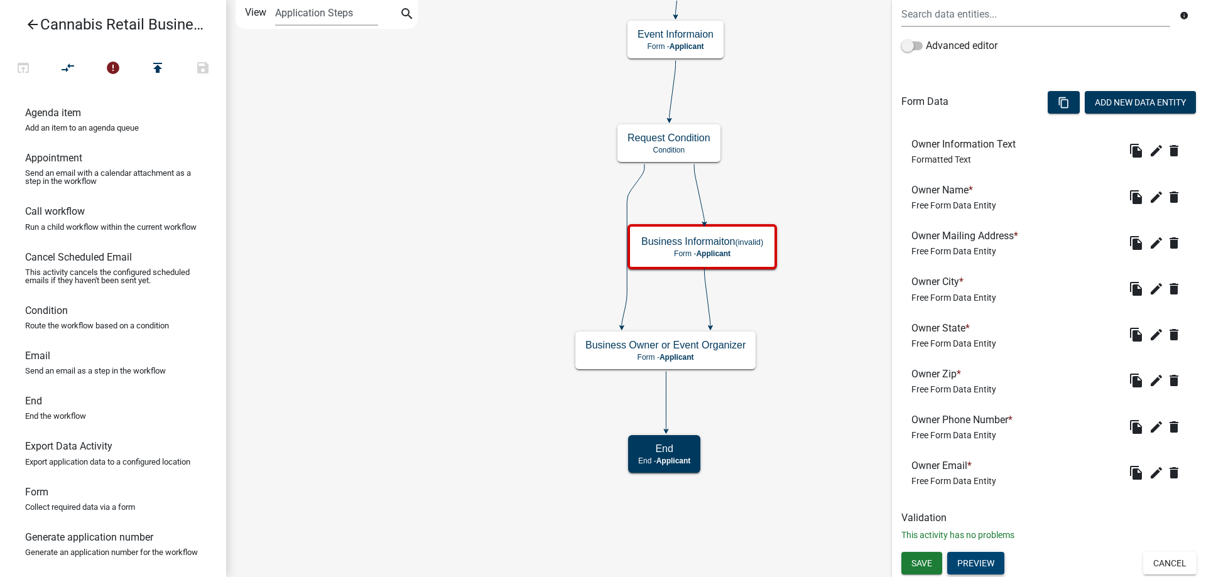
scroll to position [0, 0]
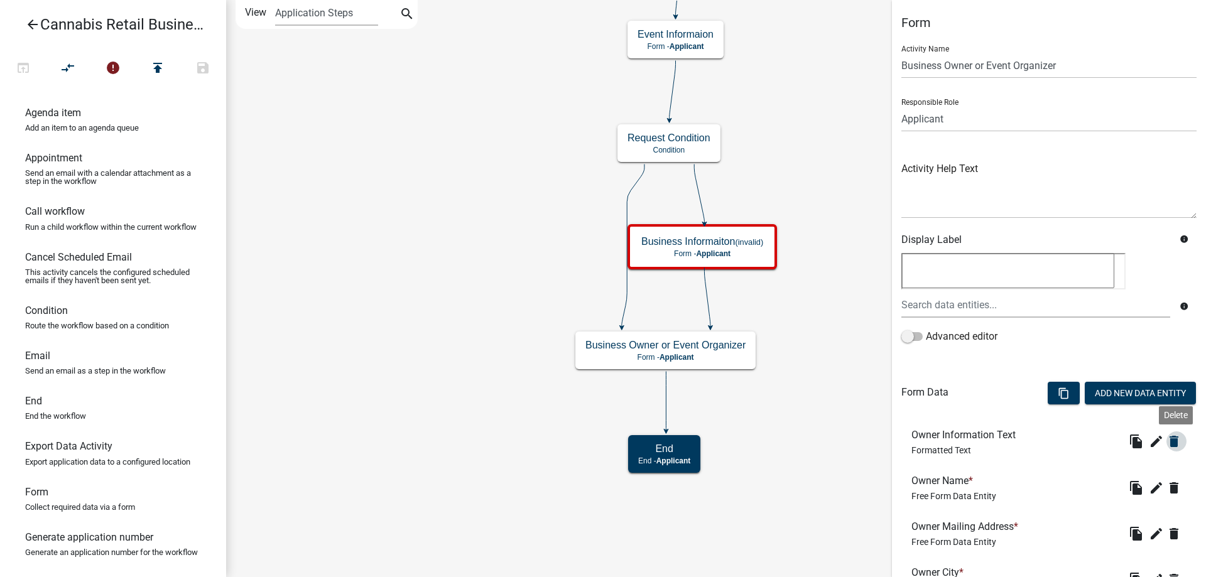
click at [1178, 441] on icon "delete" at bounding box center [1173, 441] width 15 height 15
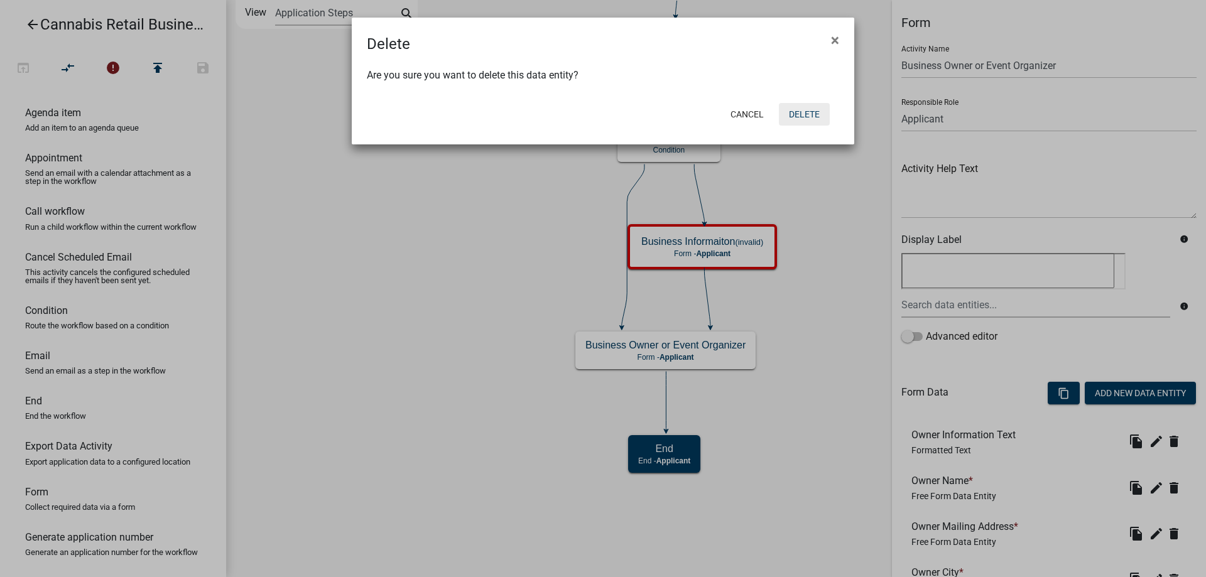
click at [803, 114] on button "Delete" at bounding box center [804, 114] width 51 height 23
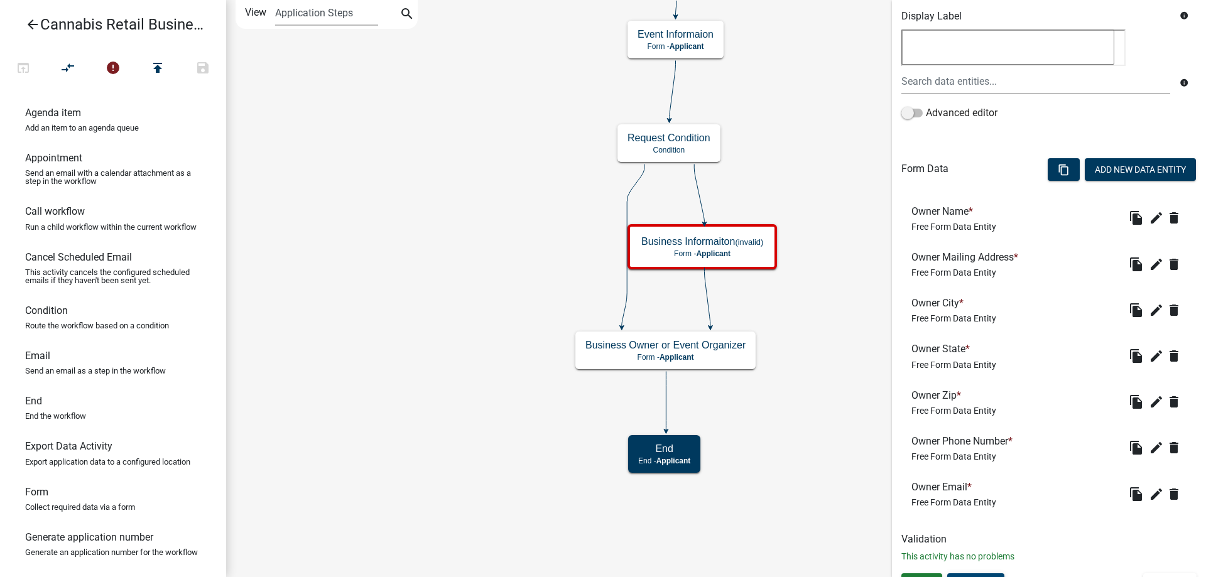
scroll to position [244, 0]
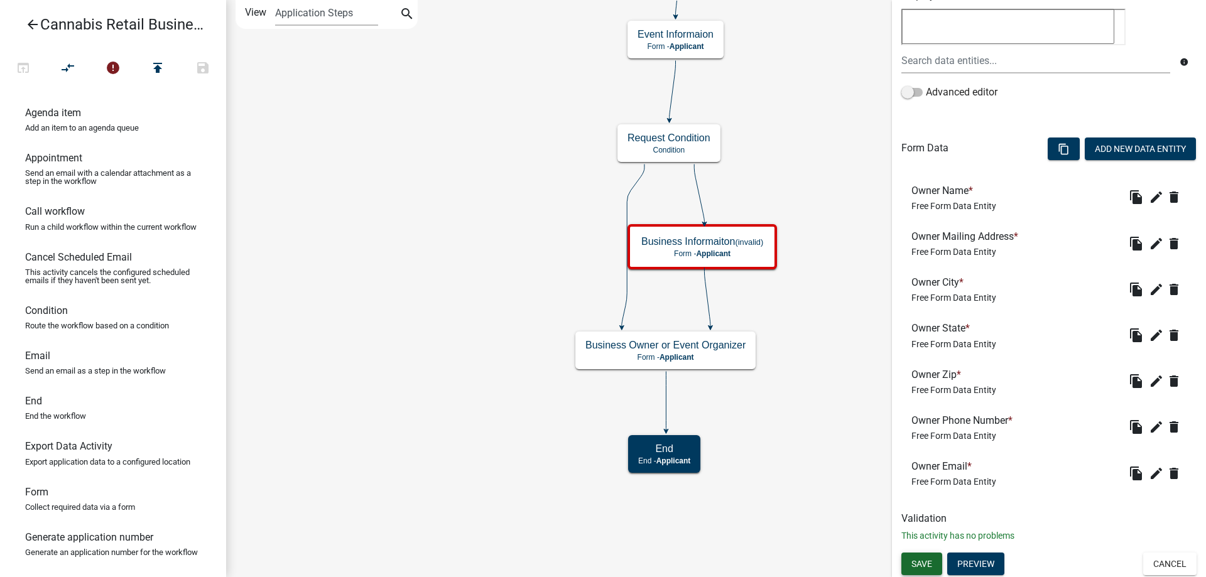
click at [924, 564] on span "Save" at bounding box center [921, 564] width 21 height 10
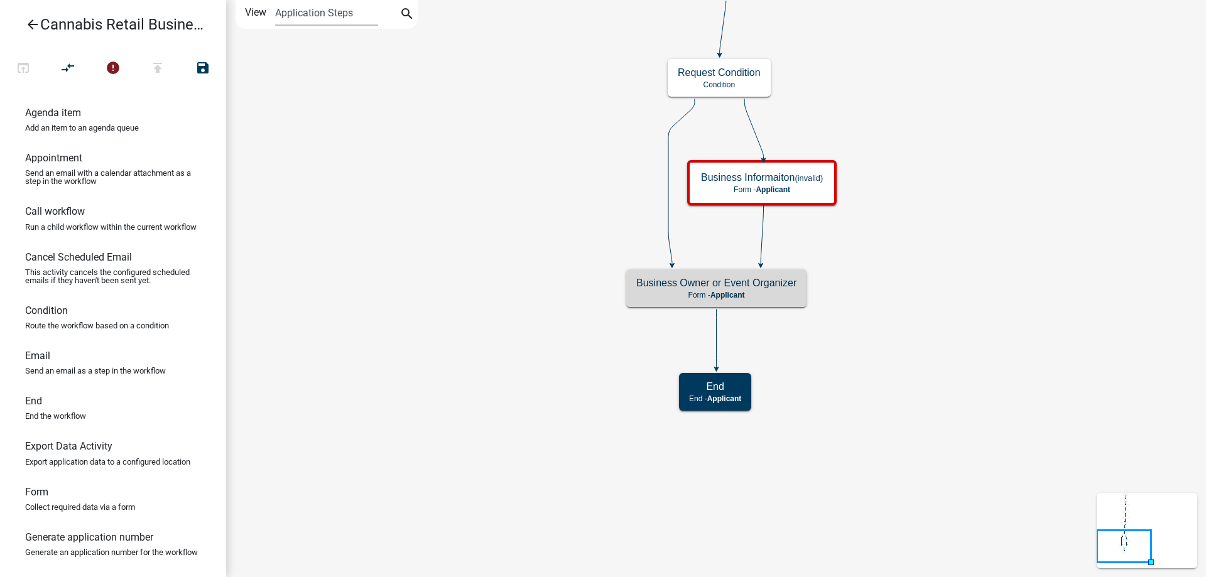
scroll to position [0, 0]
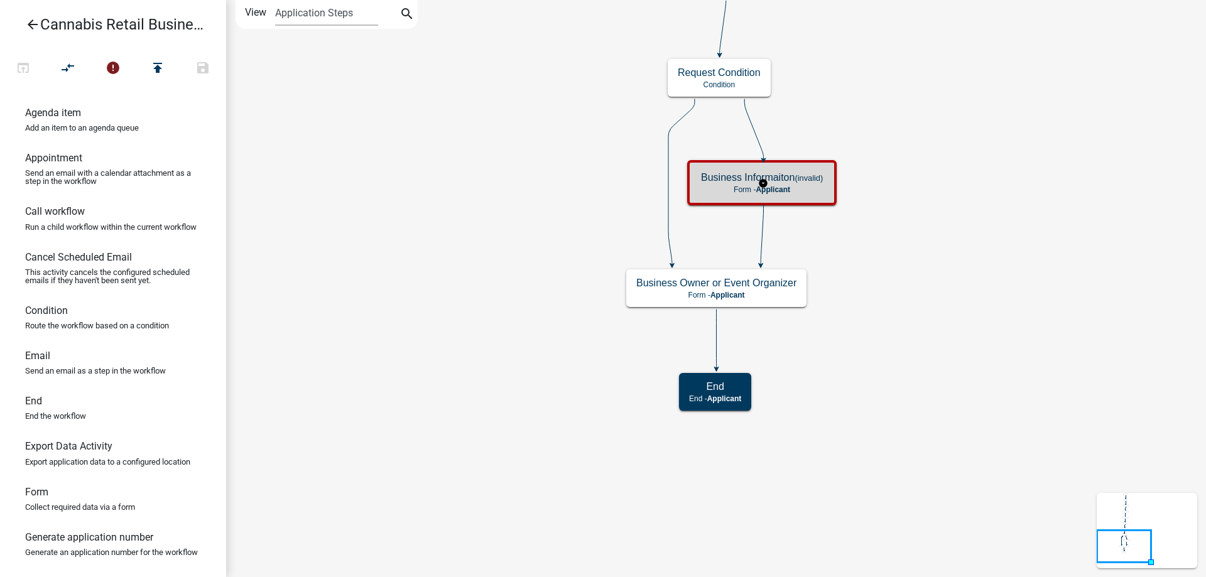
click at [740, 188] on g "Business Informaiton (invalid) Form - Applicant" at bounding box center [763, 182] width 153 height 44
click at [740, 188] on p "Form - Applicant" at bounding box center [762, 189] width 122 height 9
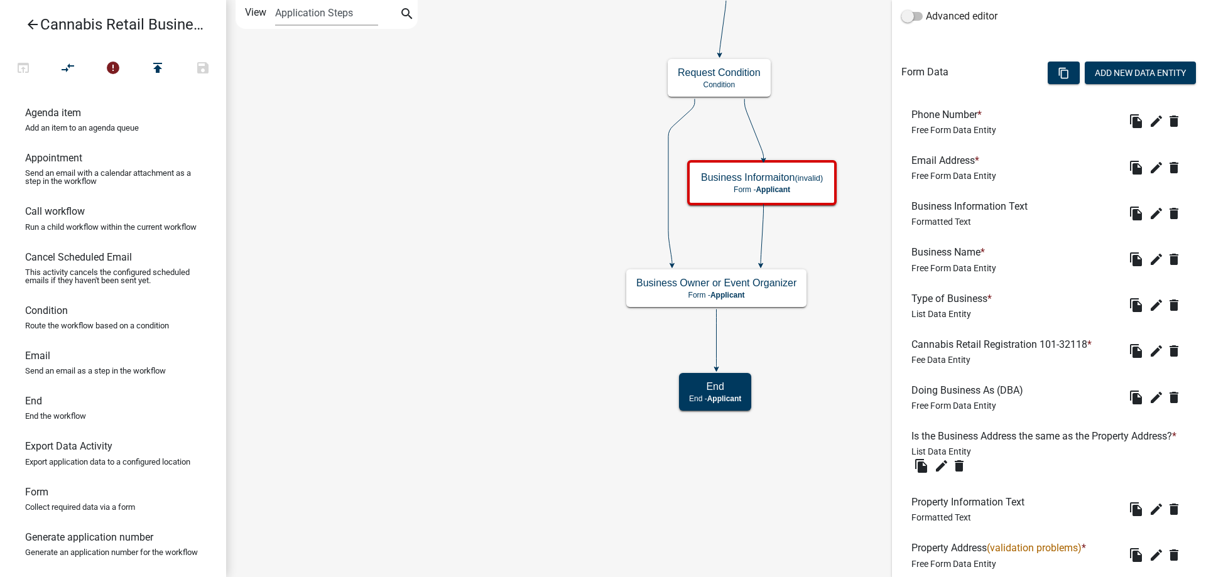
scroll to position [553, 0]
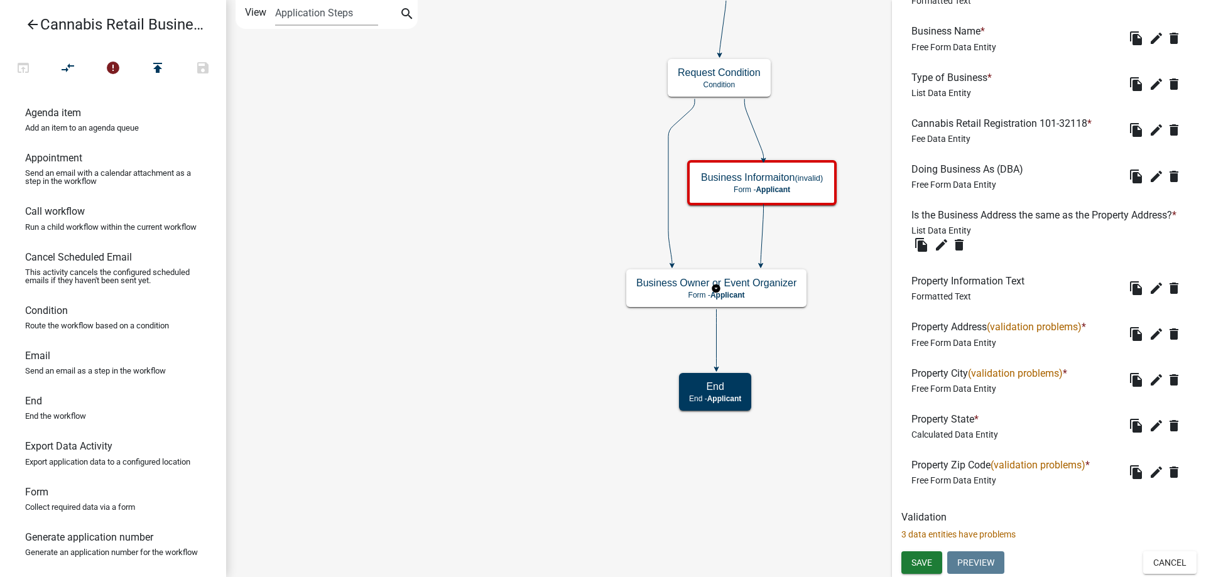
click at [748, 289] on g "Business Owner or Event Organizer Form - Applicant" at bounding box center [716, 287] width 180 height 36
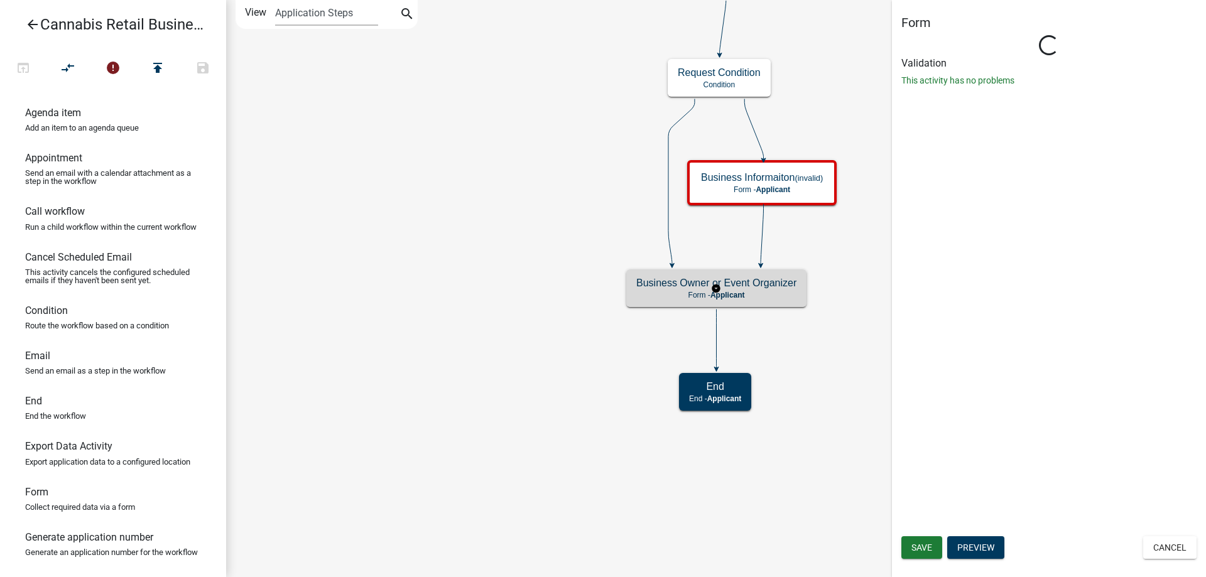
scroll to position [0, 0]
click at [748, 289] on g "Business Owner or Event Organizer Form - Applicant" at bounding box center [716, 287] width 180 height 36
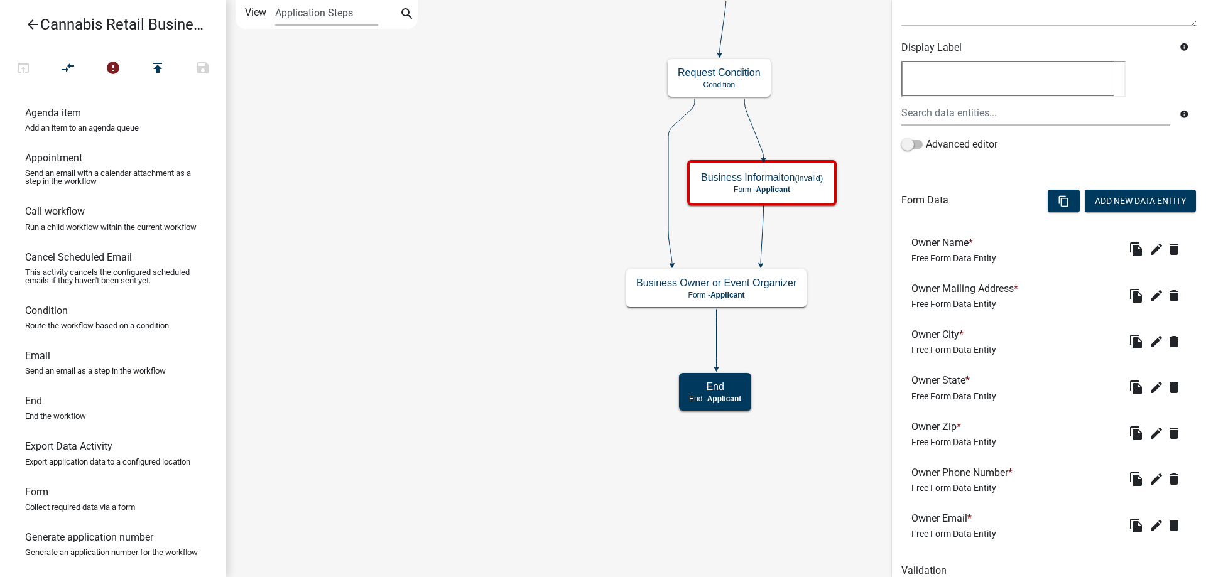
scroll to position [244, 0]
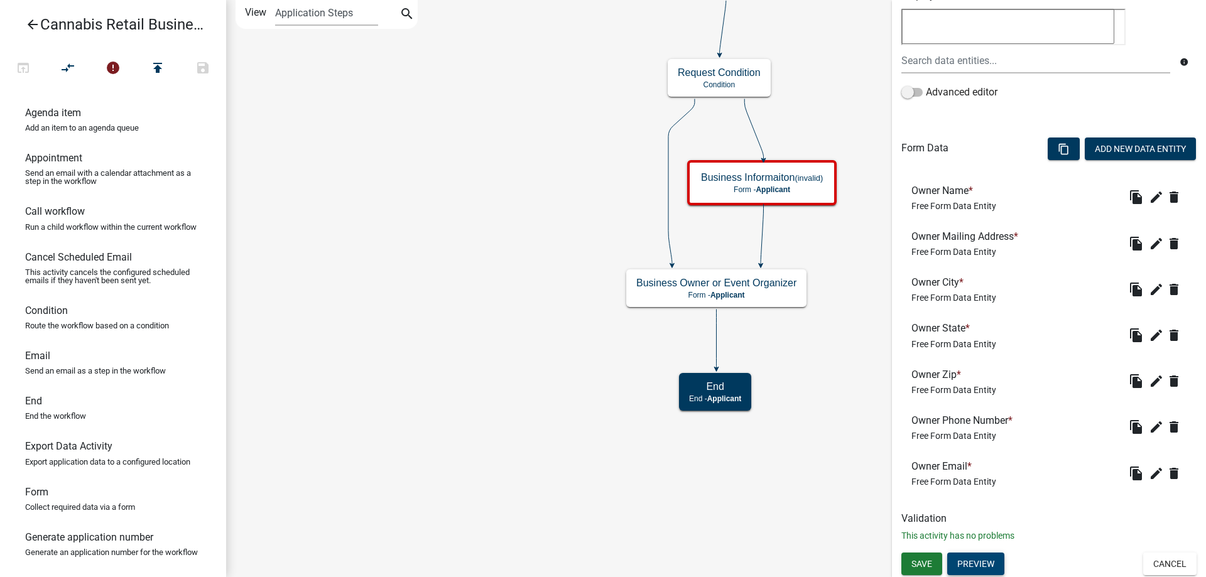
click at [962, 563] on button "Preview" at bounding box center [975, 564] width 57 height 23
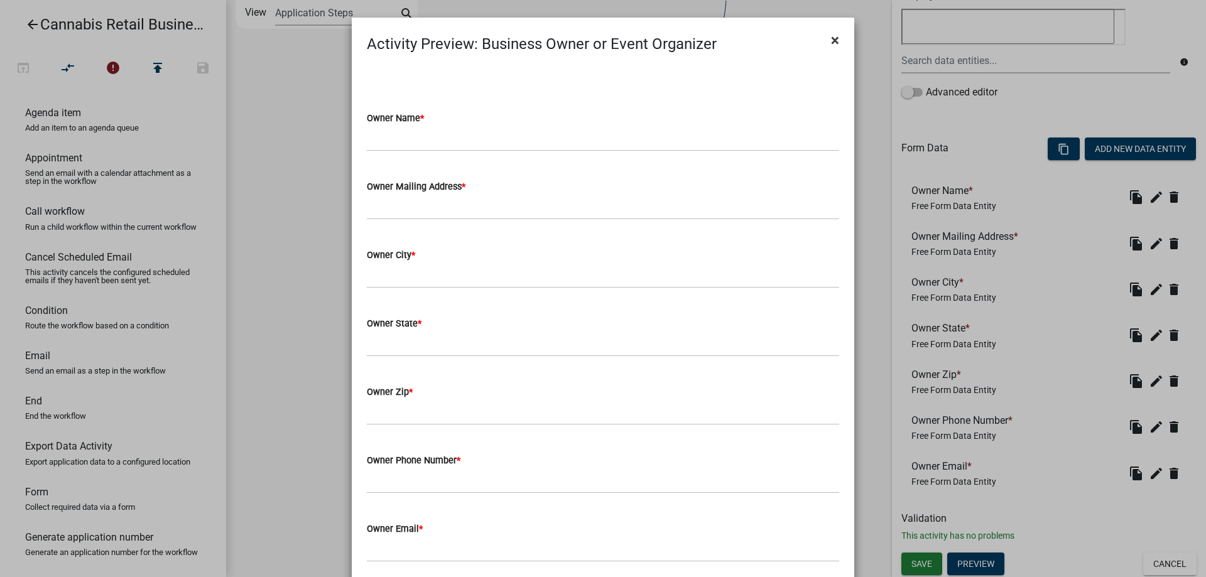
click at [836, 40] on span "×" at bounding box center [835, 40] width 8 height 18
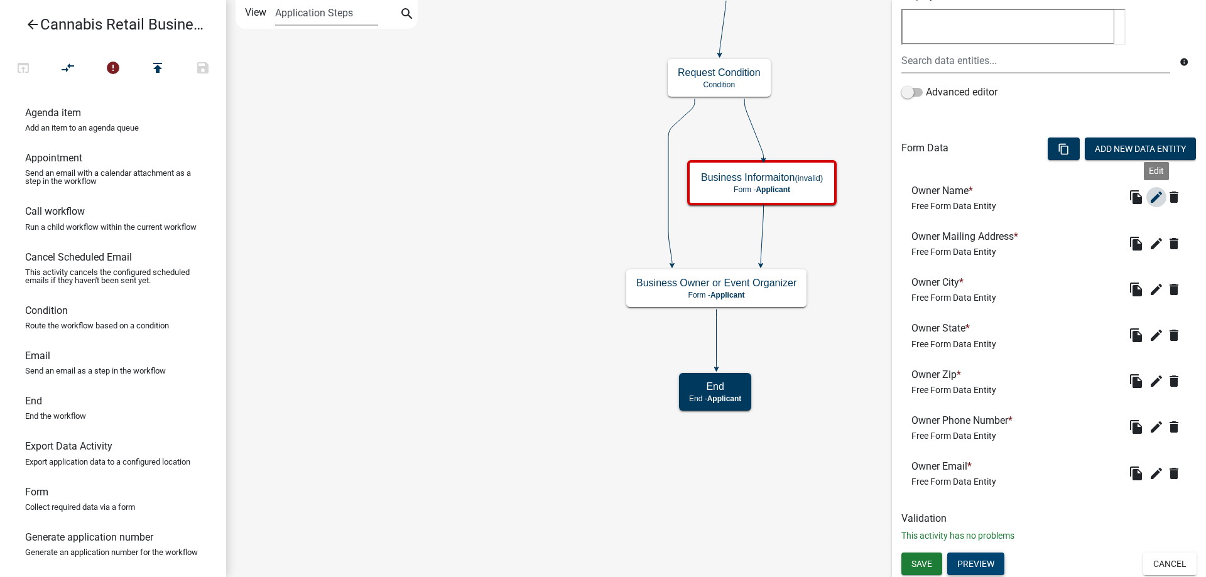
click at [1158, 195] on icon "edit" at bounding box center [1155, 197] width 15 height 15
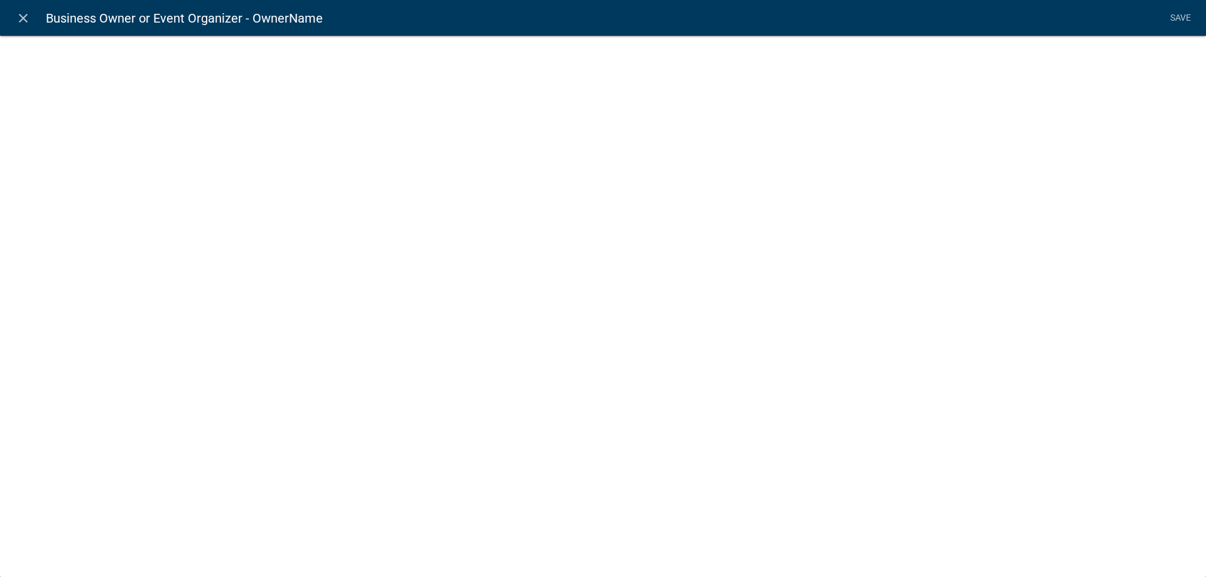
select select "2: Object"
select select "1: true"
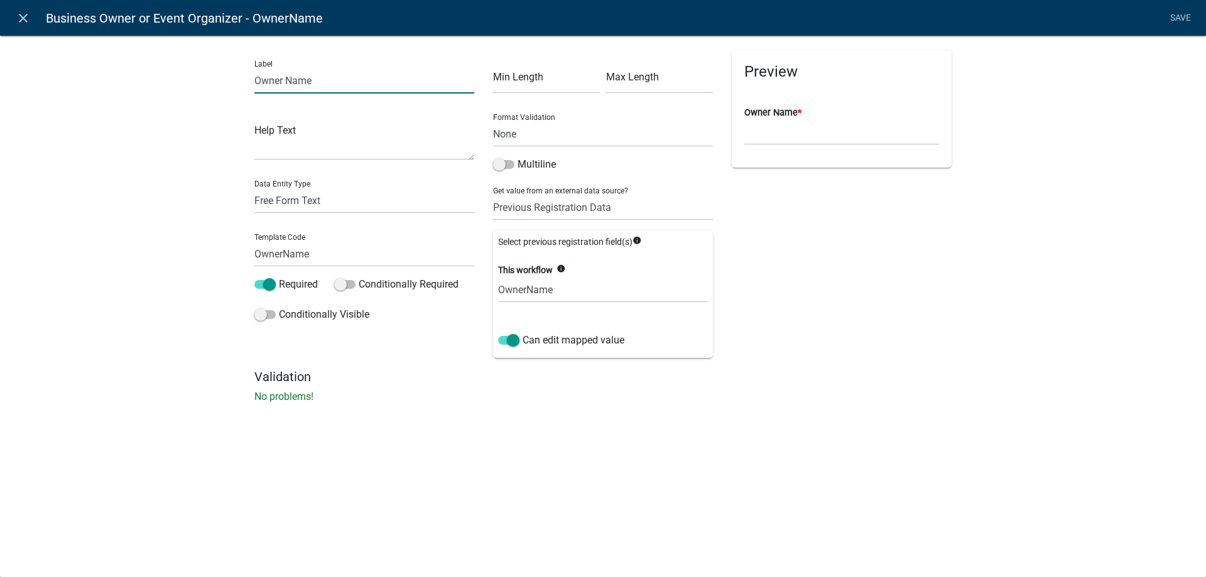
click at [320, 80] on input "Owner Name" at bounding box center [364, 81] width 220 height 26
type input "Owner Name/Event Organizer"
click at [511, 166] on span at bounding box center [503, 164] width 21 height 9
click at [517, 157] on input "Multiline" at bounding box center [517, 157] width 0 height 0
click at [497, 163] on span at bounding box center [503, 164] width 21 height 9
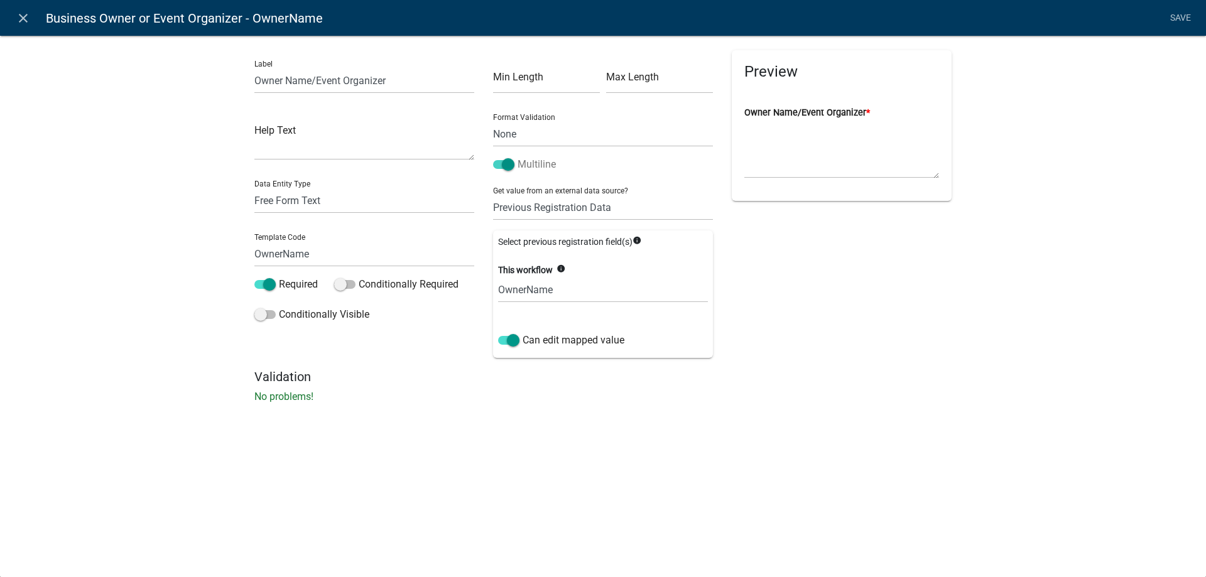
click at [517, 157] on input "Multiline" at bounding box center [517, 157] width 0 height 0
click at [1185, 18] on link "Save" at bounding box center [1179, 18] width 31 height 24
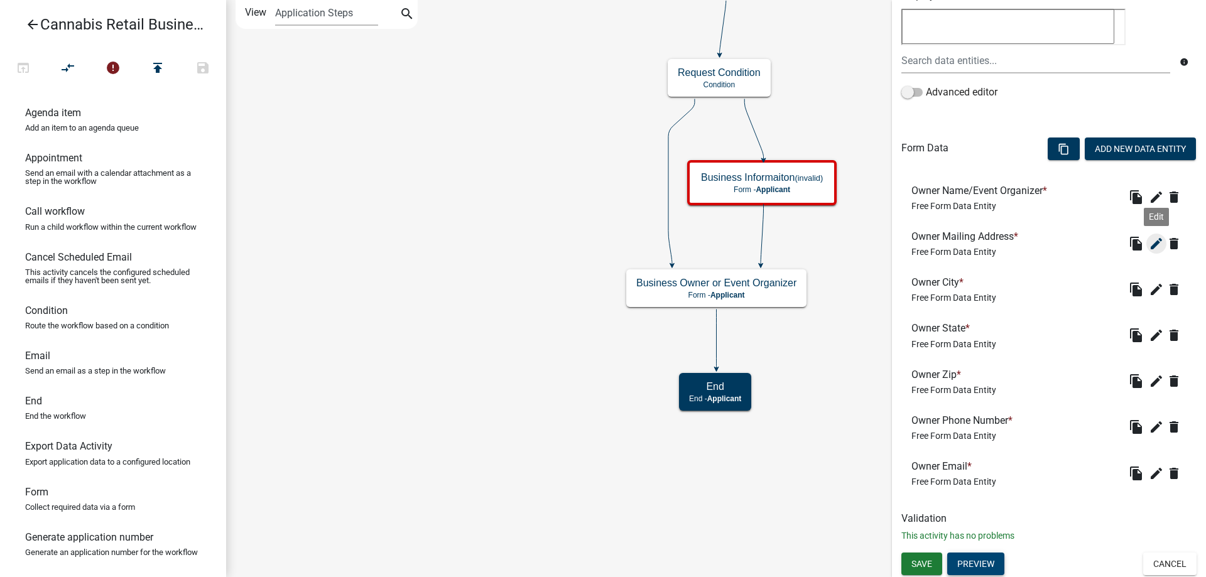
click at [1155, 242] on icon "edit" at bounding box center [1155, 243] width 15 height 15
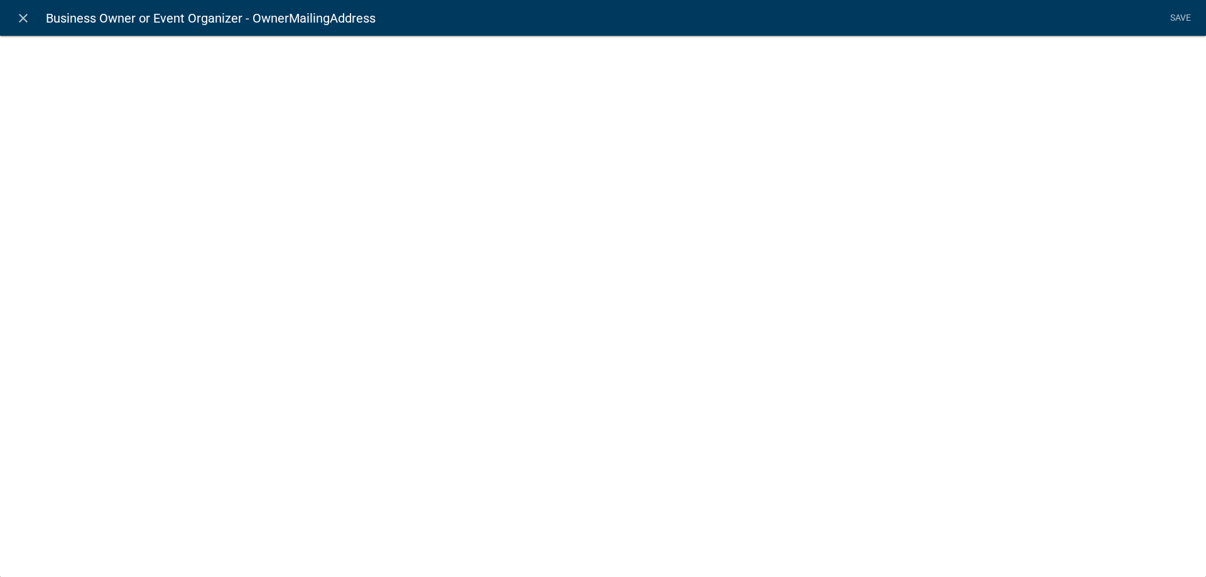
select select "2: Object"
select select "1: true"
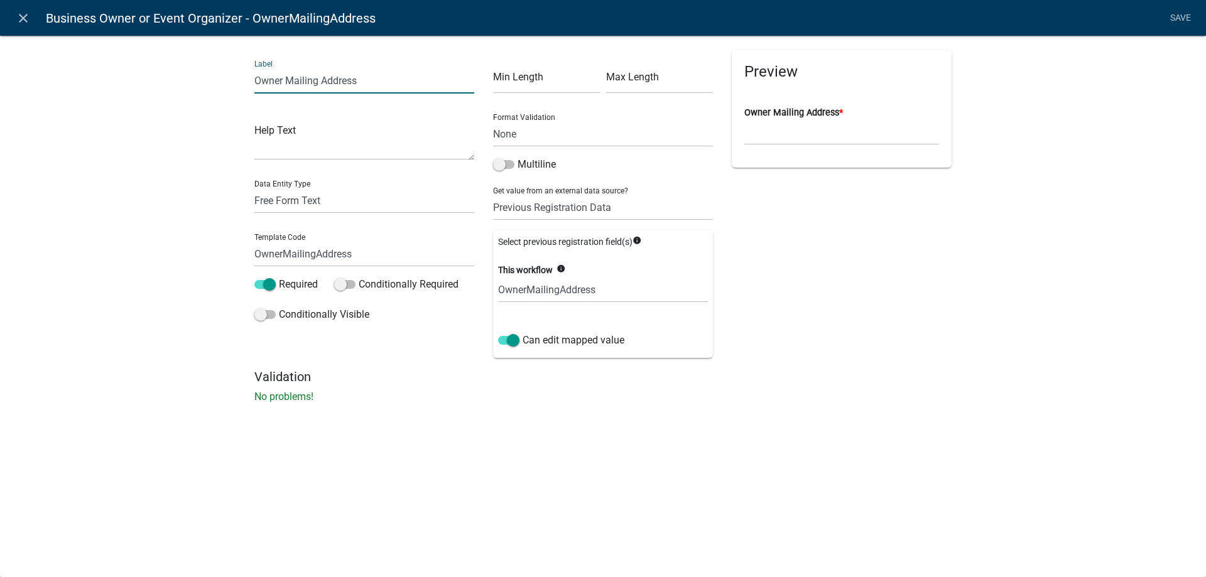
drag, startPoint x: 286, startPoint y: 80, endPoint x: 202, endPoint y: 86, distance: 83.7
click at [254, 86] on input "Owner Mailing Address" at bounding box center [364, 81] width 220 height 26
type input "Mailing Address"
click at [283, 252] on input "OwnerMailingAddress" at bounding box center [364, 254] width 220 height 26
type input "OEMailingAddress"
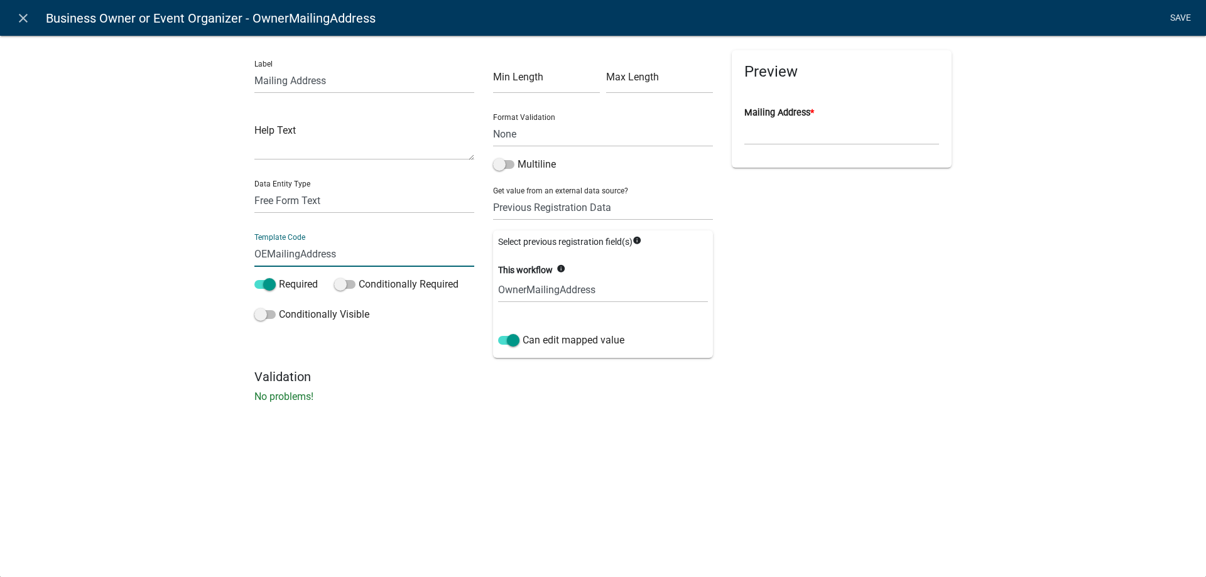
click at [1177, 19] on li "Save" at bounding box center [1179, 18] width 31 height 24
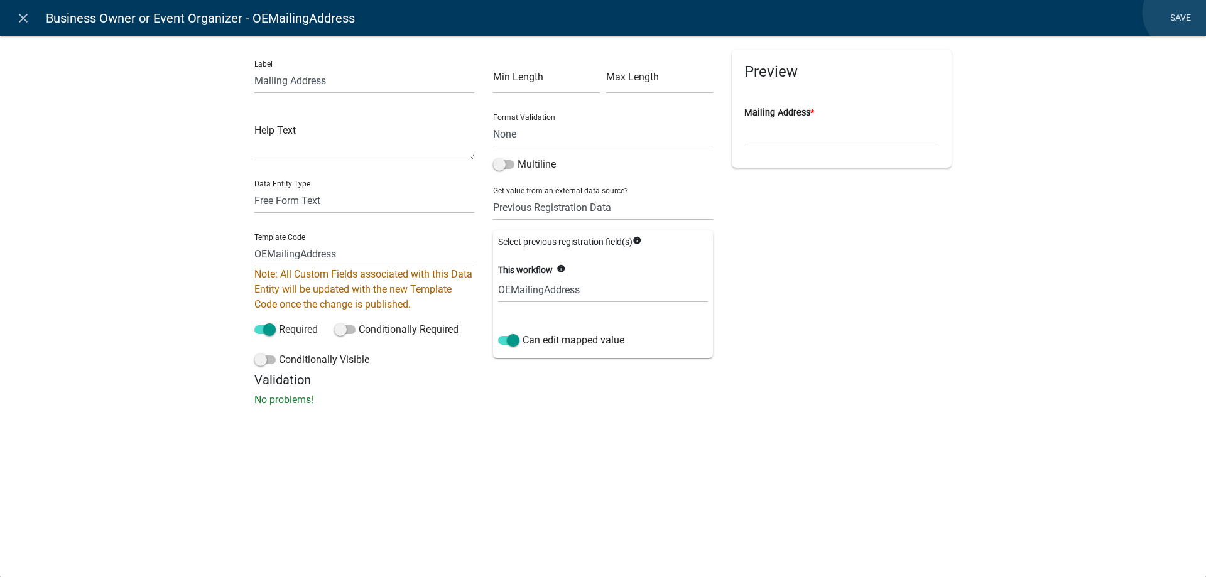
click at [1182, 12] on link "Save" at bounding box center [1179, 18] width 31 height 24
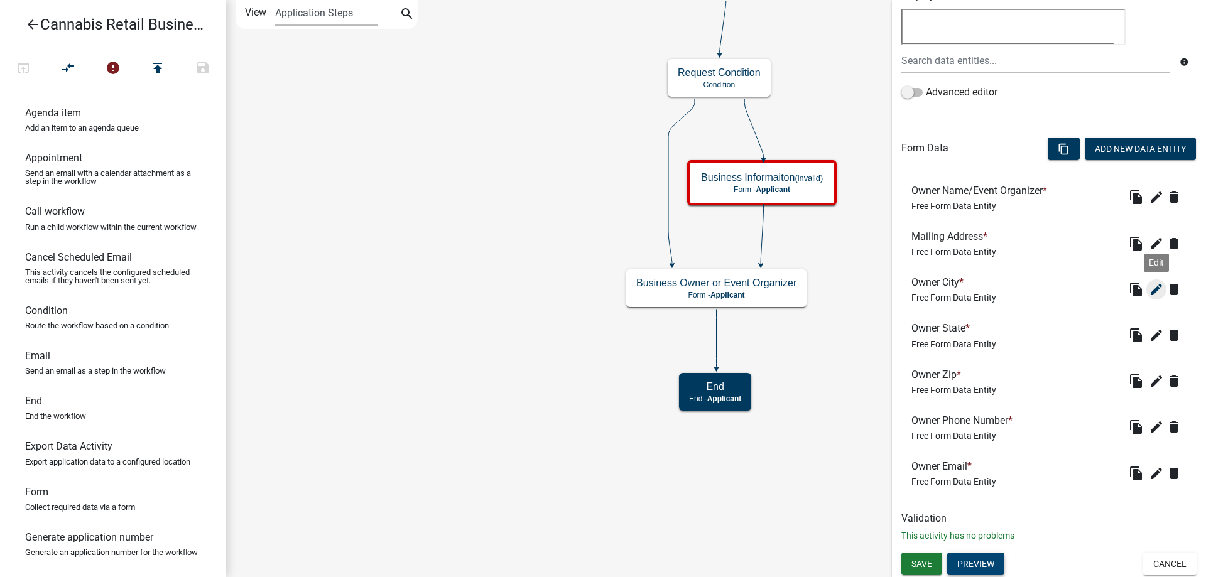
click at [1154, 288] on icon "edit" at bounding box center [1155, 289] width 15 height 15
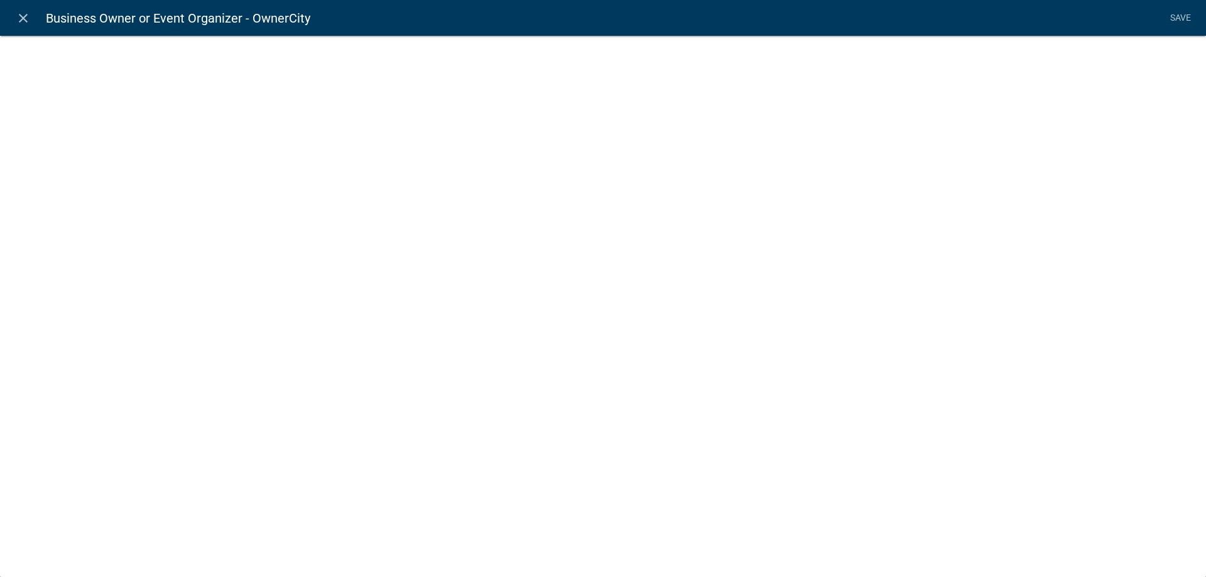
select select "2: Object"
select select "1: true"
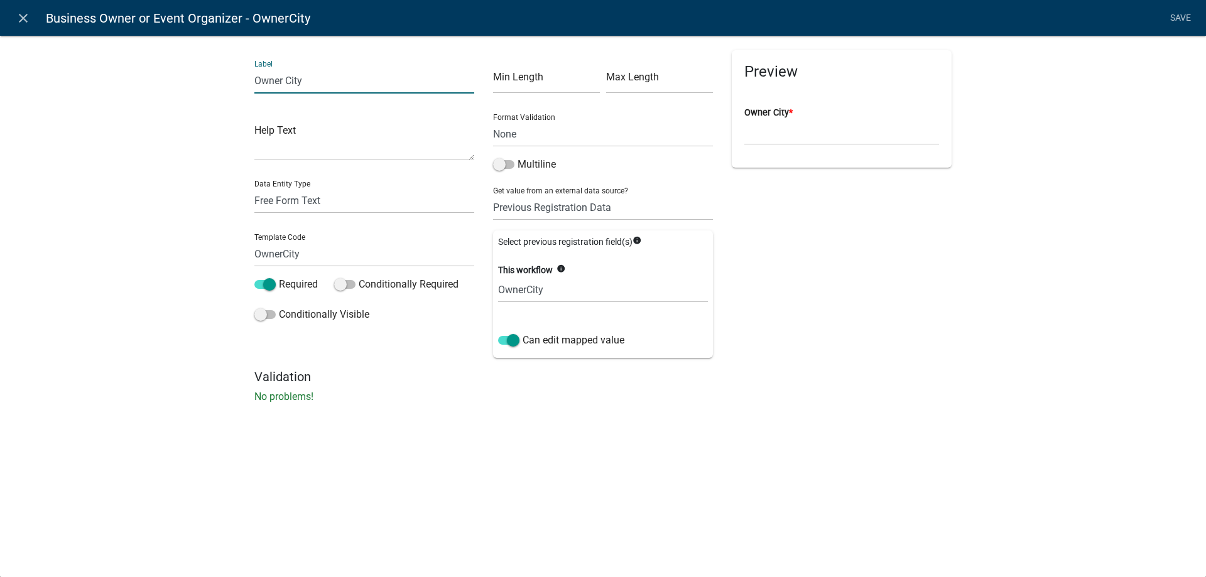
drag, startPoint x: 287, startPoint y: 80, endPoint x: 174, endPoint y: 60, distance: 114.8
click at [254, 68] on input "Owner City" at bounding box center [364, 81] width 220 height 26
type input "City"
click at [281, 253] on input "OwnerCity" at bounding box center [364, 254] width 220 height 26
type input "OECity"
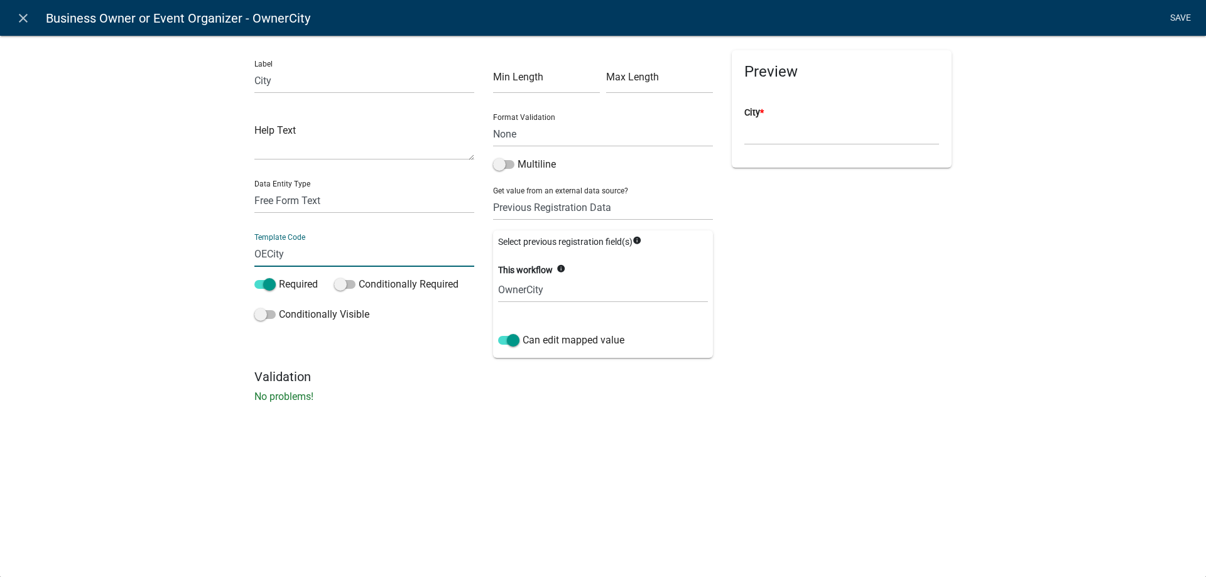
click at [1182, 16] on li "Save" at bounding box center [1179, 18] width 31 height 24
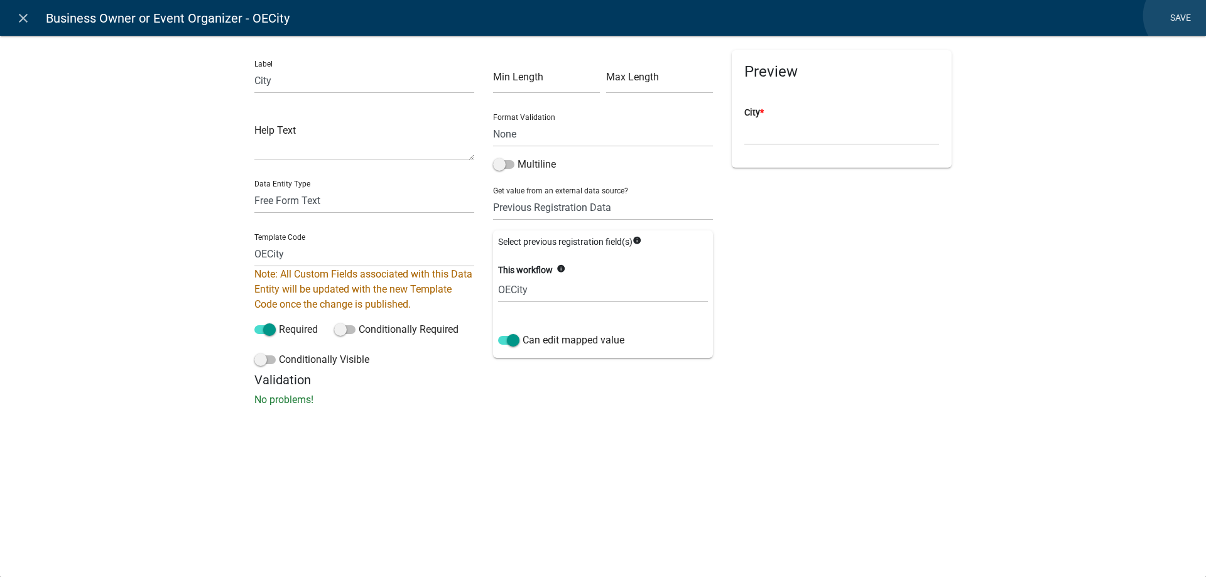
click at [1182, 16] on link "Save" at bounding box center [1179, 18] width 31 height 24
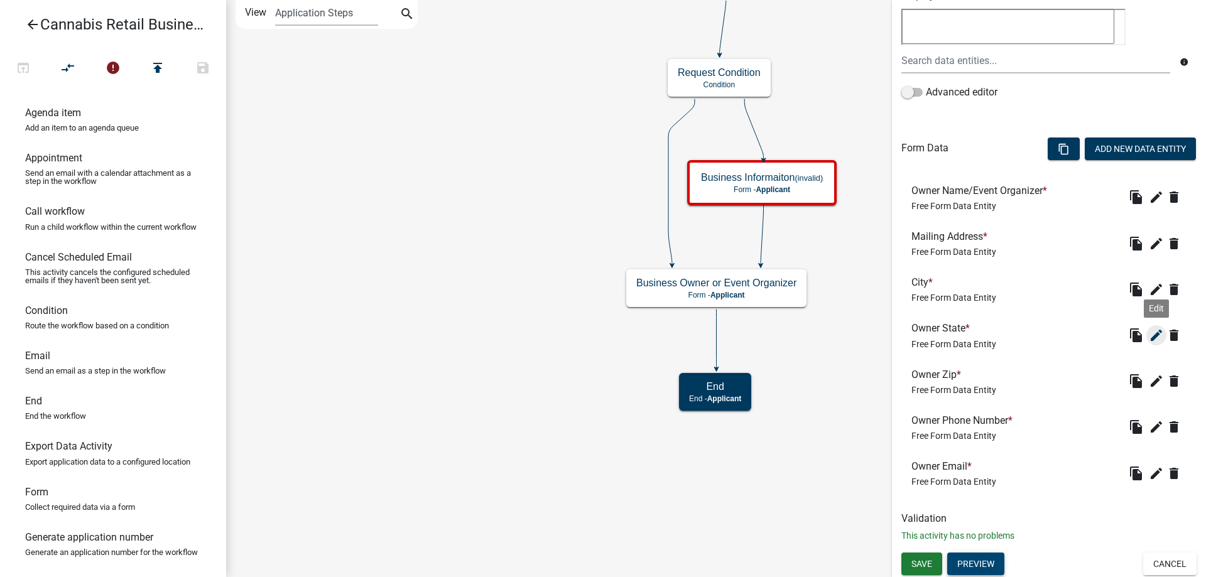
click at [1158, 332] on icon "edit" at bounding box center [1155, 335] width 15 height 15
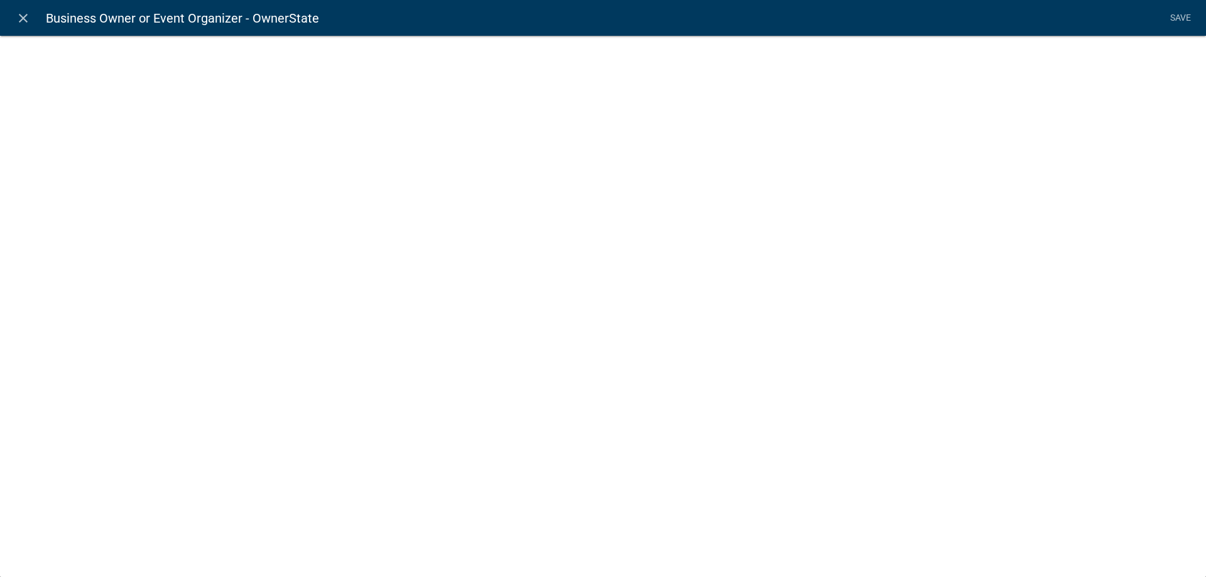
select select "2: Object"
select select "1: true"
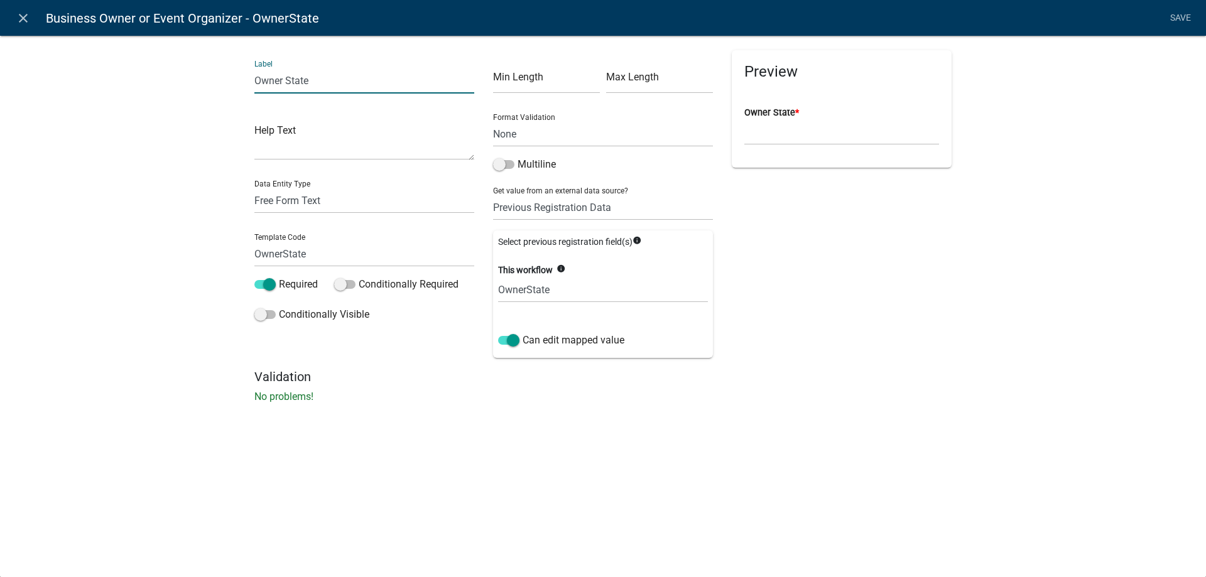
drag, startPoint x: 288, startPoint y: 78, endPoint x: 130, endPoint y: 73, distance: 157.7
click at [254, 73] on input "Owner State" at bounding box center [364, 81] width 220 height 26
type input "State"
click at [284, 252] on input "OwnerState" at bounding box center [364, 254] width 220 height 26
type input "OEState"
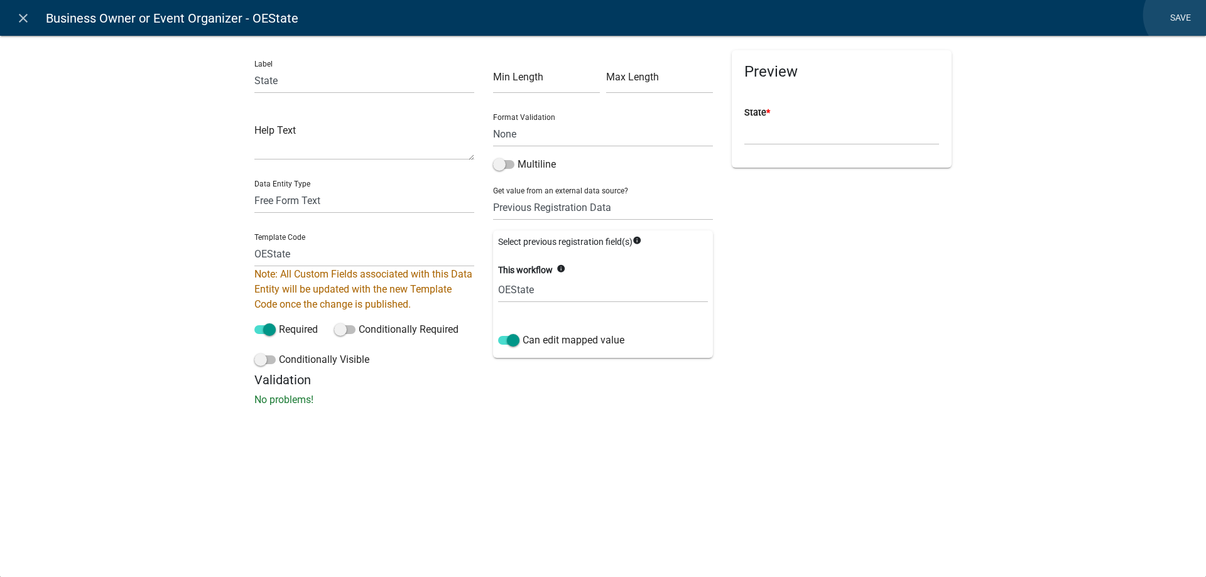
click at [1182, 15] on li "Save" at bounding box center [1179, 18] width 31 height 24
click at [1176, 14] on link "Save" at bounding box center [1179, 18] width 31 height 24
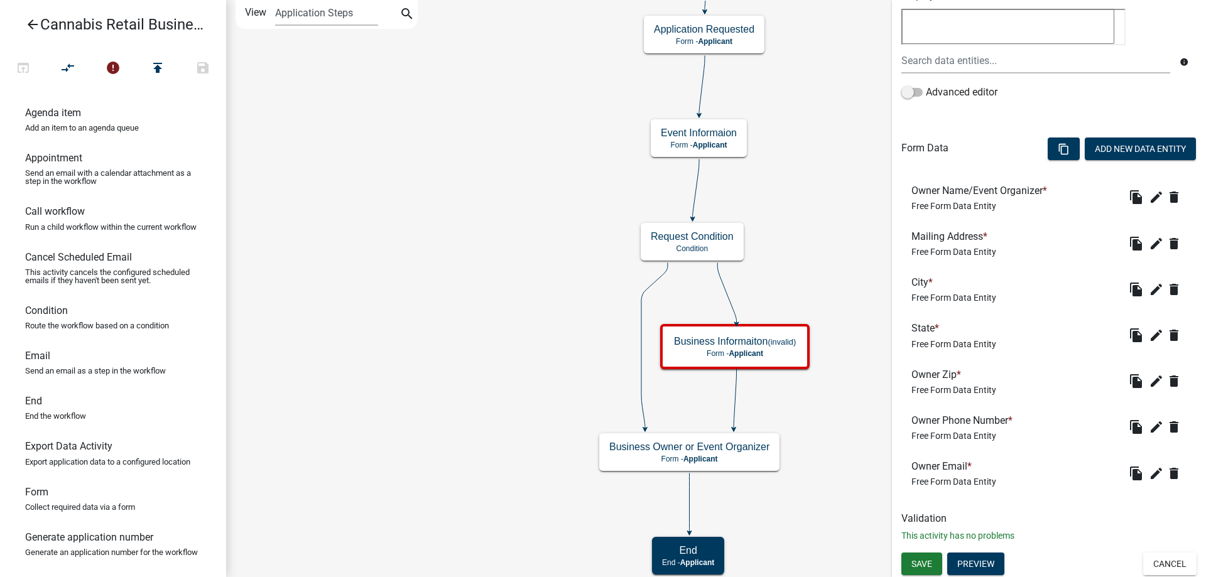
click at [472, 519] on div "start Start - Applicant Application Introduction Form - Applicant Parcel search…" at bounding box center [716, 288] width 980 height 577
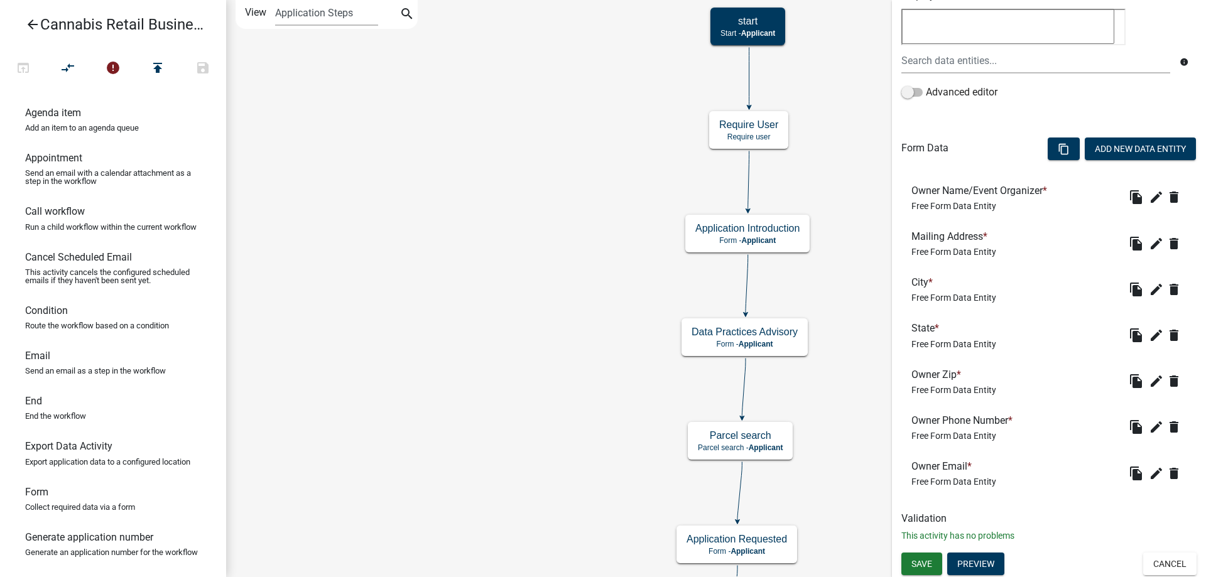
click at [555, 374] on div "start Start - Applicant Application Introduction Form - Applicant Parcel search…" at bounding box center [716, 288] width 980 height 577
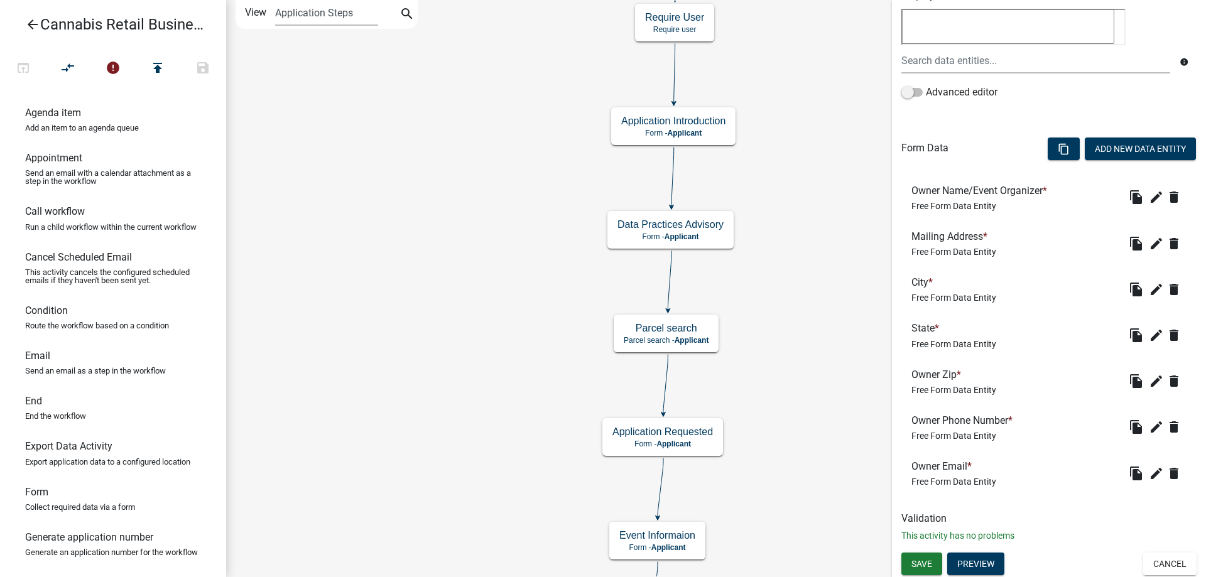
click at [735, 166] on div "start Start - Applicant Application Introduction Form - Applicant Parcel search…" at bounding box center [716, 288] width 980 height 577
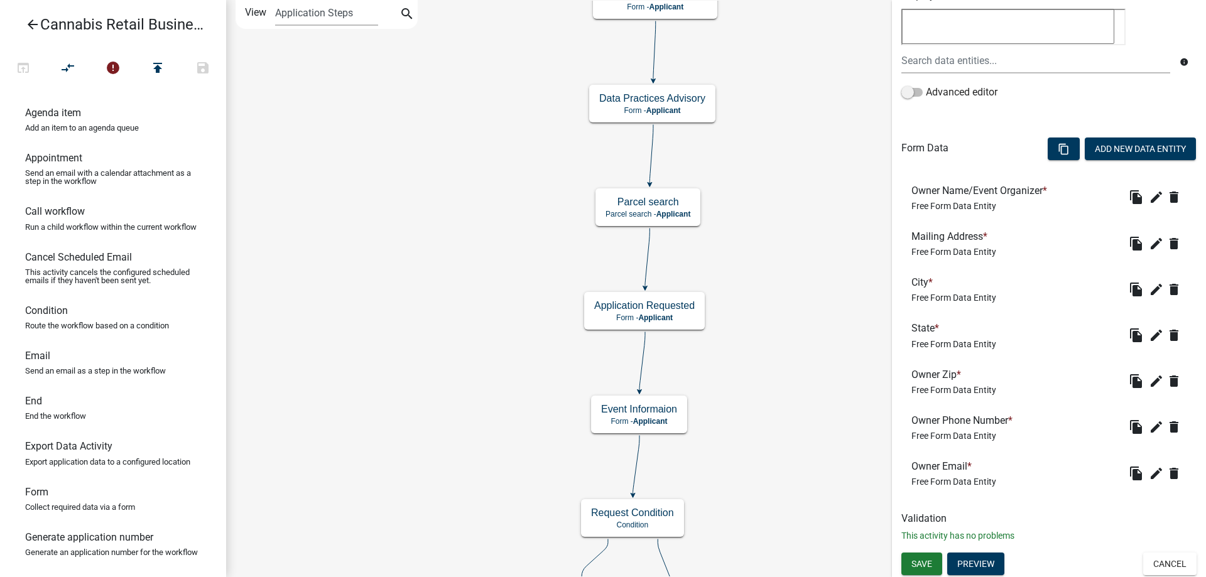
click at [740, 161] on div "start Start - Applicant Application Introduction Form - Applicant Parcel search…" at bounding box center [716, 288] width 980 height 577
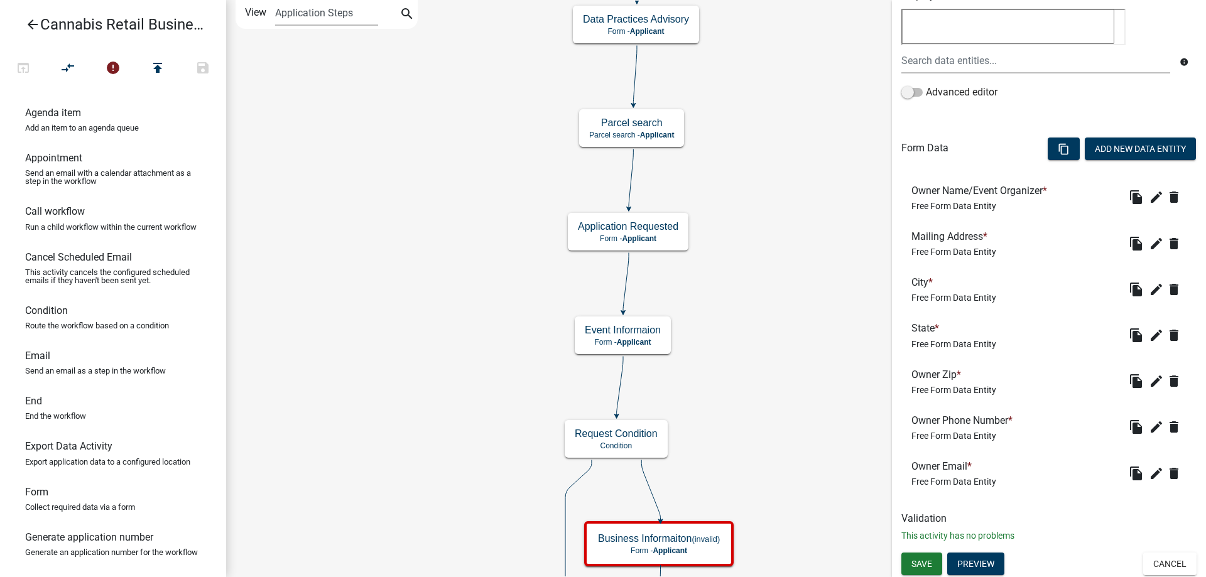
click at [761, 213] on div "start Start - Applicant Application Introduction Form - Applicant Parcel search…" at bounding box center [716, 288] width 980 height 577
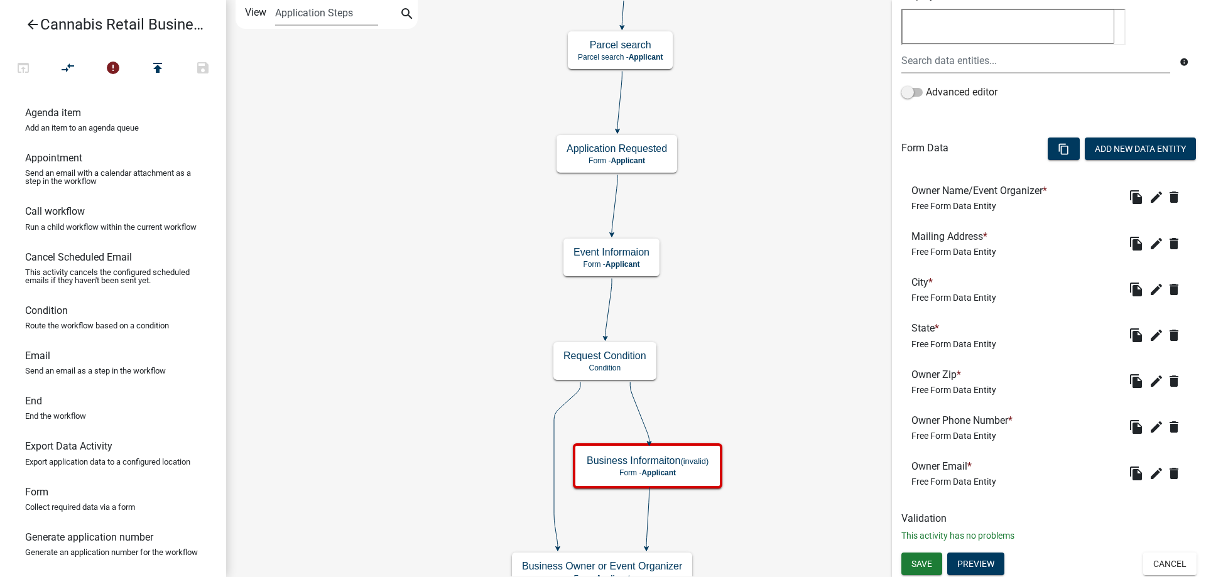
click at [748, 192] on div "start Start - Applicant Application Introduction Form - Applicant Parcel search…" at bounding box center [716, 288] width 980 height 577
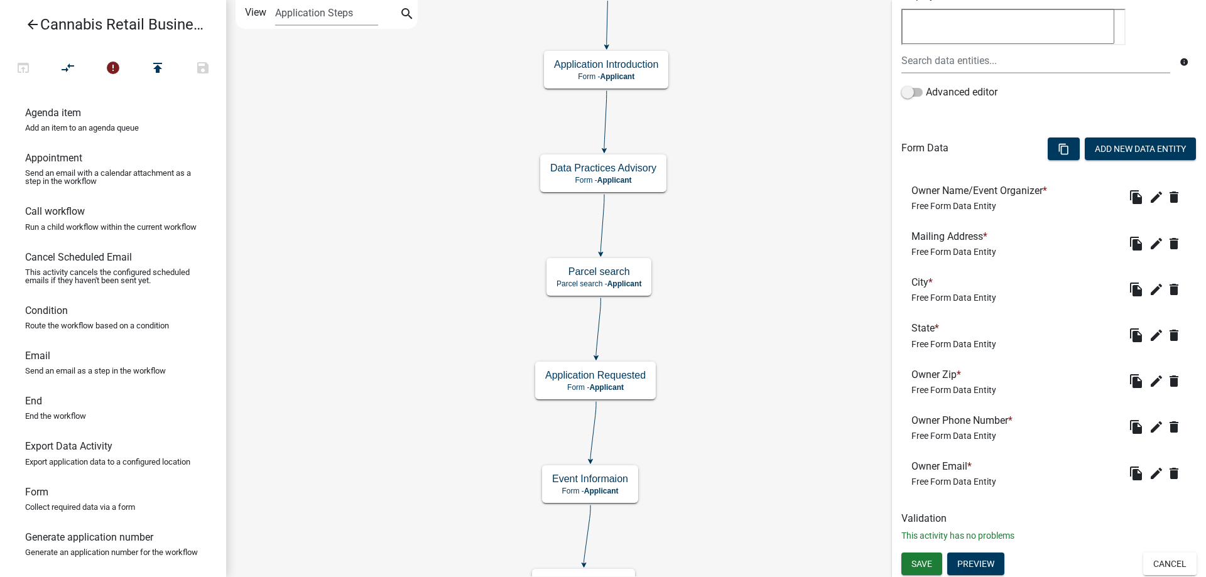
click at [749, 374] on div "start Start - Applicant Application Introduction Form - Applicant Parcel search…" at bounding box center [716, 288] width 980 height 577
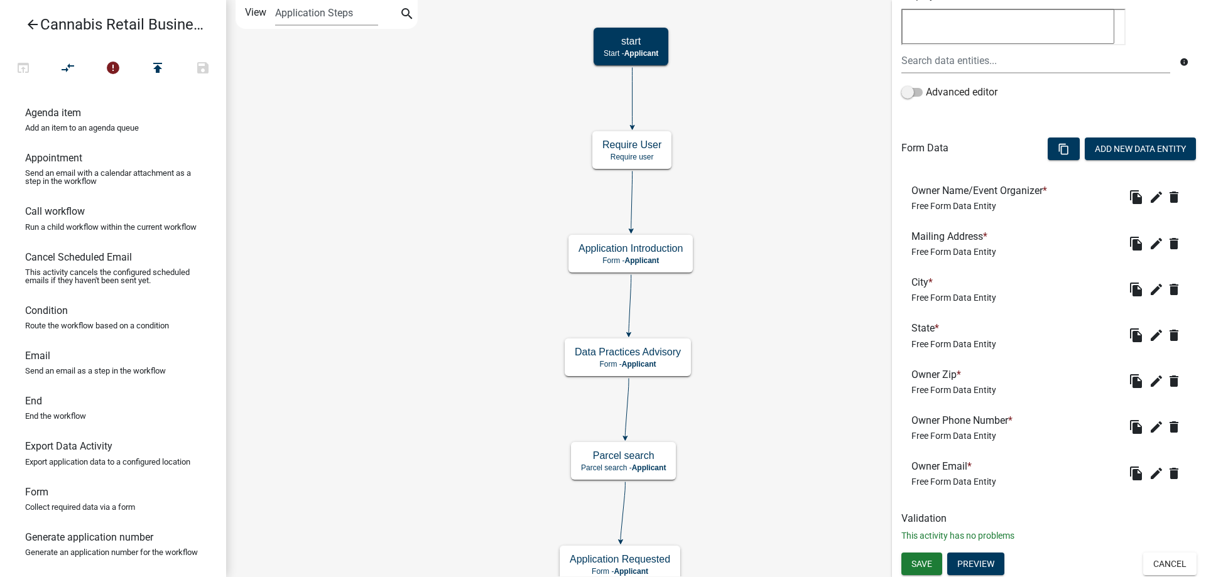
click at [776, 371] on div "start Start - Applicant Application Introduction Form - Applicant Parcel search…" at bounding box center [716, 288] width 980 height 577
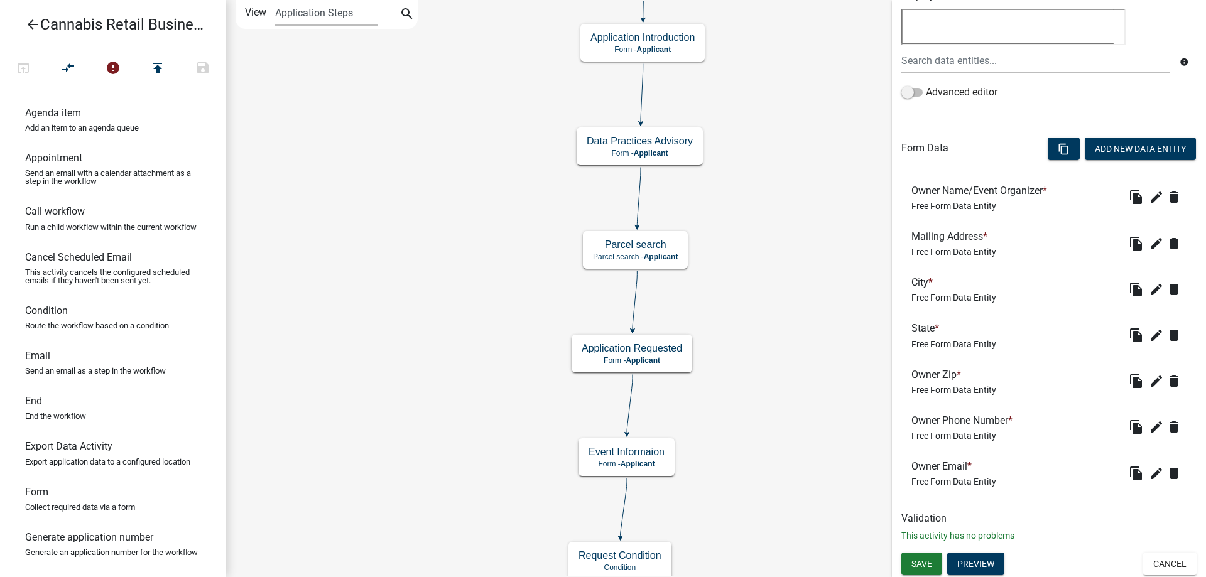
click at [787, 210] on div "start Start - Applicant Application Introduction Form - Applicant Parcel search…" at bounding box center [716, 288] width 980 height 577
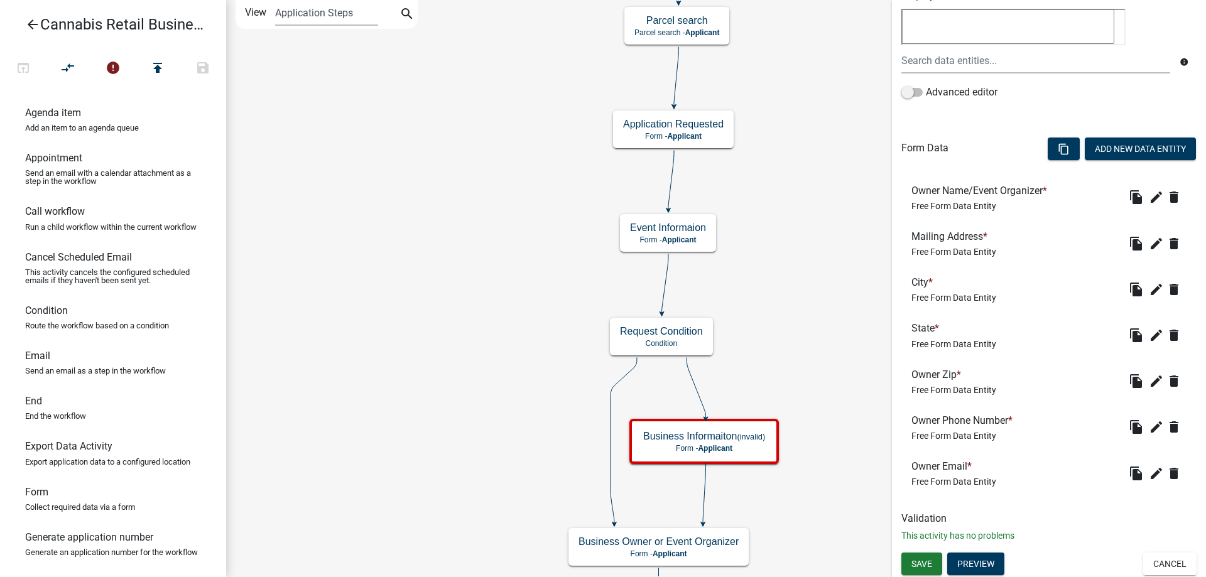
click at [840, 244] on div "start Start - Applicant Application Introduction Form - Applicant Parcel search…" at bounding box center [716, 288] width 980 height 577
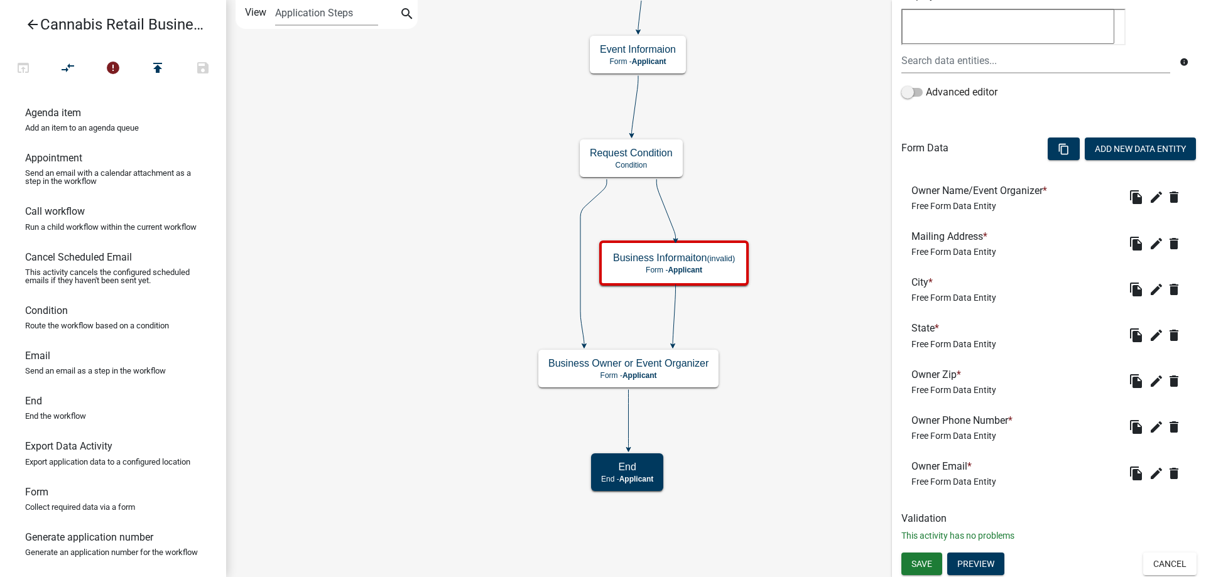
click at [798, 272] on div "start Start - Applicant Application Introduction Form - Applicant Parcel search…" at bounding box center [716, 288] width 980 height 577
click at [679, 371] on g "Business Owner or Event Organizer Form - Applicant" at bounding box center [628, 368] width 180 height 36
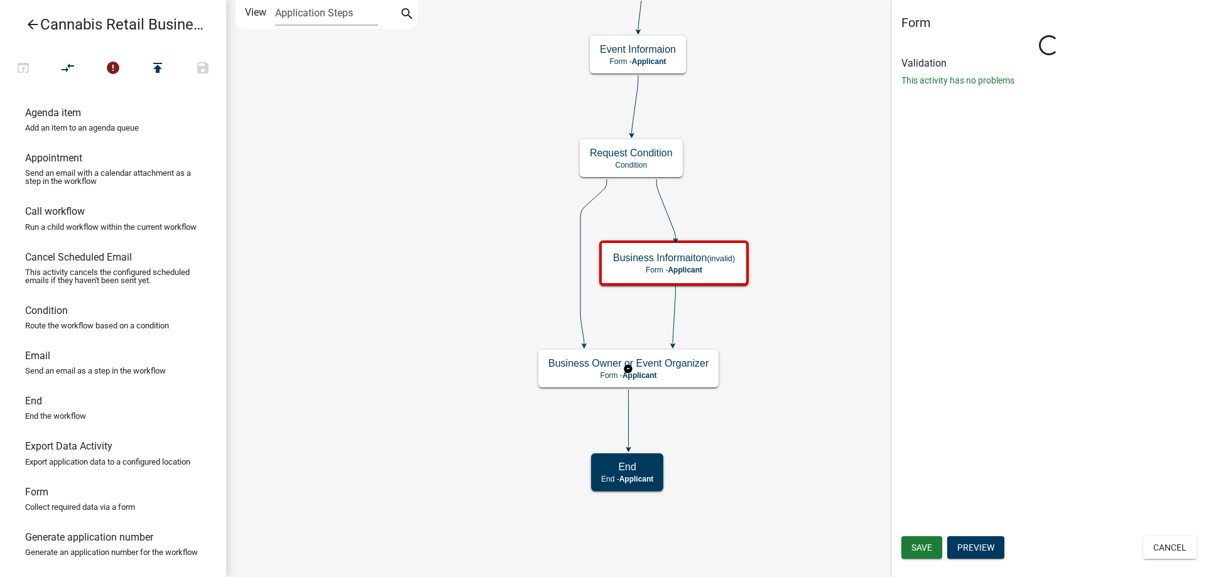
scroll to position [0, 0]
click at [679, 371] on g "Business Owner or Event Organizer Form - Applicant" at bounding box center [628, 368] width 180 height 36
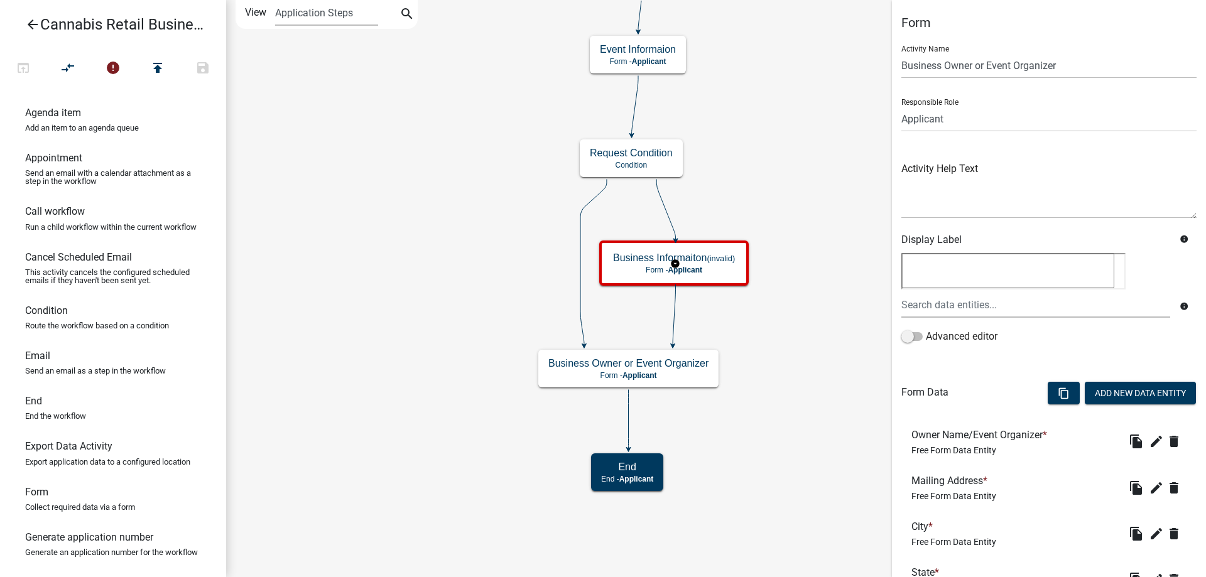
click at [718, 263] on g "Business Informaiton (invalid) Form - Applicant" at bounding box center [675, 262] width 153 height 44
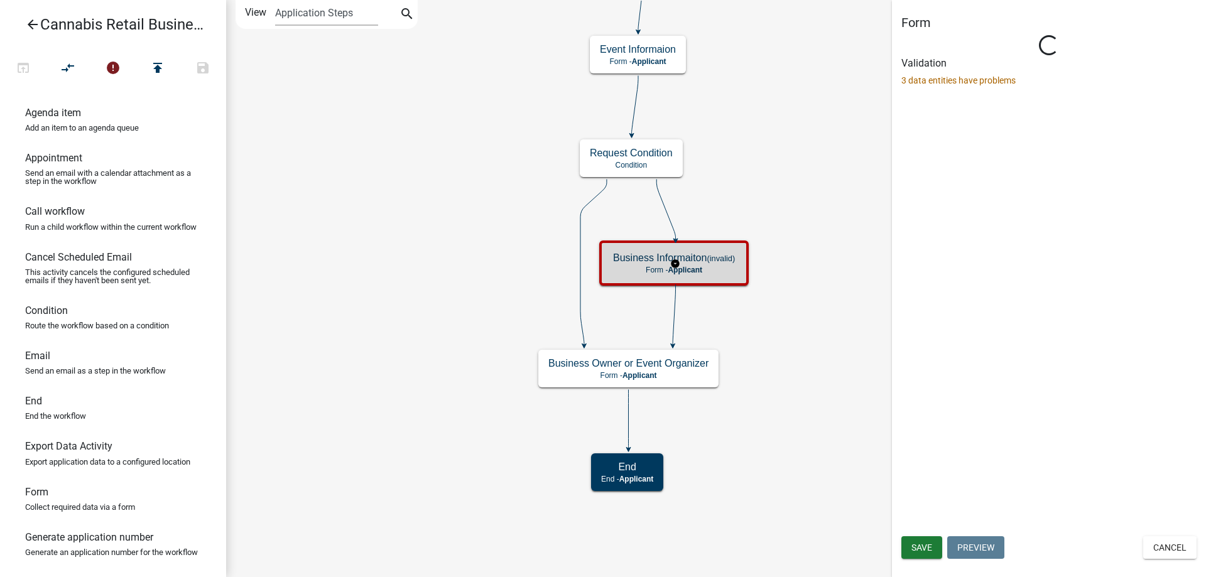
click at [718, 263] on g "Business Informaiton (invalid) Form - Applicant" at bounding box center [675, 262] width 153 height 44
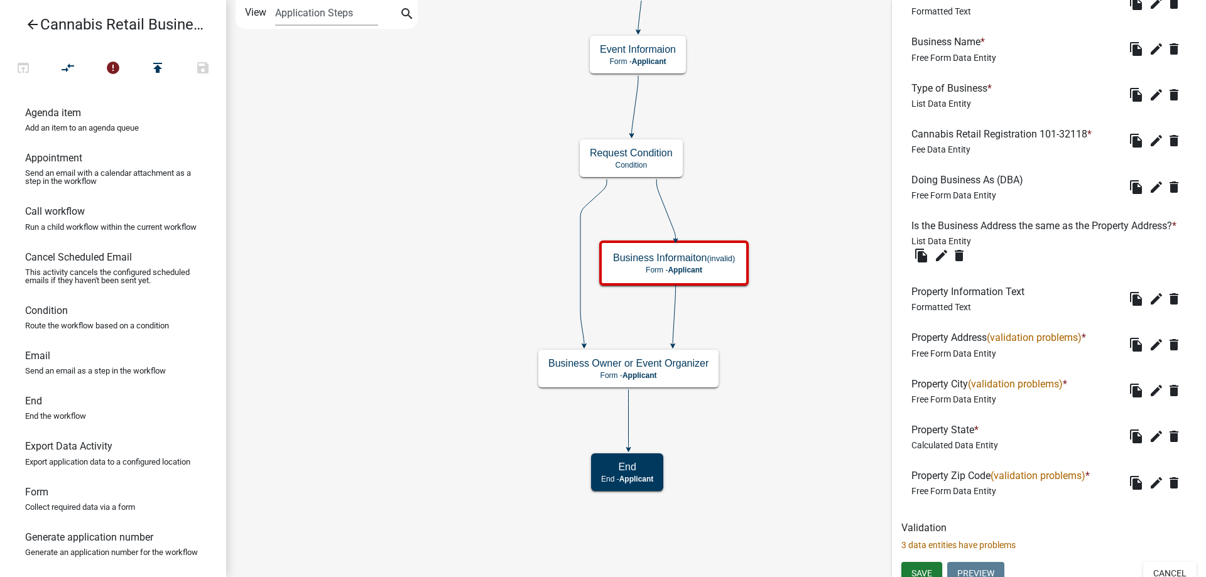
scroll to position [553, 0]
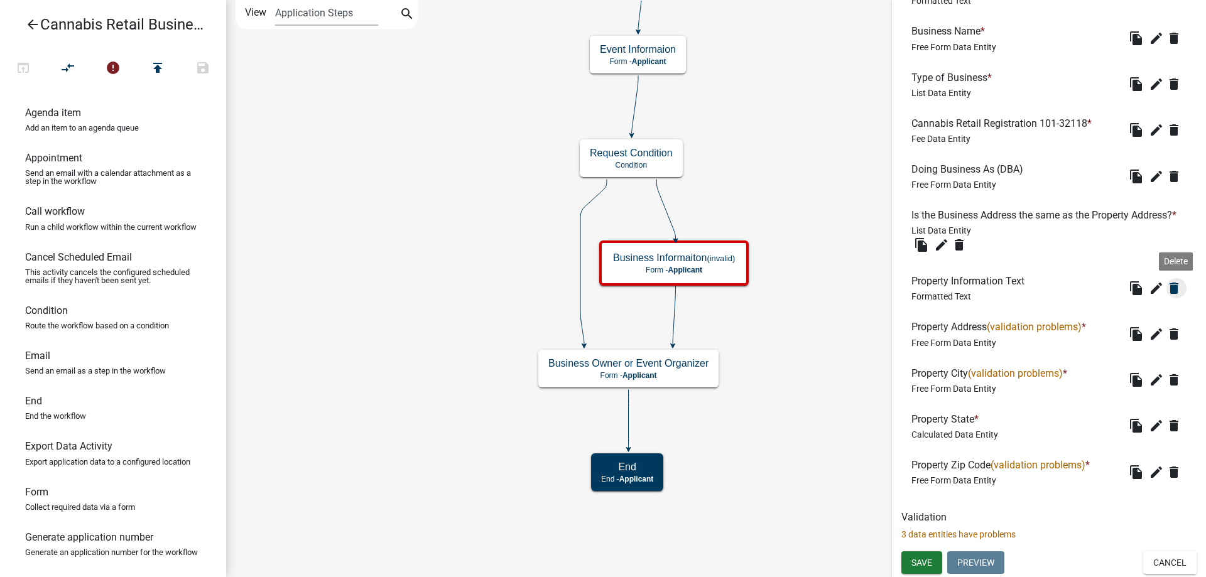
click at [1175, 288] on icon "delete" at bounding box center [1173, 288] width 15 height 15
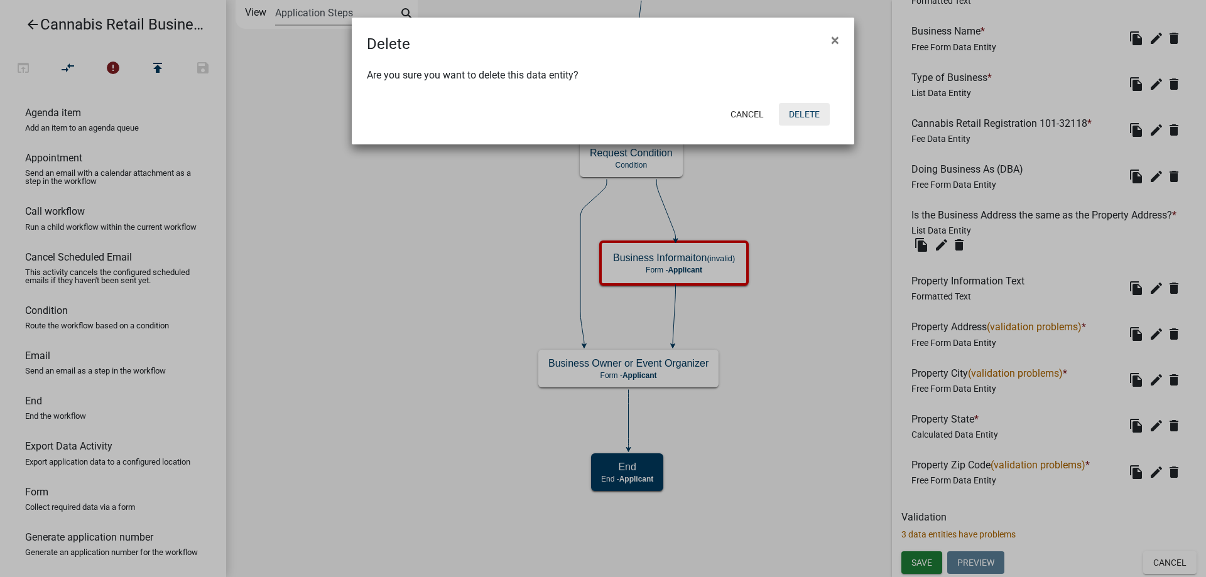
click at [818, 115] on button "Delete" at bounding box center [804, 114] width 51 height 23
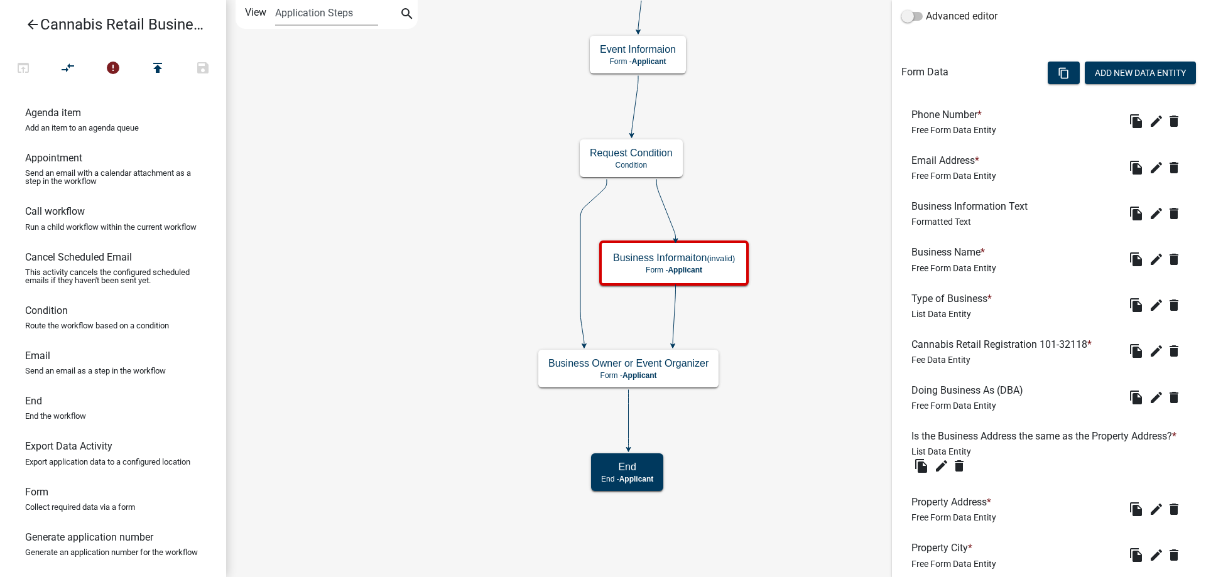
scroll to position [507, 0]
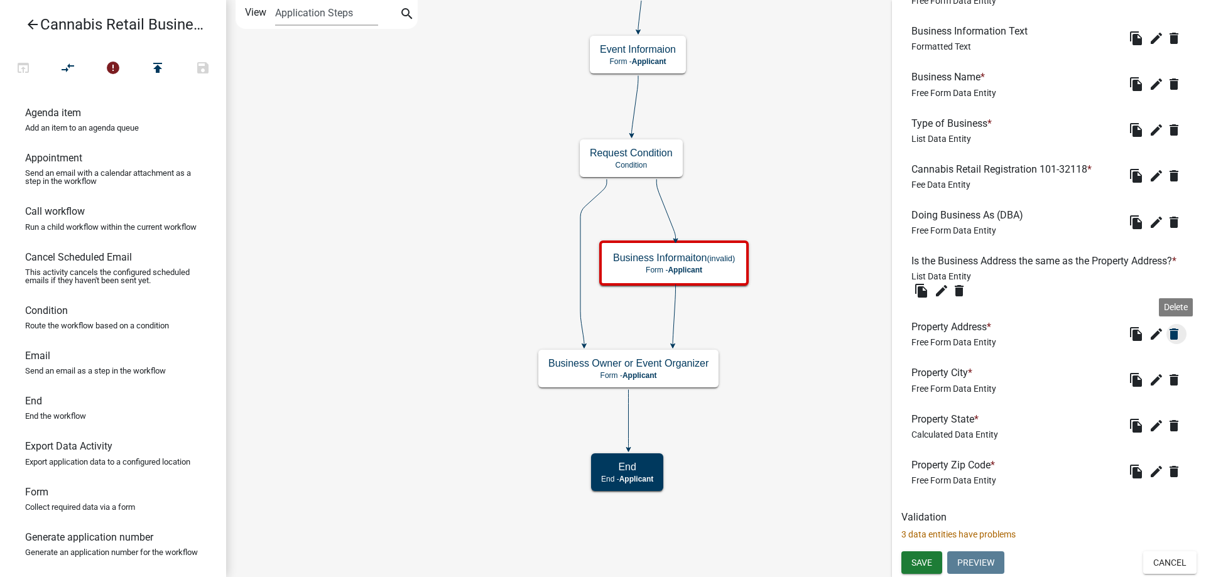
click at [1174, 333] on icon "delete" at bounding box center [1173, 334] width 15 height 15
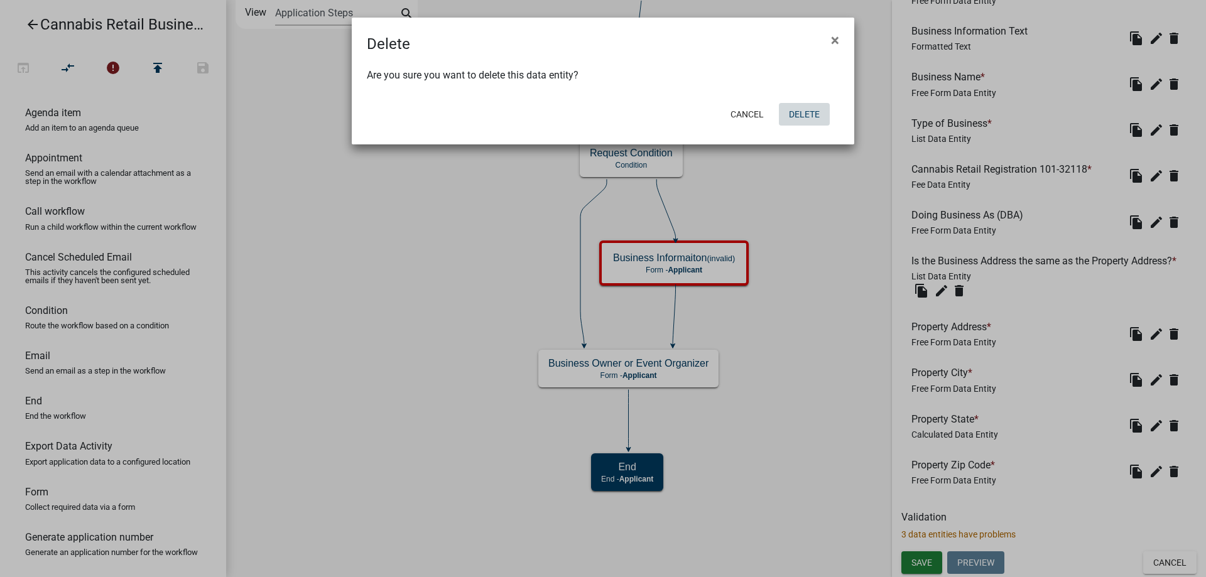
click at [807, 109] on button "Delete" at bounding box center [804, 114] width 51 height 23
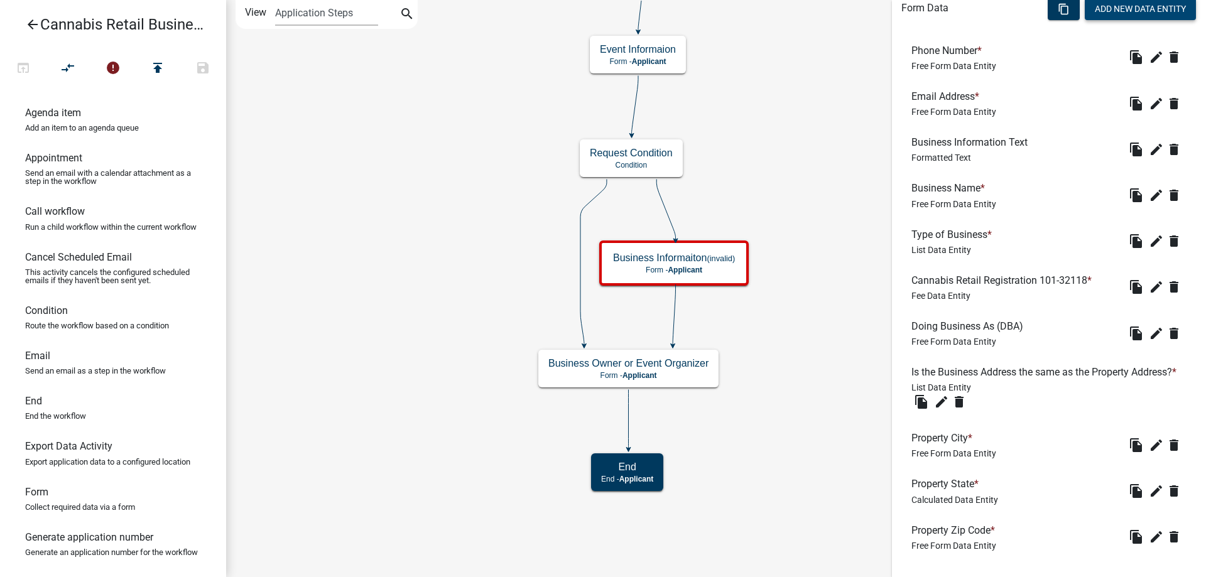
scroll to position [460, 0]
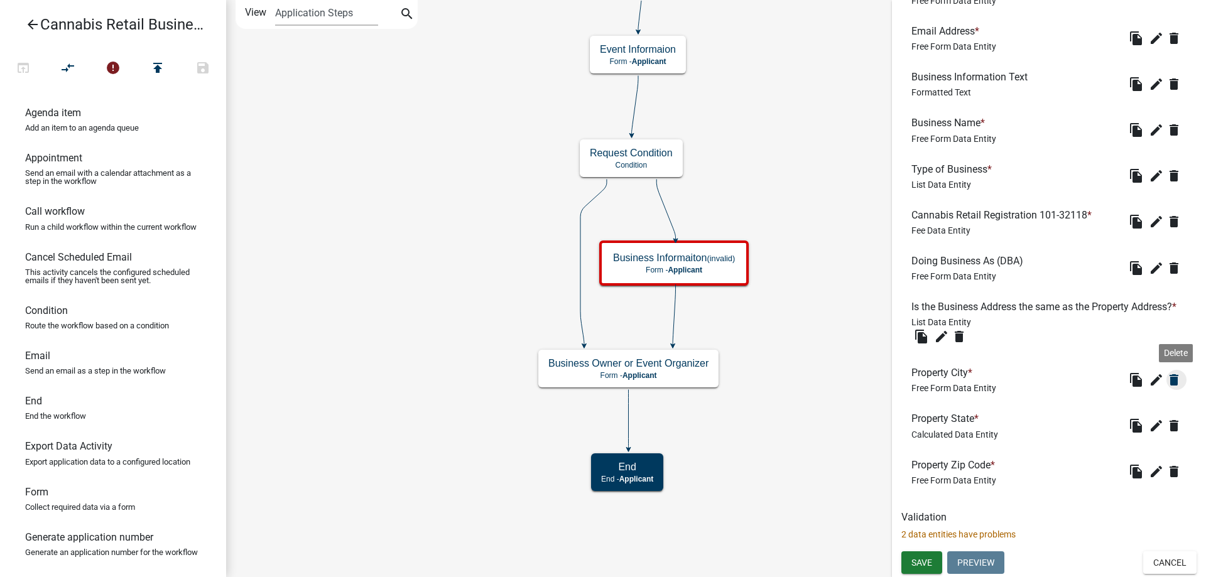
click at [1174, 383] on icon "delete" at bounding box center [1173, 379] width 15 height 15
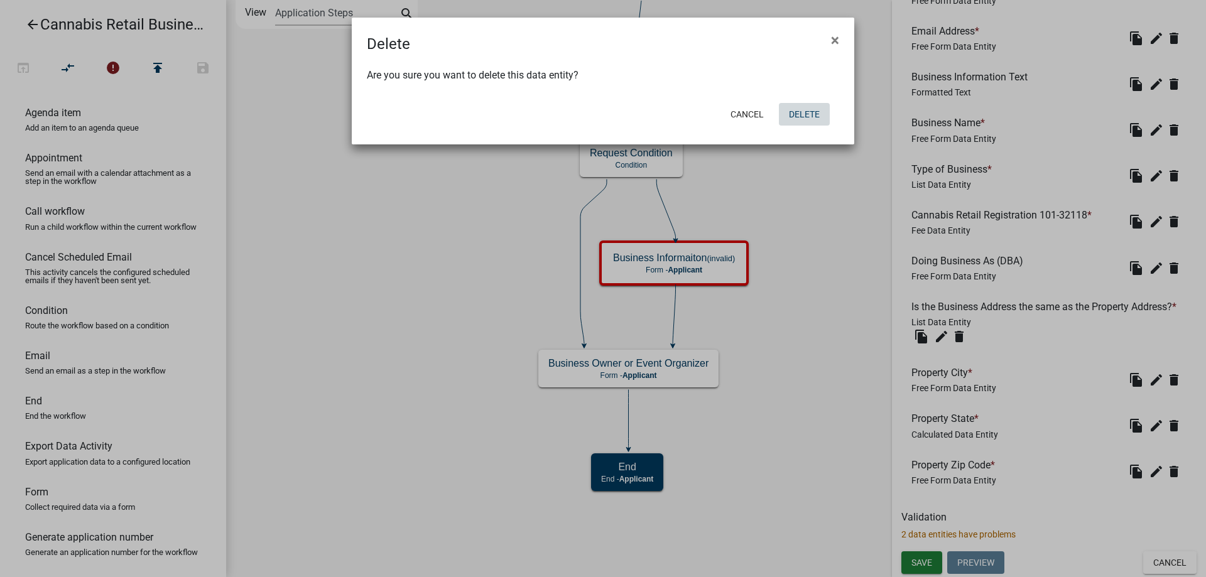
click at [797, 112] on button "Delete" at bounding box center [804, 114] width 51 height 23
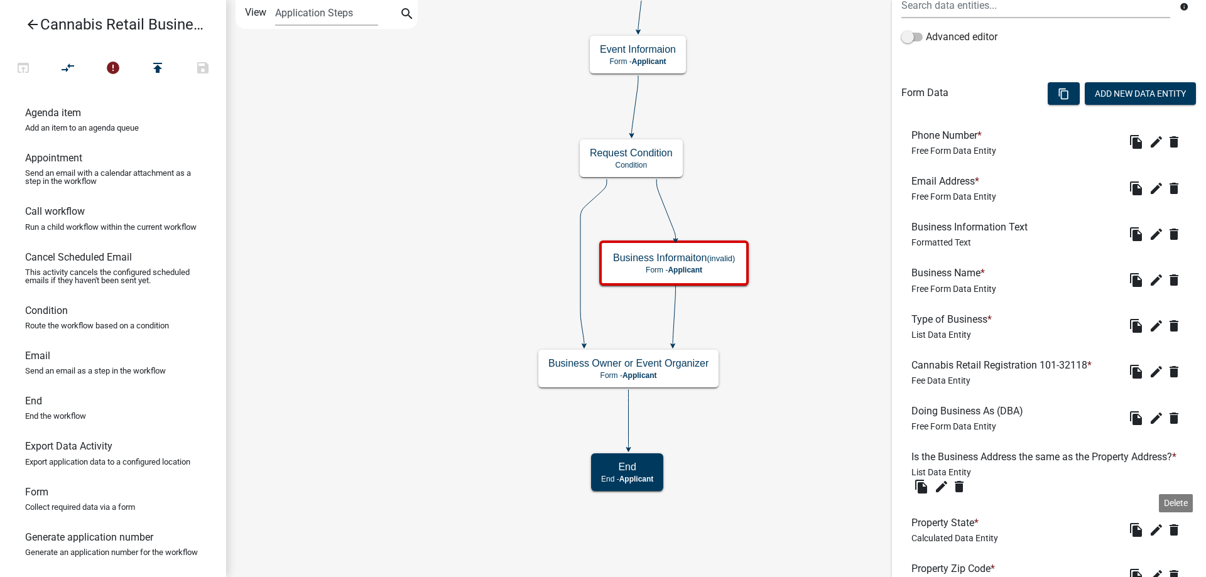
scroll to position [414, 0]
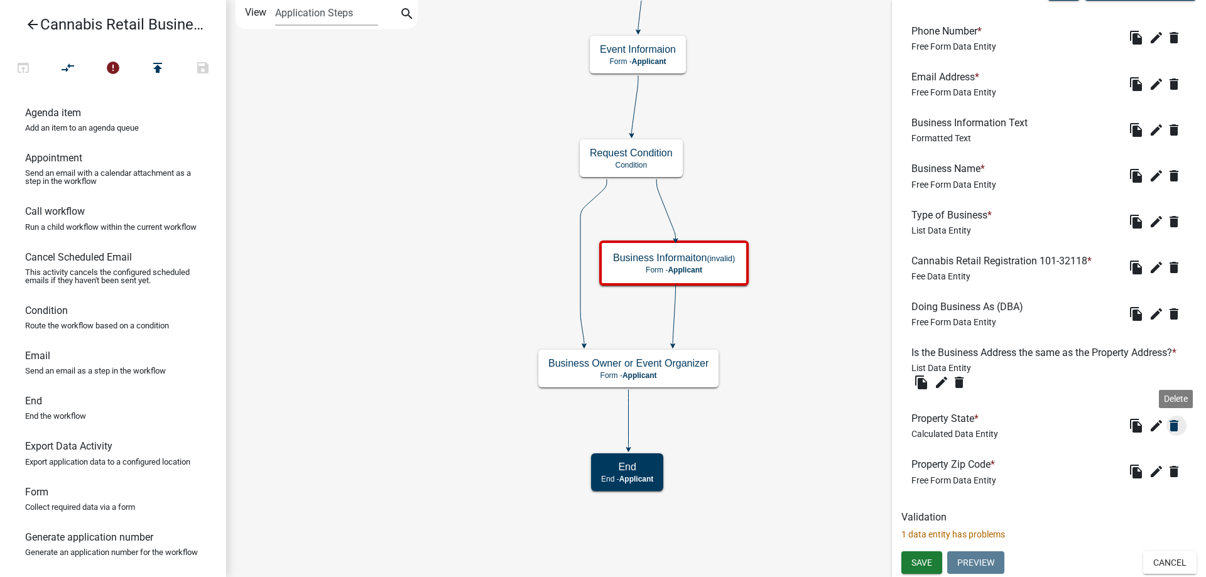
click at [1174, 428] on icon "delete" at bounding box center [1173, 425] width 15 height 15
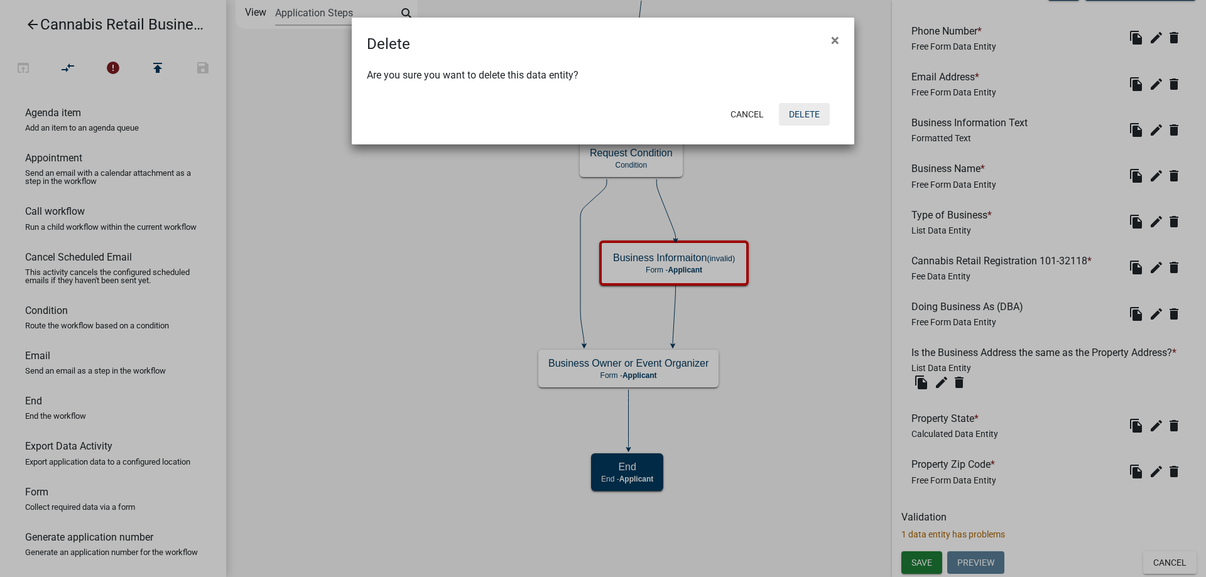
click at [802, 114] on button "Delete" at bounding box center [804, 114] width 51 height 23
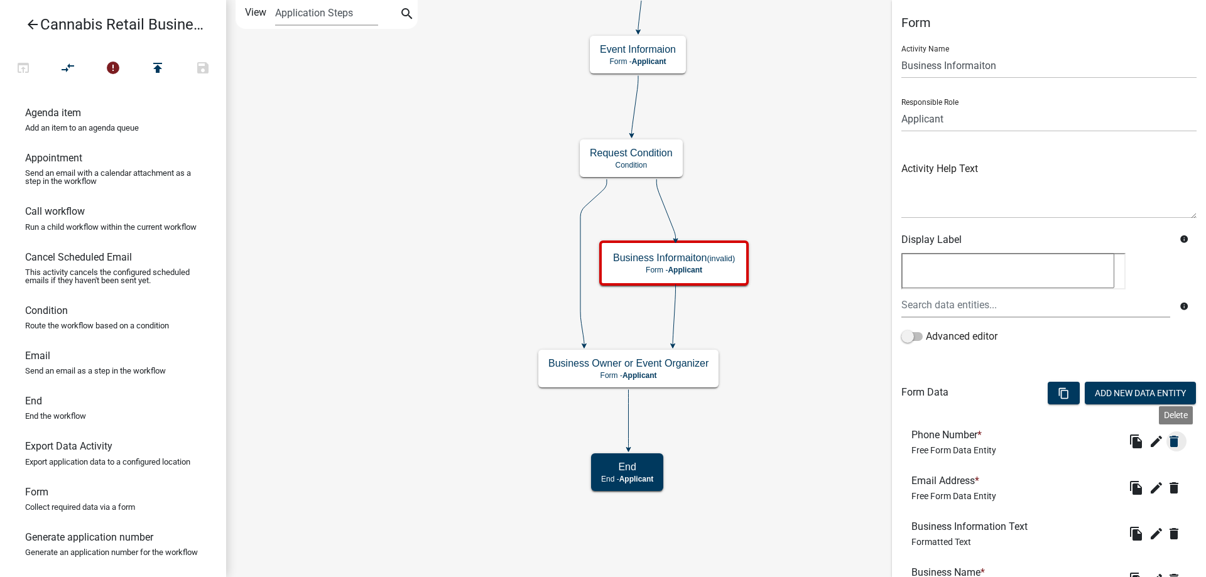
scroll to position [369, 0]
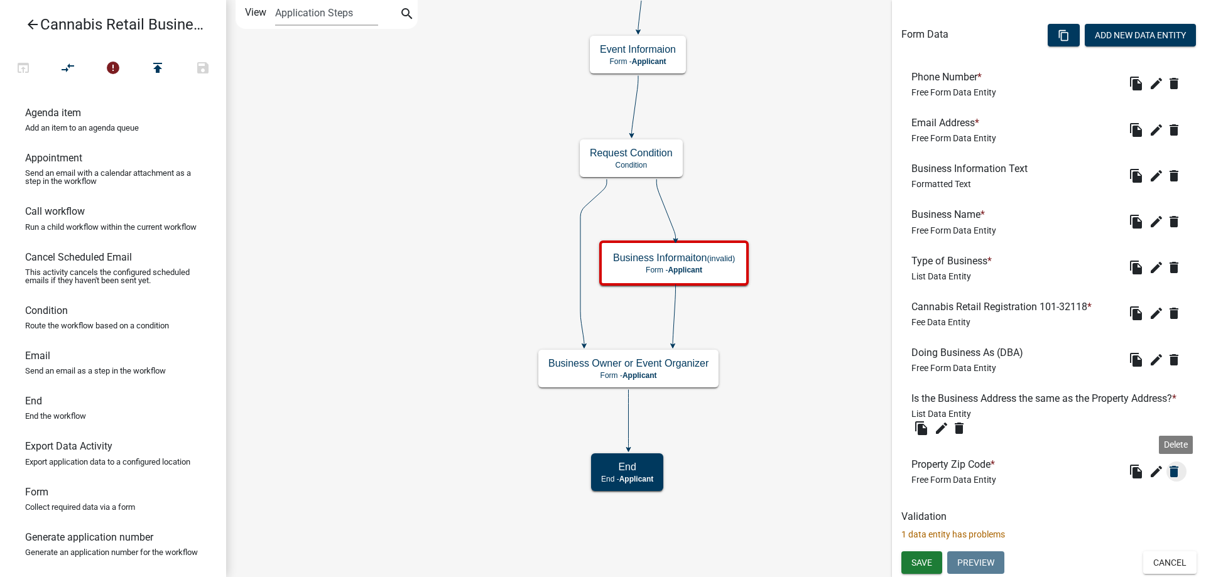
click at [1175, 471] on icon "delete" at bounding box center [1173, 471] width 15 height 15
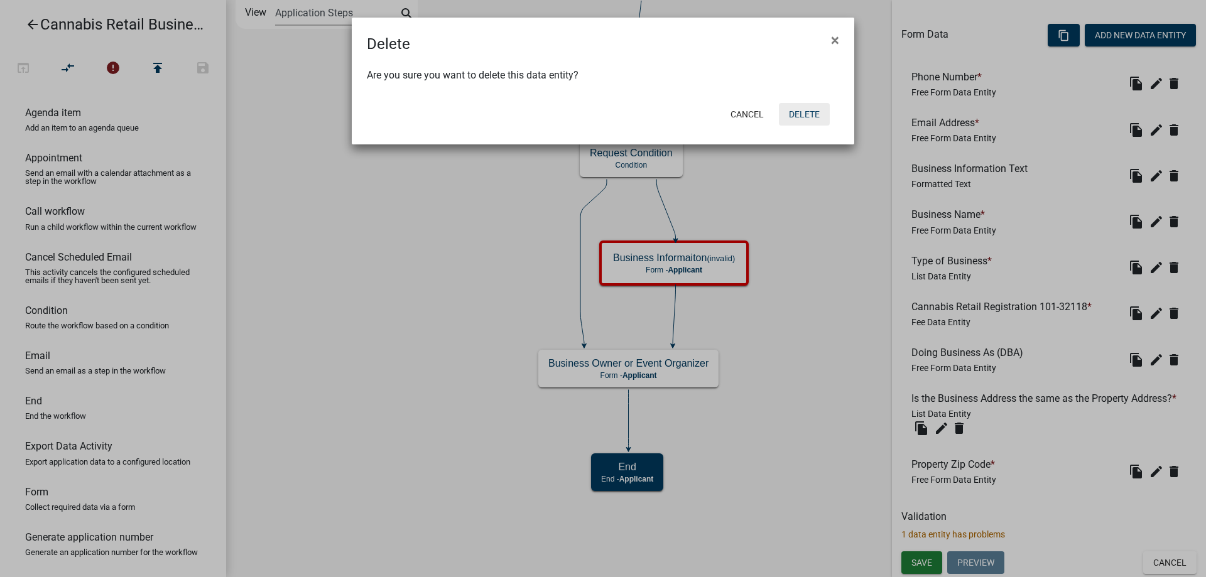
click at [803, 111] on button "Delete" at bounding box center [804, 114] width 51 height 23
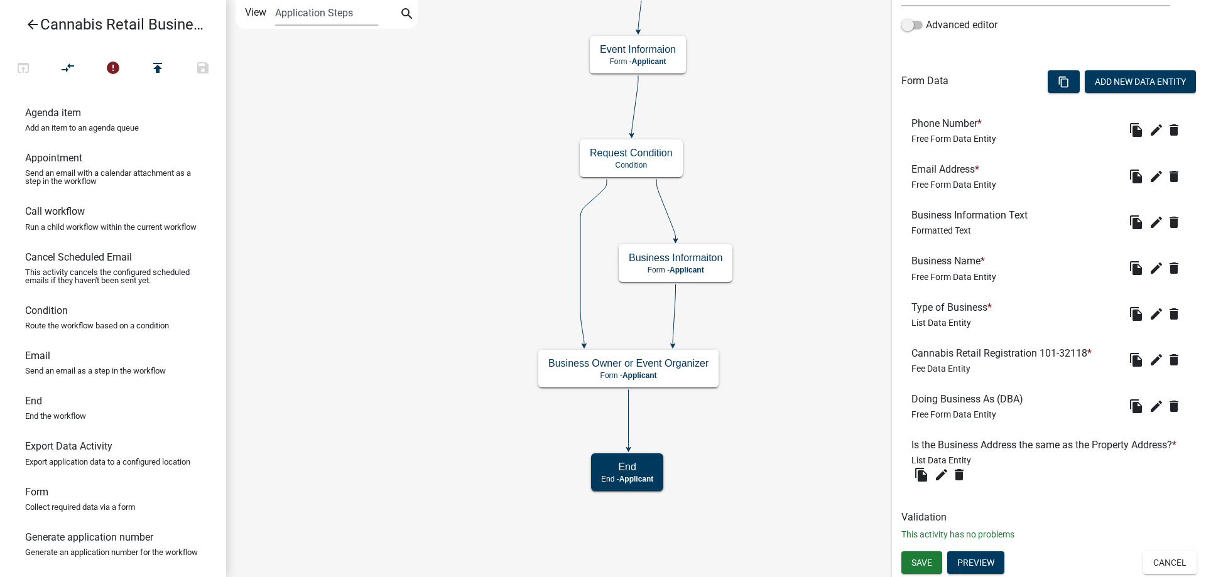
scroll to position [323, 0]
click at [1179, 306] on icon "delete" at bounding box center [1173, 313] width 15 height 15
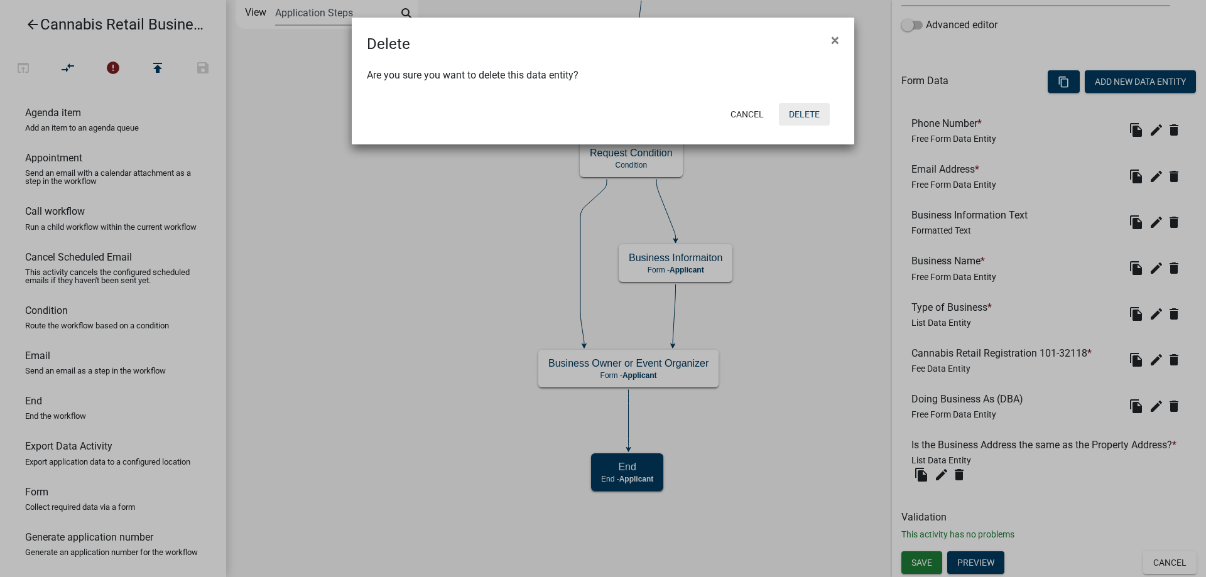
click at [814, 117] on button "Delete" at bounding box center [804, 114] width 51 height 23
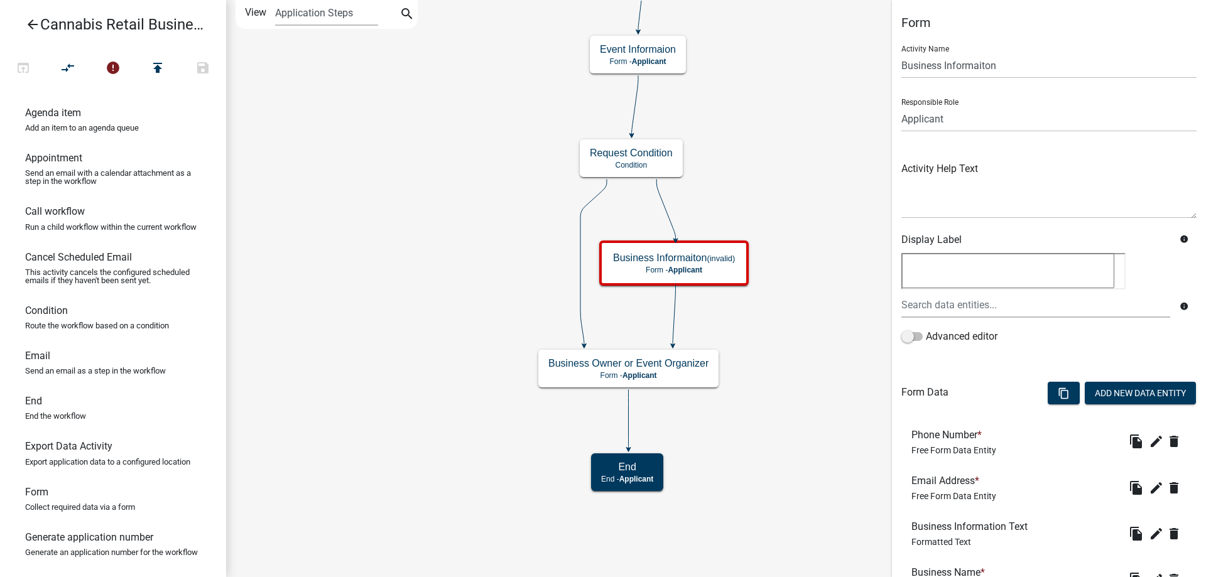
scroll to position [256, 0]
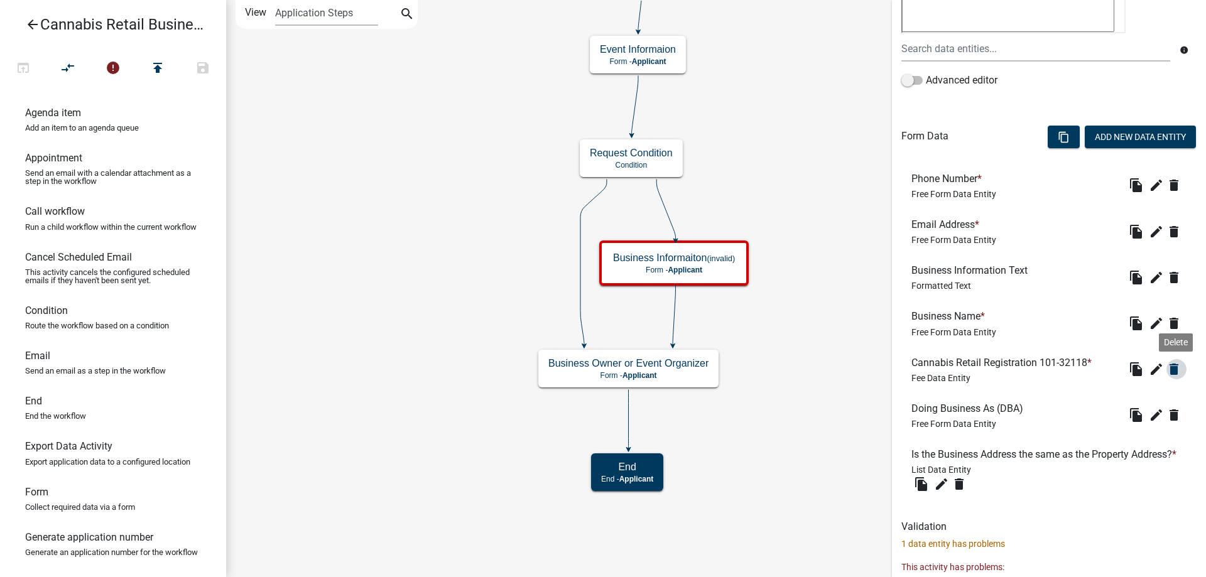
click at [1177, 365] on icon "delete" at bounding box center [1173, 369] width 15 height 15
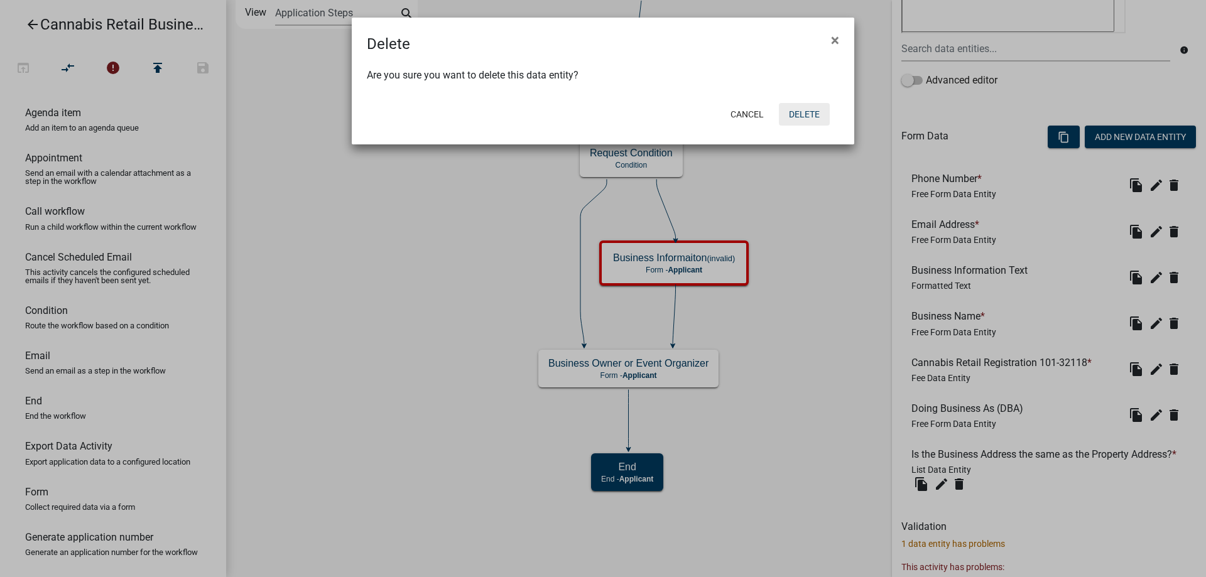
click at [798, 113] on button "Delete" at bounding box center [804, 114] width 51 height 23
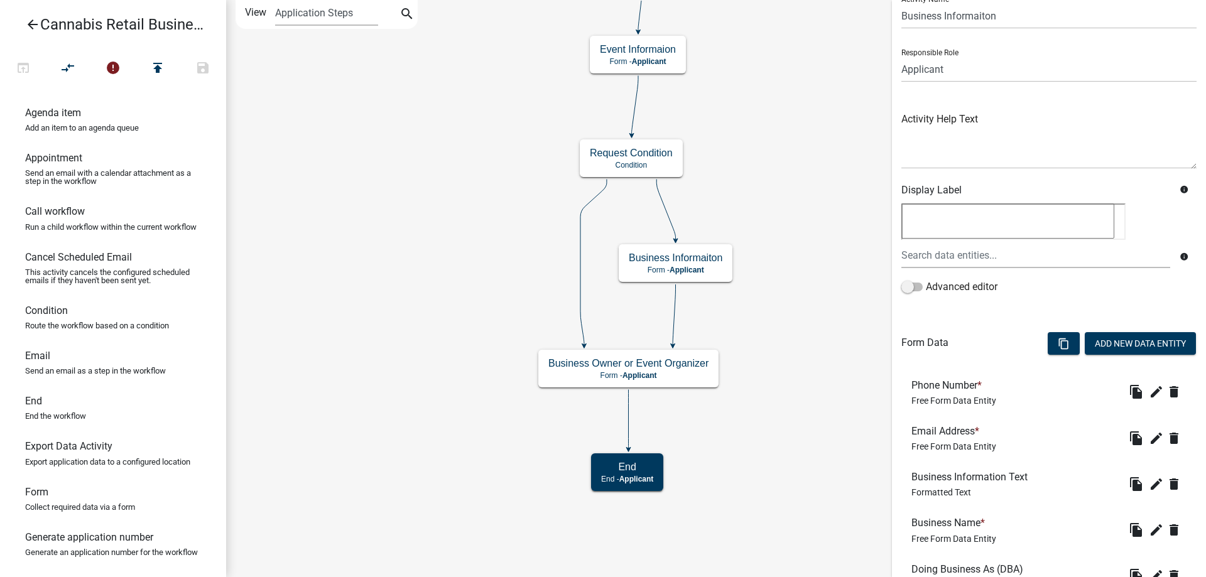
scroll to position [230, 0]
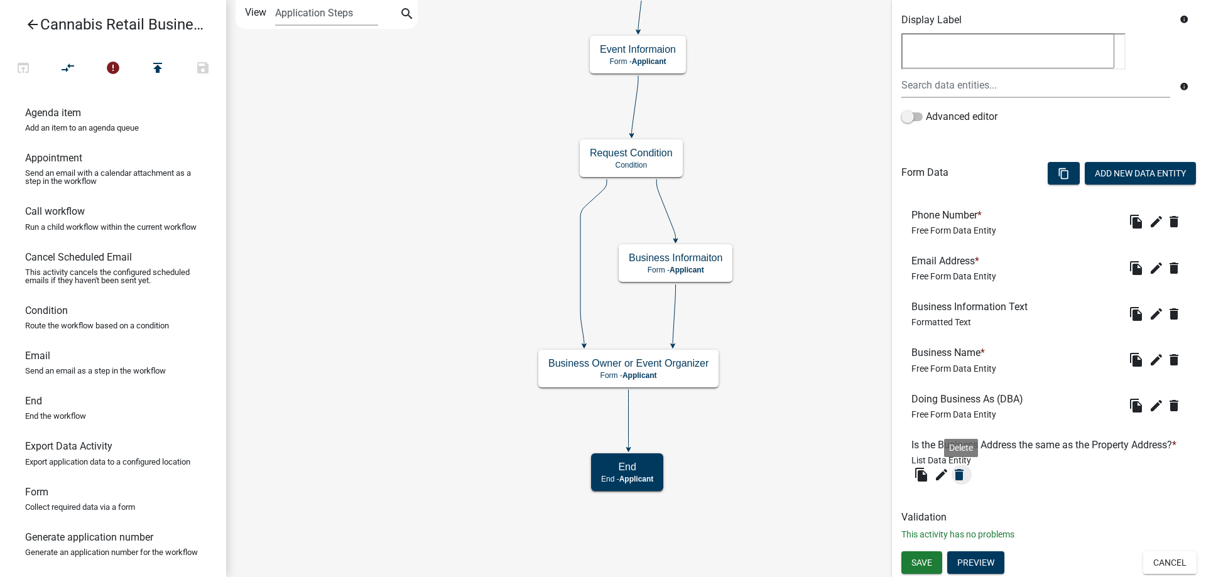
click at [961, 474] on icon "delete" at bounding box center [958, 474] width 15 height 15
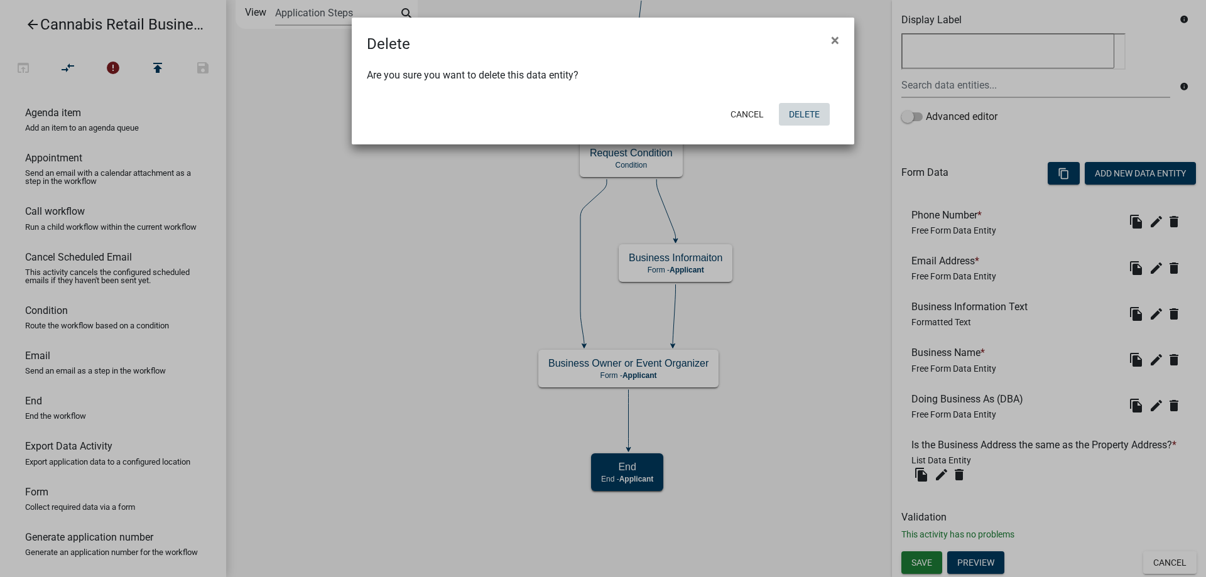
click at [801, 113] on button "Delete" at bounding box center [804, 114] width 51 height 23
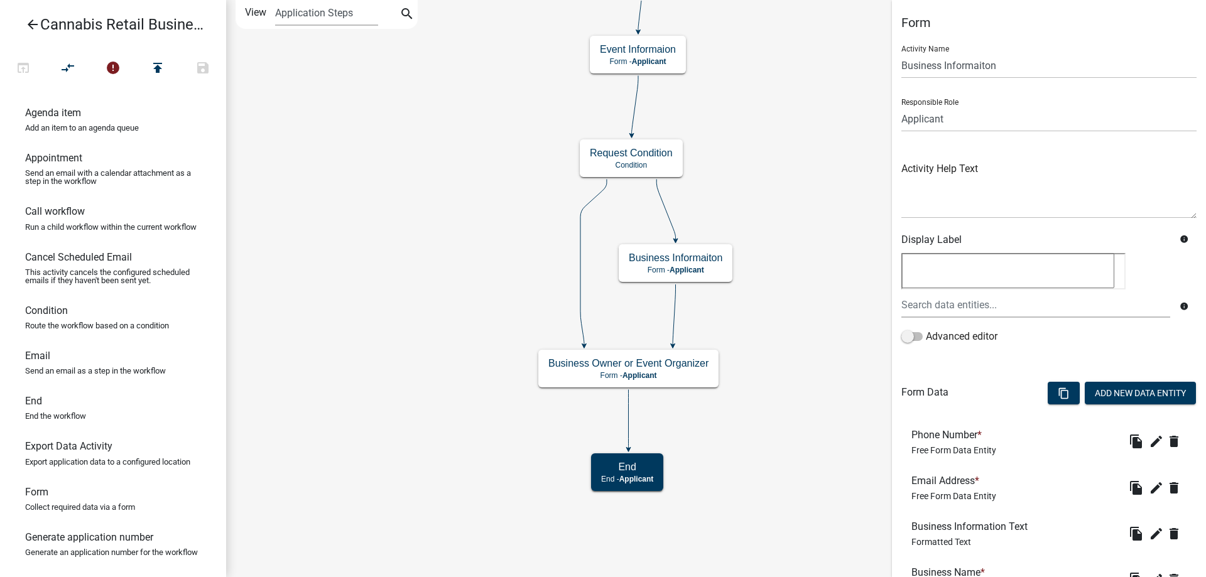
scroll to position [153, 0]
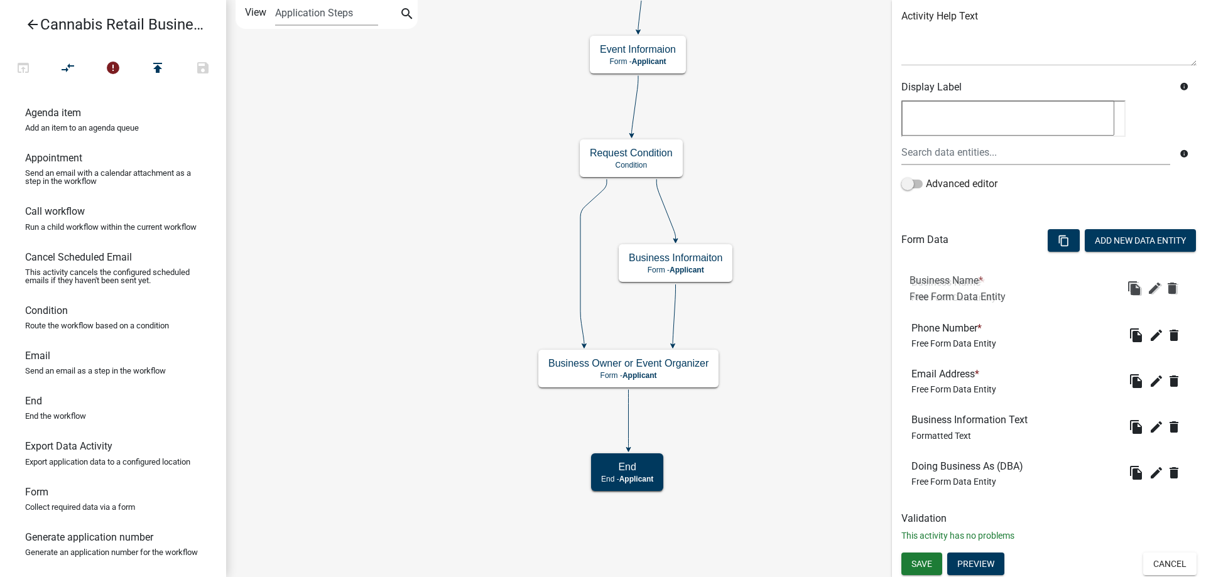
drag, startPoint x: 956, startPoint y: 425, endPoint x: 954, endPoint y: 286, distance: 138.8
click at [954, 286] on div "Business Name * Free Form Data Entity" at bounding box center [953, 289] width 85 height 26
drag, startPoint x: 940, startPoint y: 475, endPoint x: 939, endPoint y: 327, distance: 148.8
click at [939, 327] on div "Doing Business As (DBA) Free Form Data Entity" at bounding box center [969, 335] width 117 height 26
drag, startPoint x: 956, startPoint y: 475, endPoint x: 956, endPoint y: 291, distance: 184.6
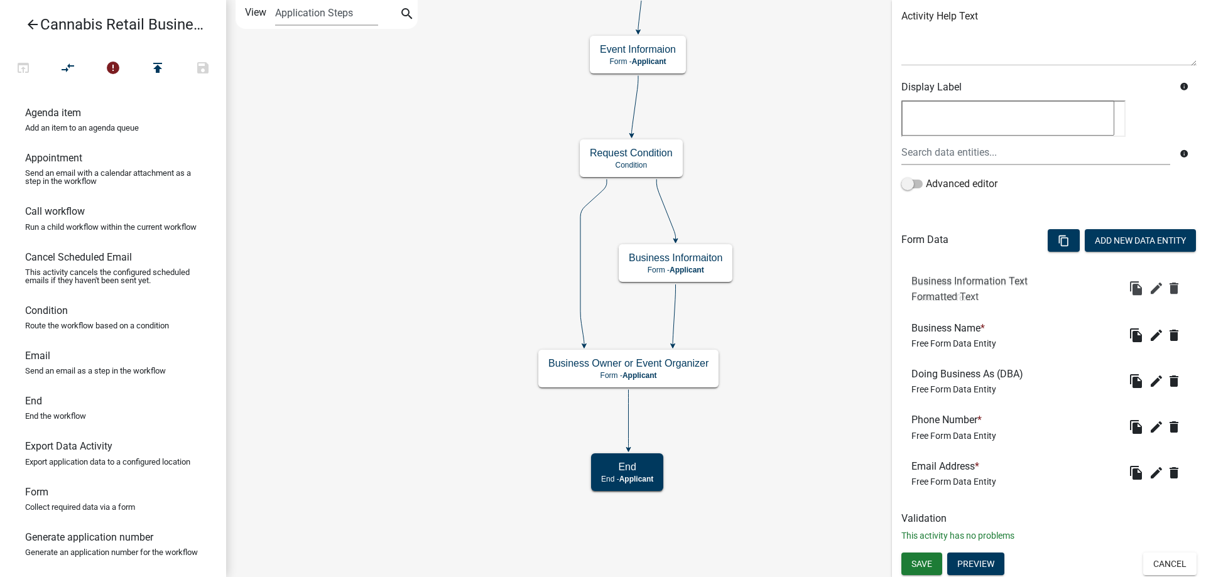
click at [956, 291] on div "Business Information Text Formatted Text" at bounding box center [971, 289] width 121 height 26
click at [926, 563] on span "Save" at bounding box center [921, 563] width 21 height 10
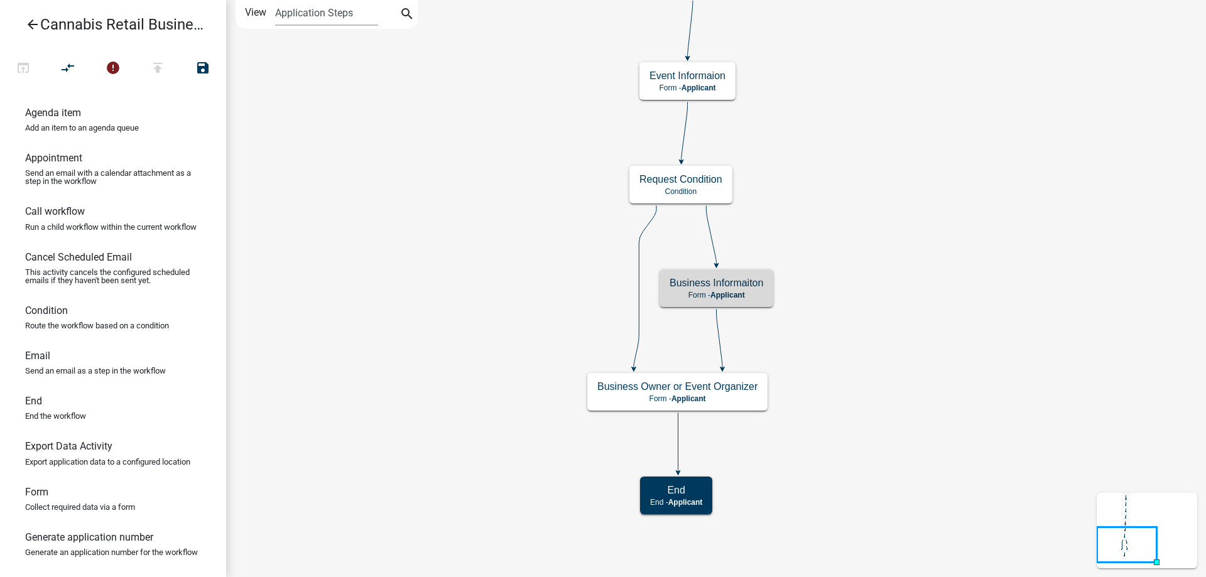
scroll to position [0, 0]
